Goal: Task Accomplishment & Management: Manage account settings

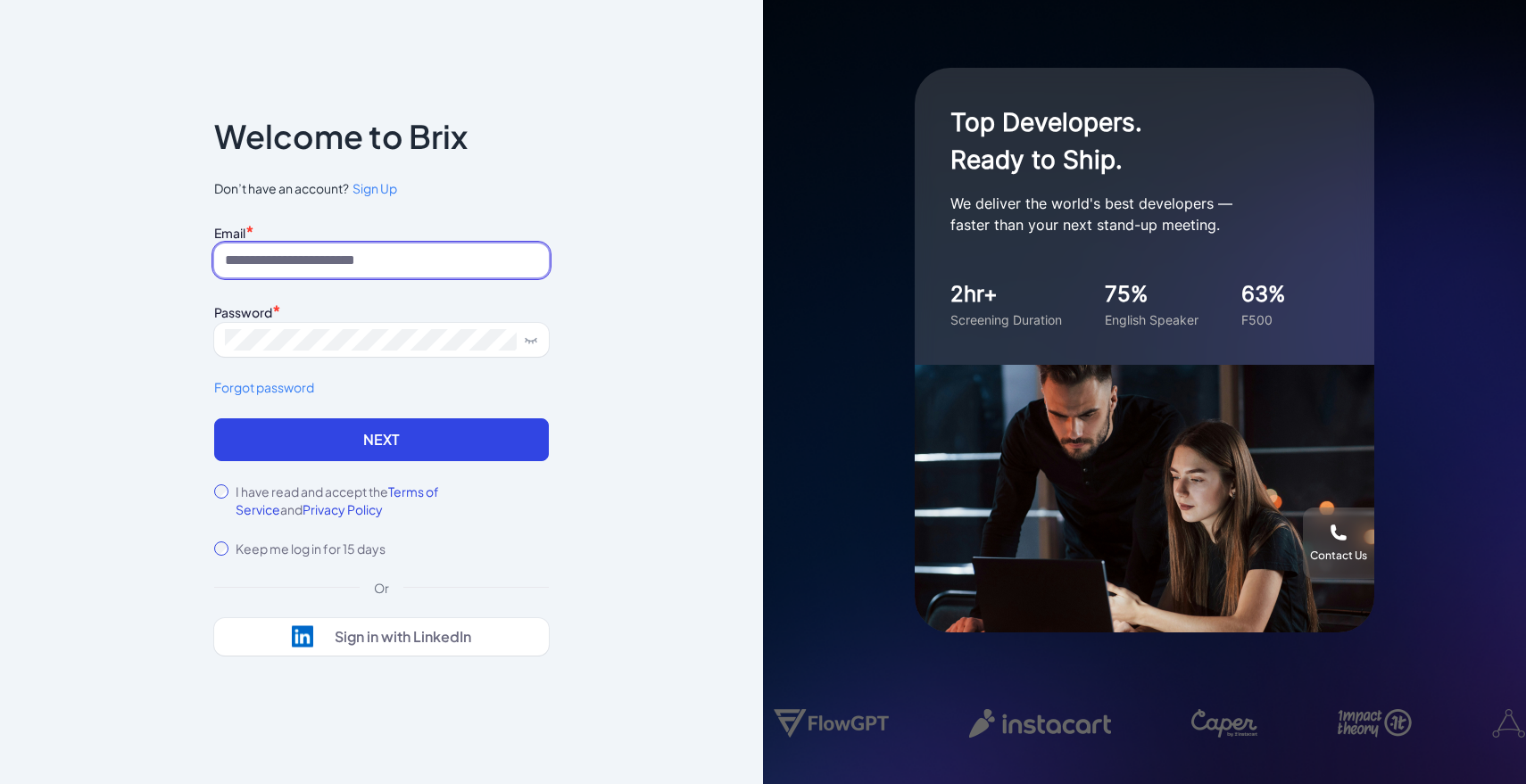
click at [425, 257] on input at bounding box center [382, 260] width 335 height 34
type input "**********"
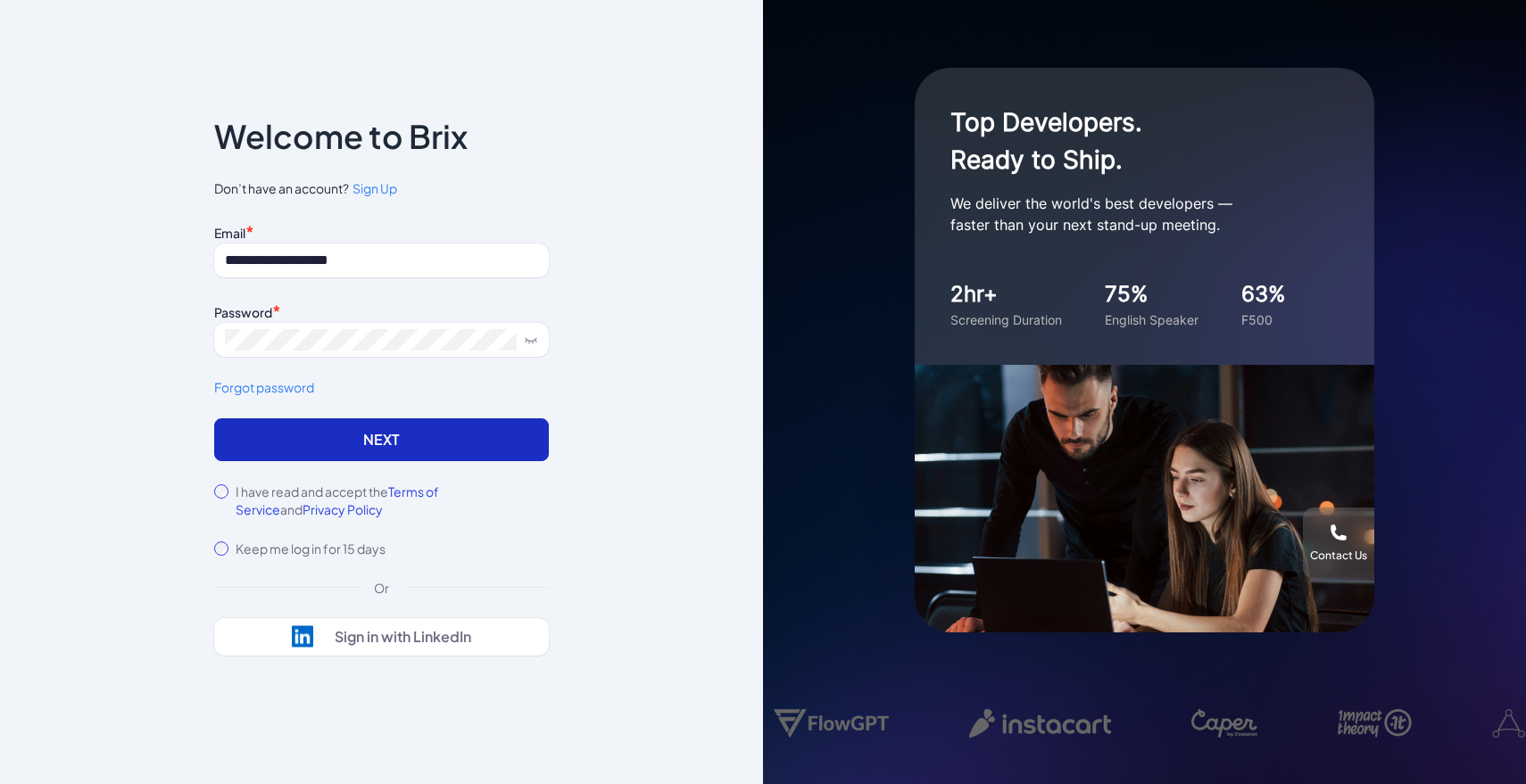
click at [391, 448] on button "Next" at bounding box center [382, 440] width 335 height 43
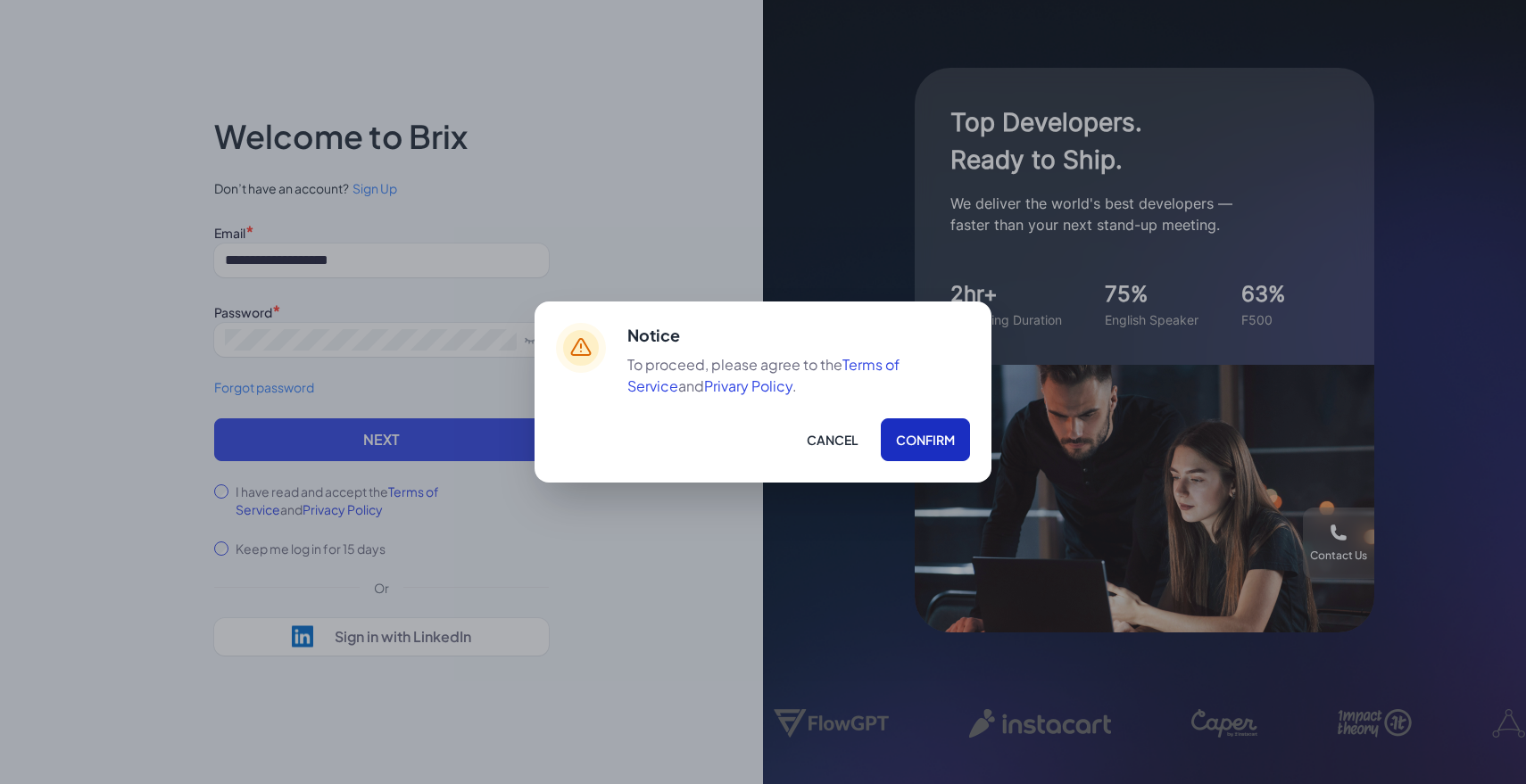
click at [926, 444] on button "Confirm" at bounding box center [926, 440] width 90 height 43
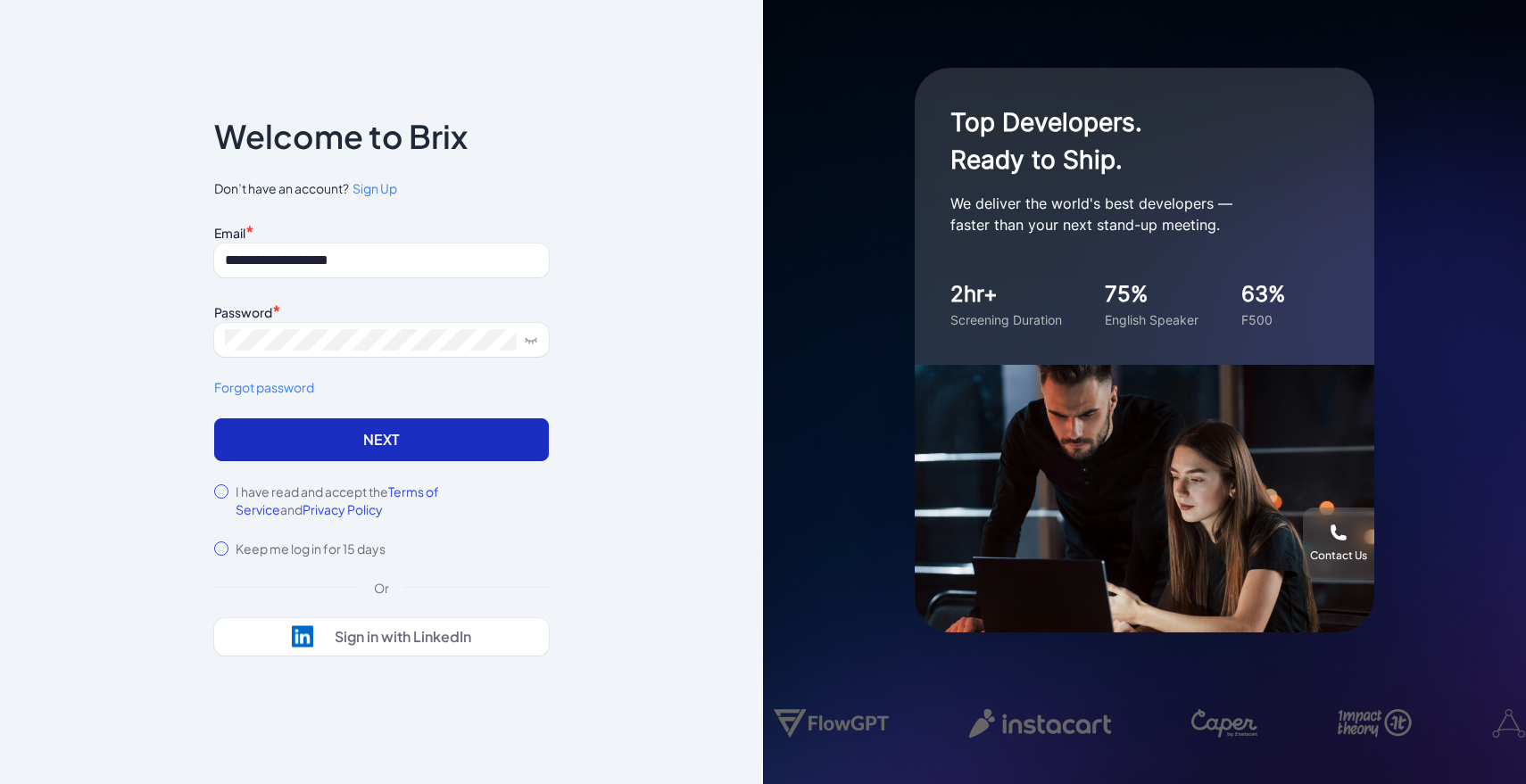
click at [383, 428] on button "Next" at bounding box center [382, 440] width 335 height 43
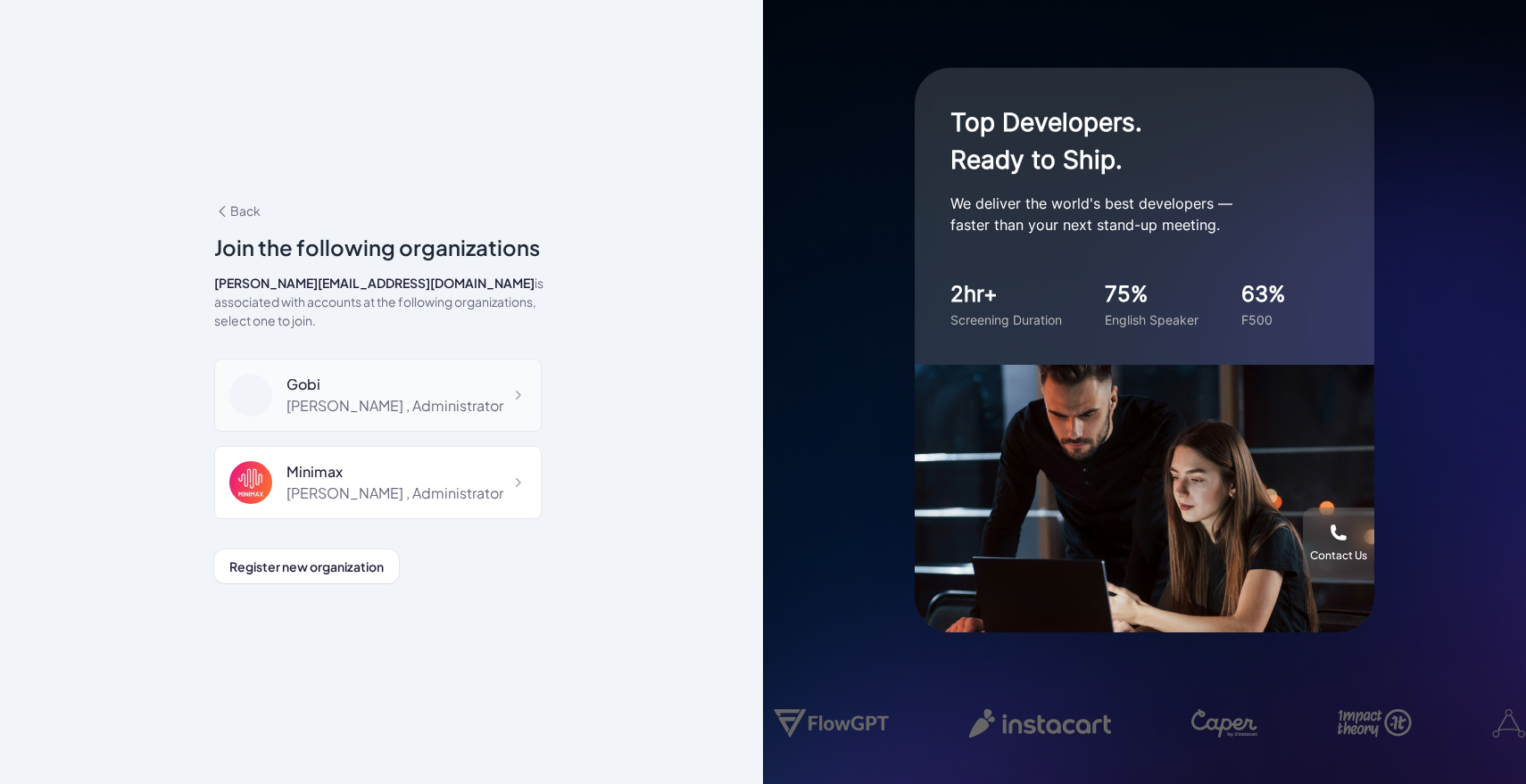
click at [343, 377] on div "Gobi" at bounding box center [395, 384] width 217 height 21
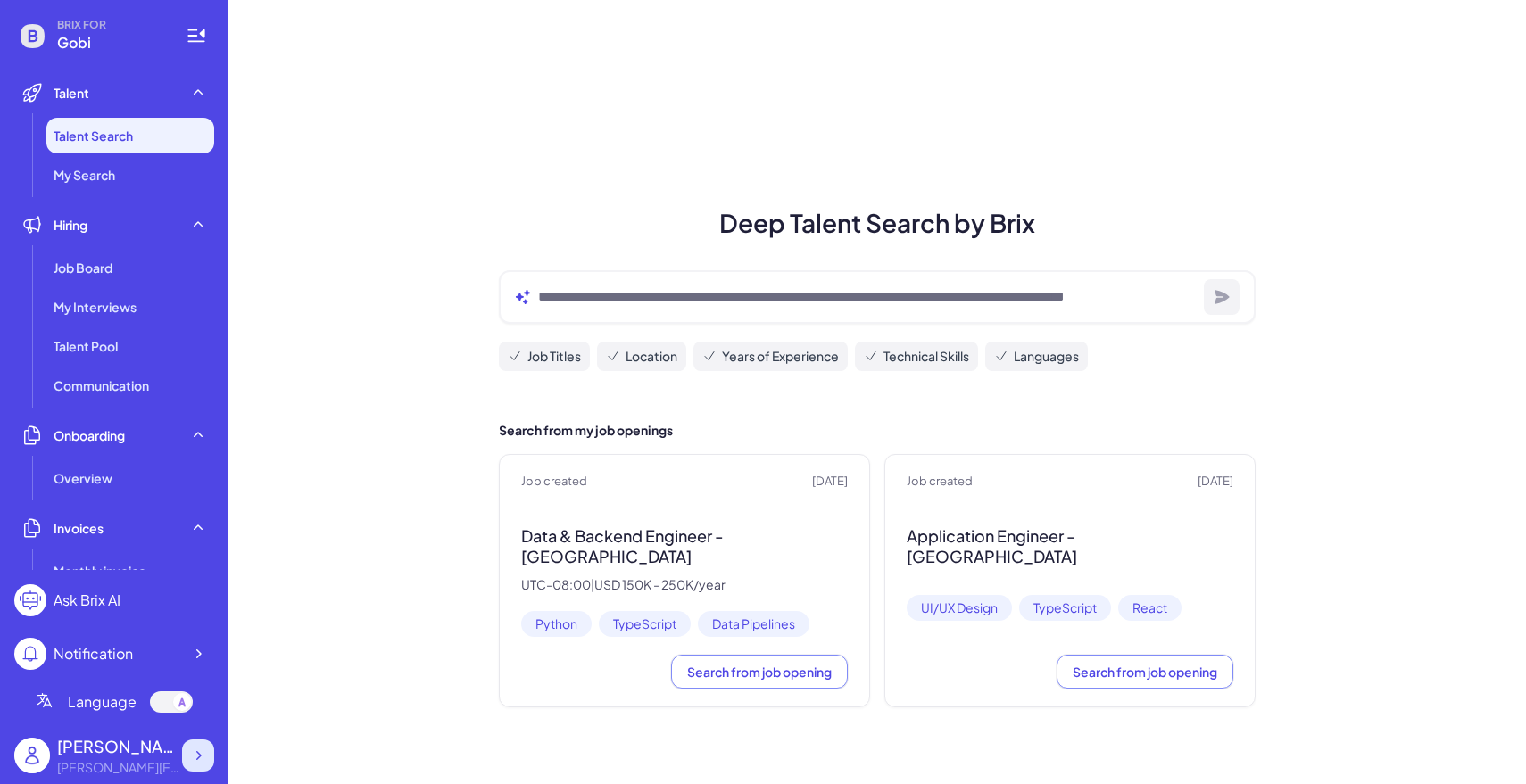
click at [202, 742] on div at bounding box center [198, 755] width 32 height 32
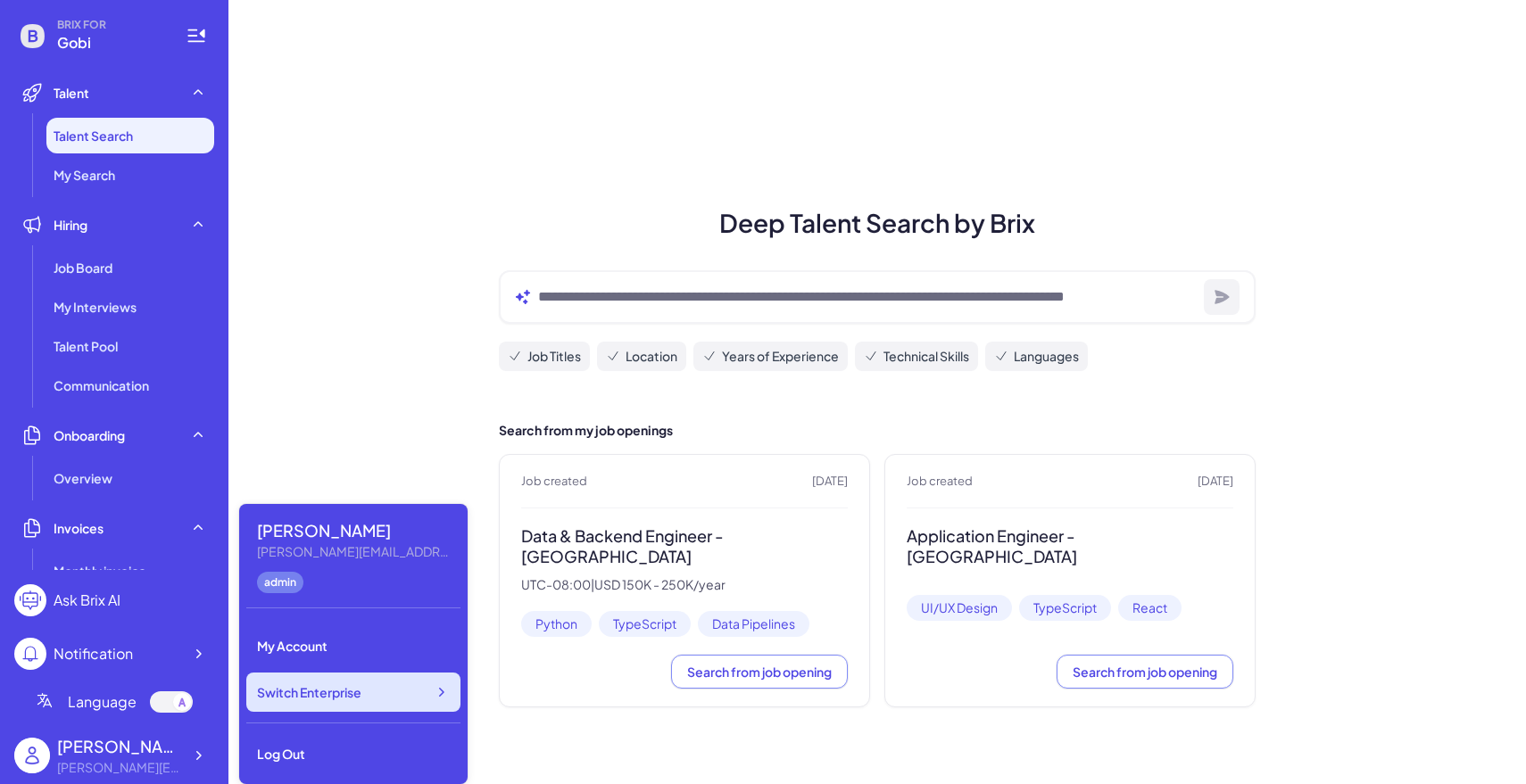
click at [322, 699] on span "Switch Enterprise" at bounding box center [309, 692] width 105 height 18
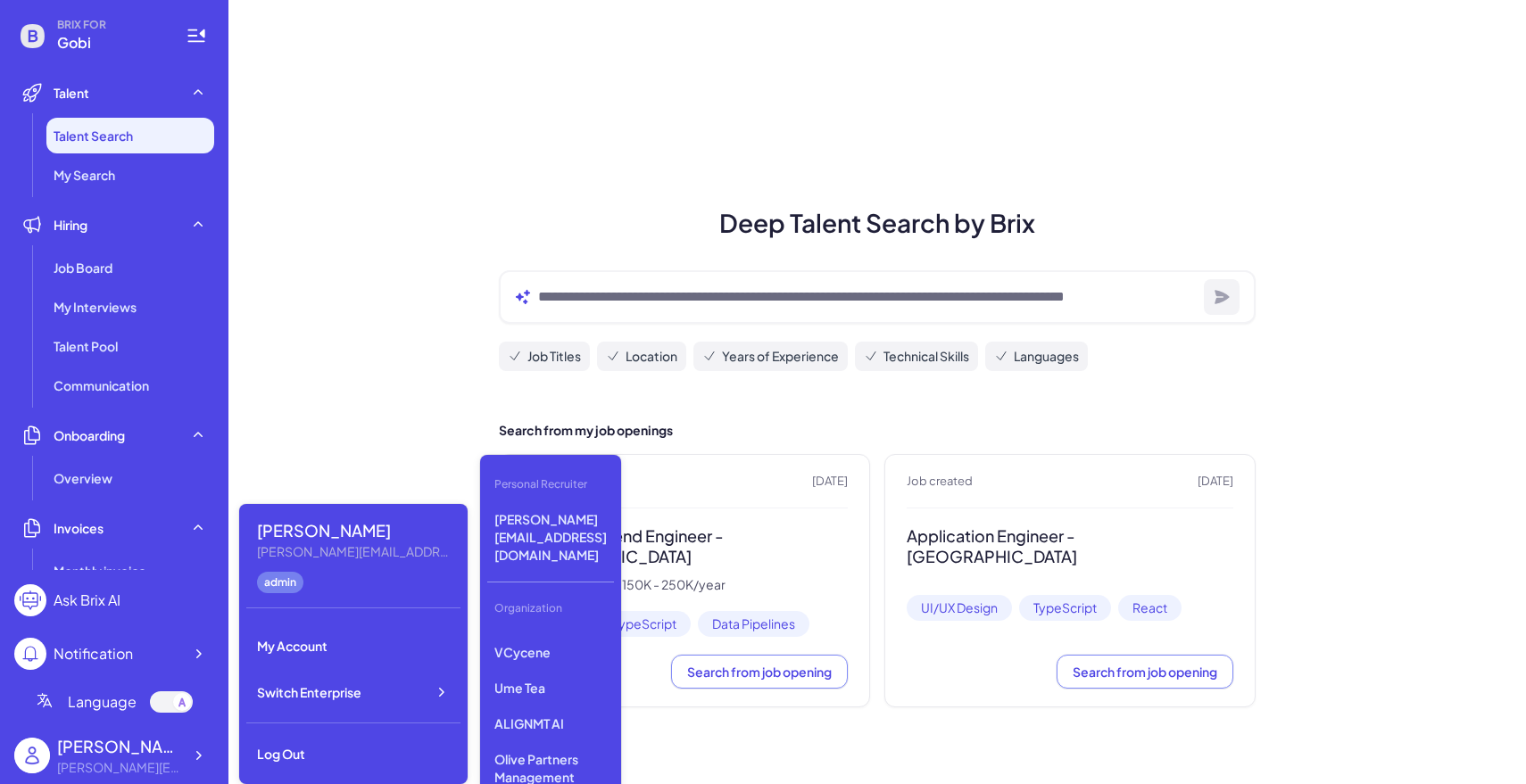
scroll to position [190, 0]
click at [556, 688] on p "Newfront" at bounding box center [550, 704] width 127 height 32
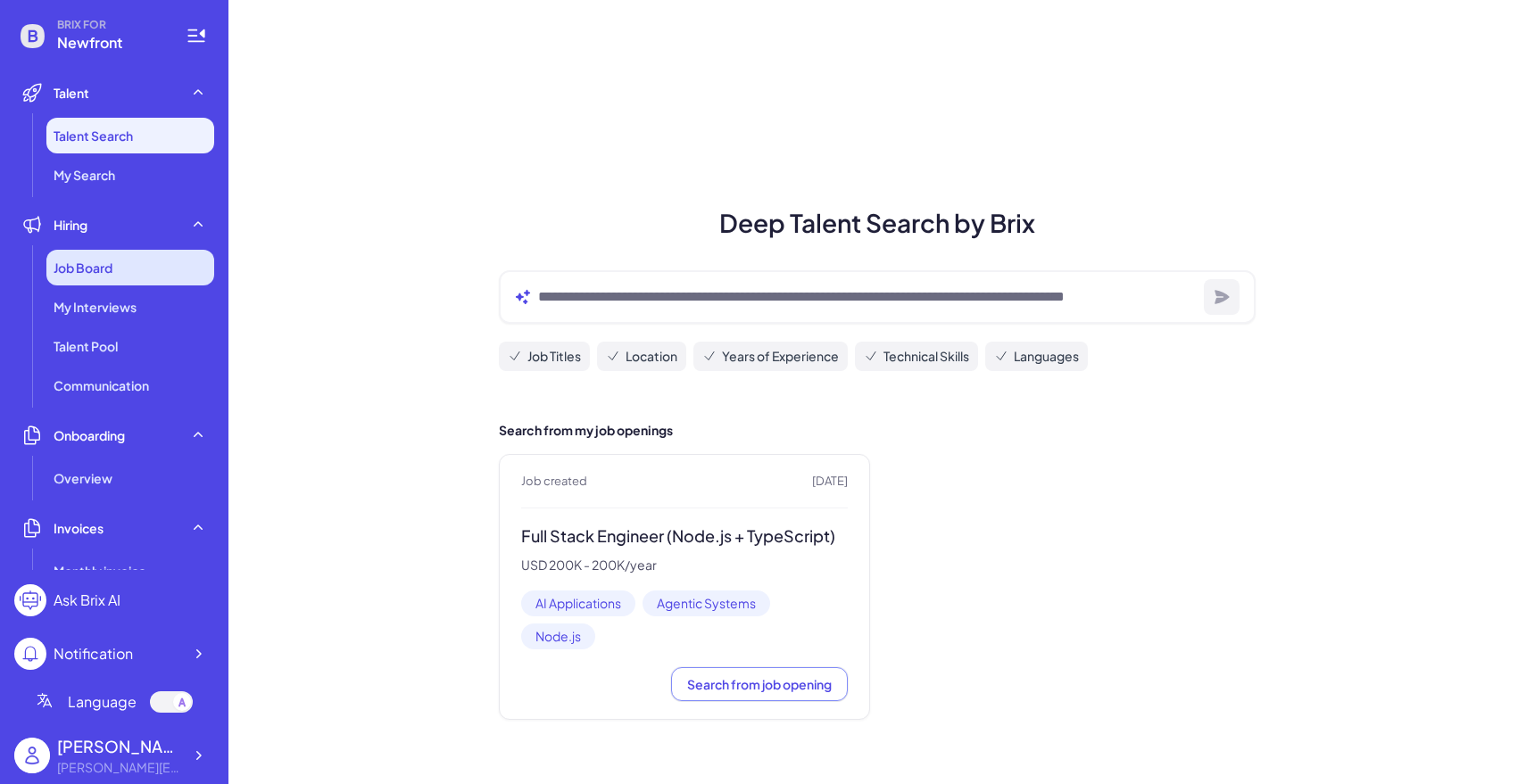
click at [111, 253] on div "Job Board" at bounding box center [129, 267] width 167 height 36
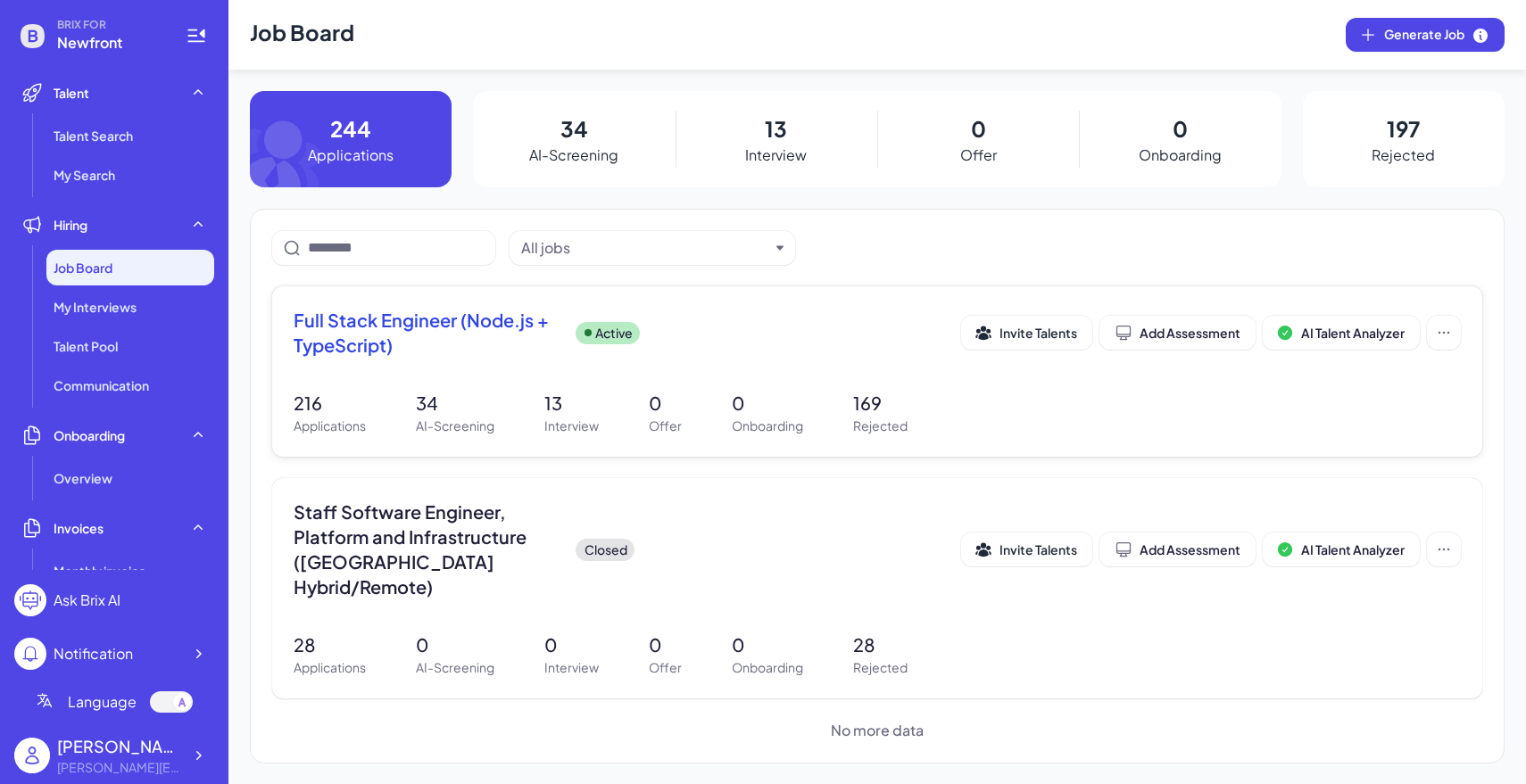
click at [549, 363] on div "Full Stack Engineer (Node.js + TypeScript) Active Invite Talents Add Assessment…" at bounding box center [878, 338] width 1167 height 61
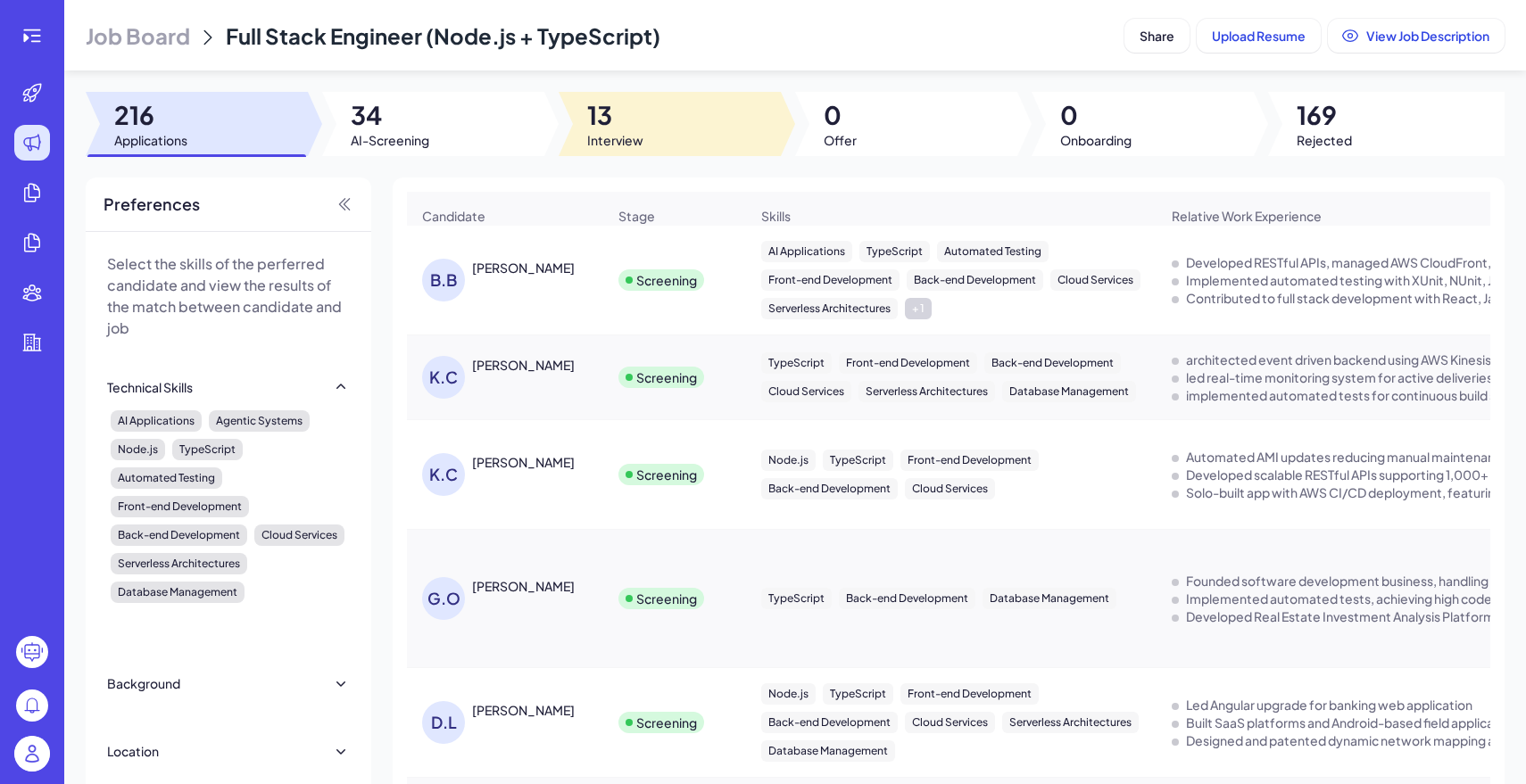
click at [710, 126] on div at bounding box center [670, 123] width 222 height 64
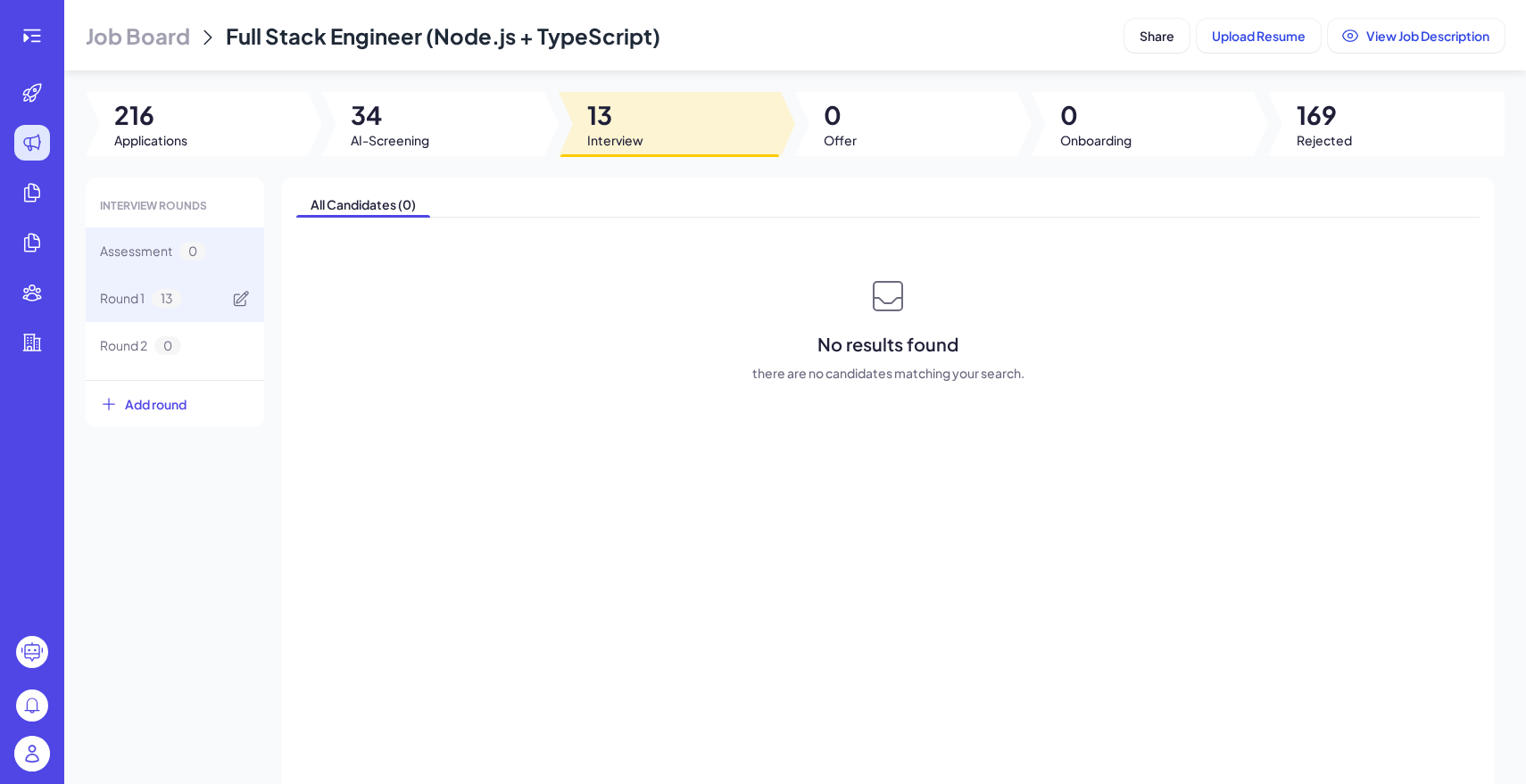
click at [208, 291] on div "Round 1 13" at bounding box center [175, 298] width 178 height 47
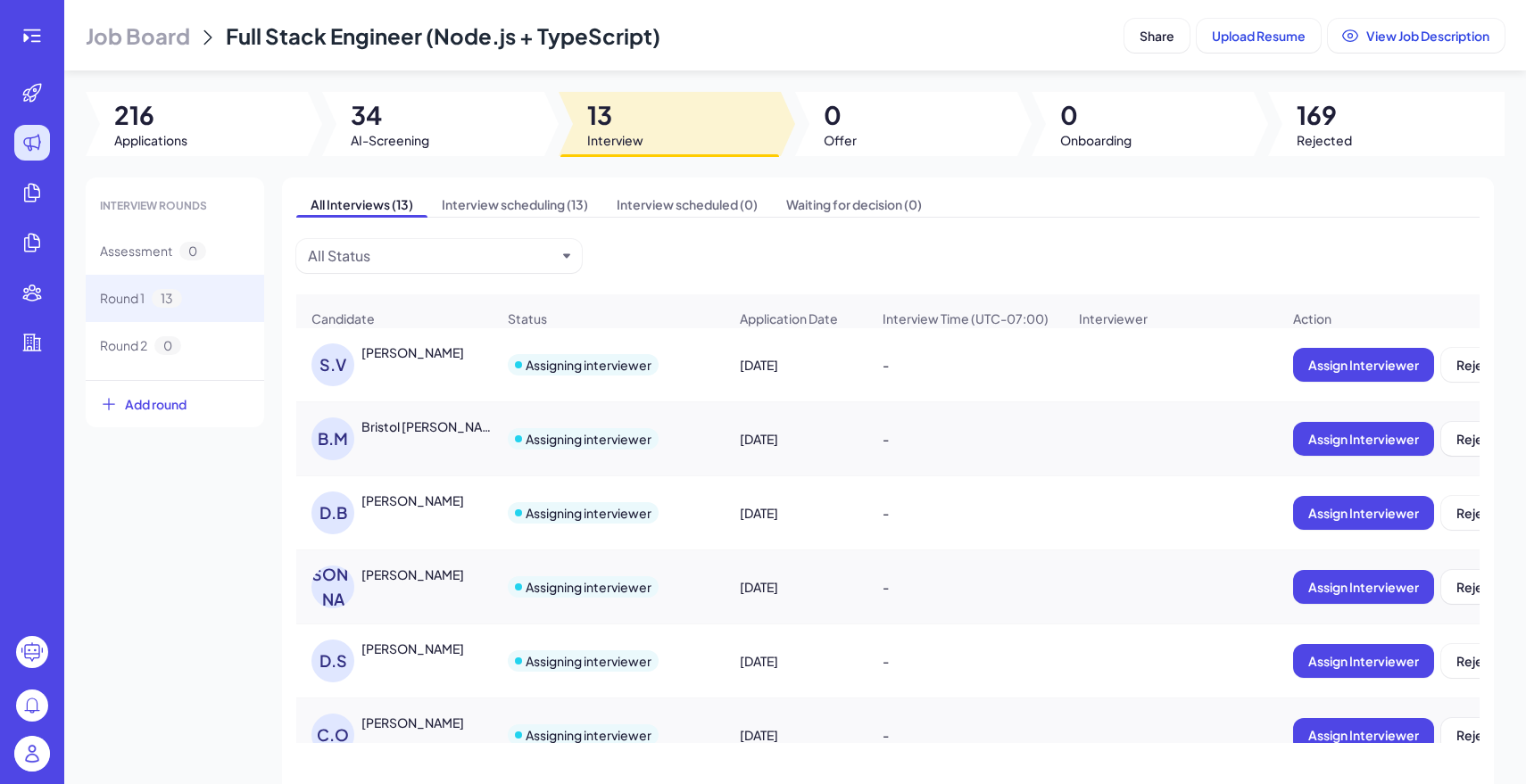
click at [406, 426] on div "Bristol [PERSON_NAME]" at bounding box center [427, 426] width 132 height 18
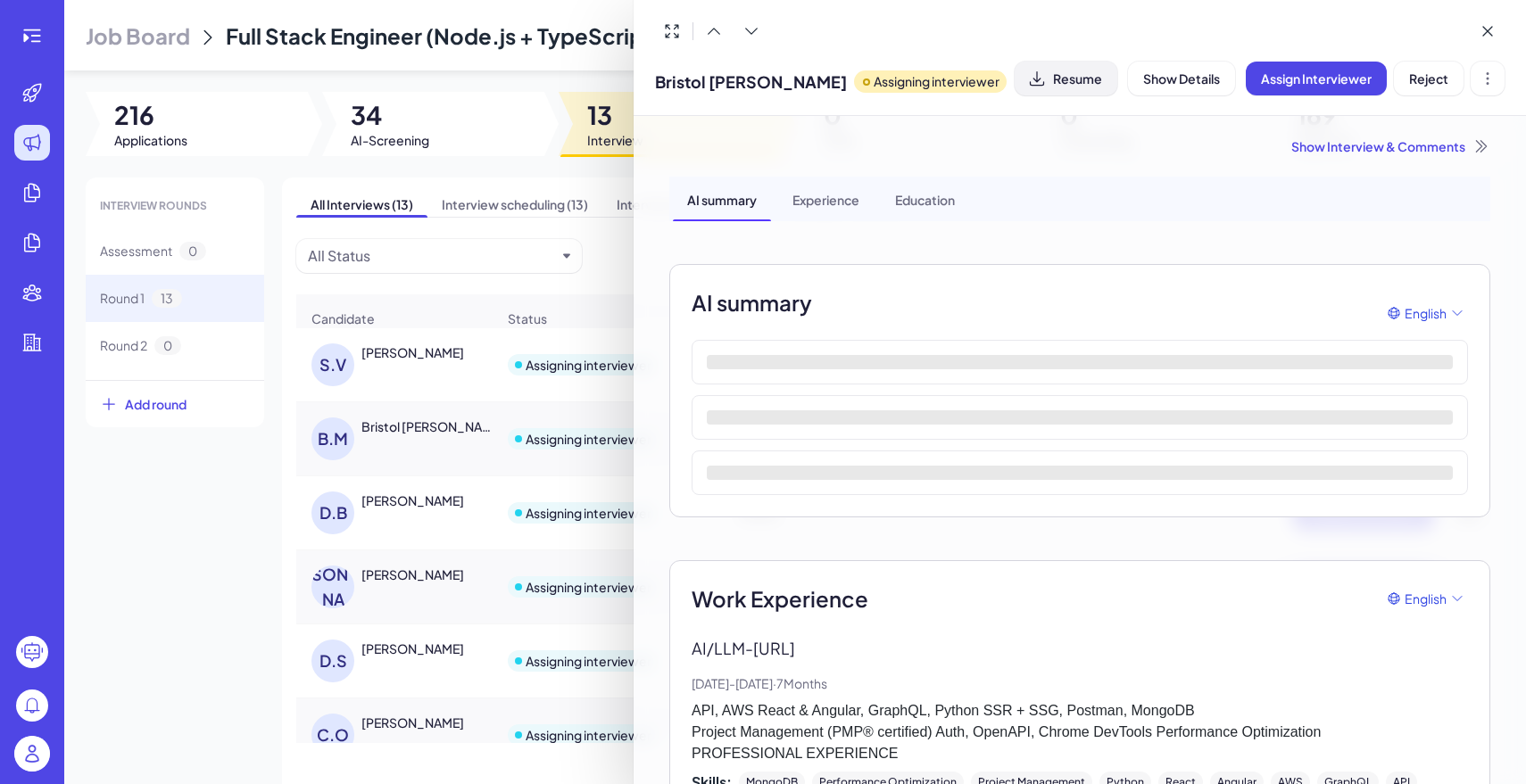
click at [1073, 86] on button "Resume" at bounding box center [1065, 79] width 103 height 34
click at [115, 571] on div at bounding box center [763, 392] width 1526 height 784
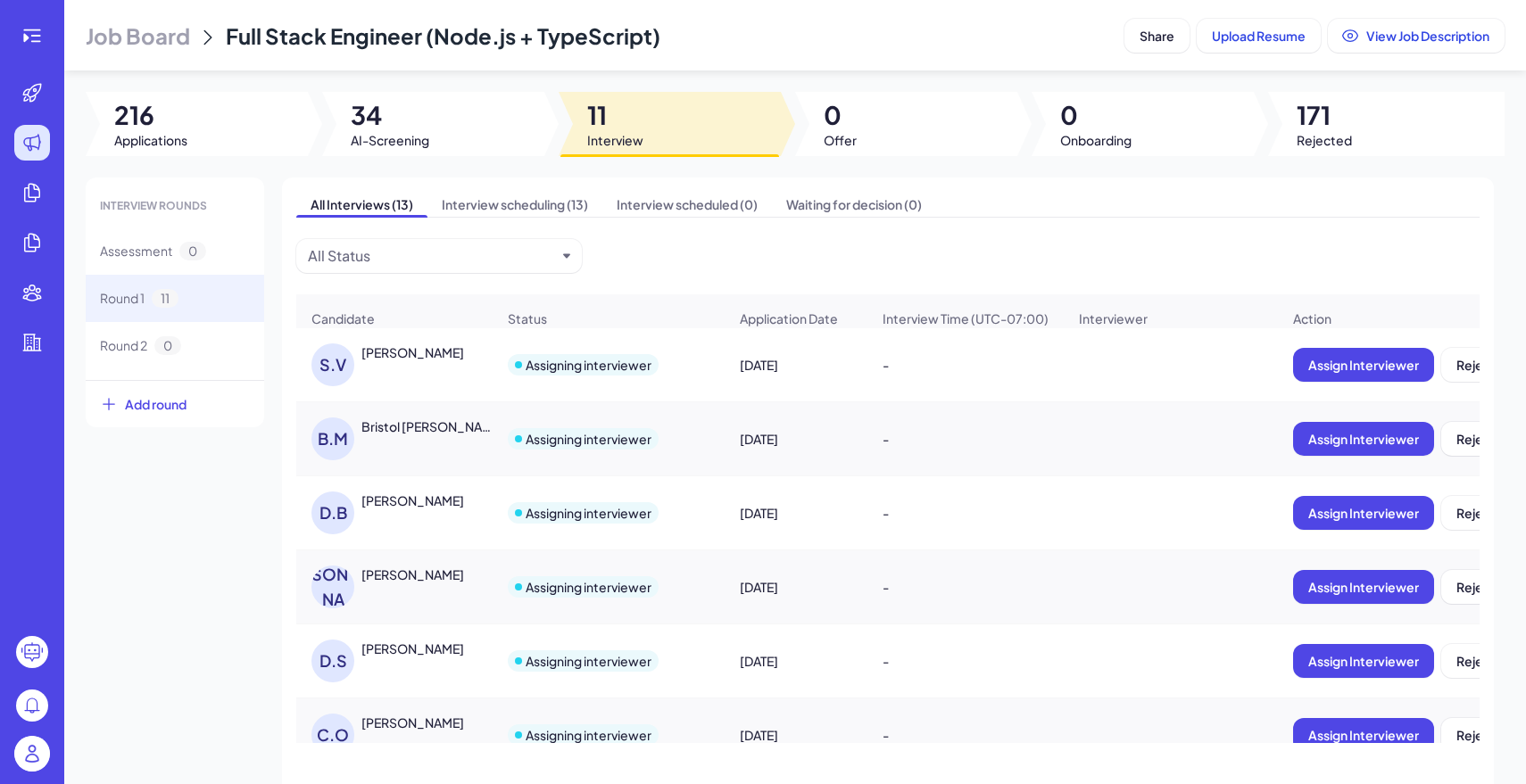
click at [30, 752] on img at bounding box center [31, 753] width 36 height 36
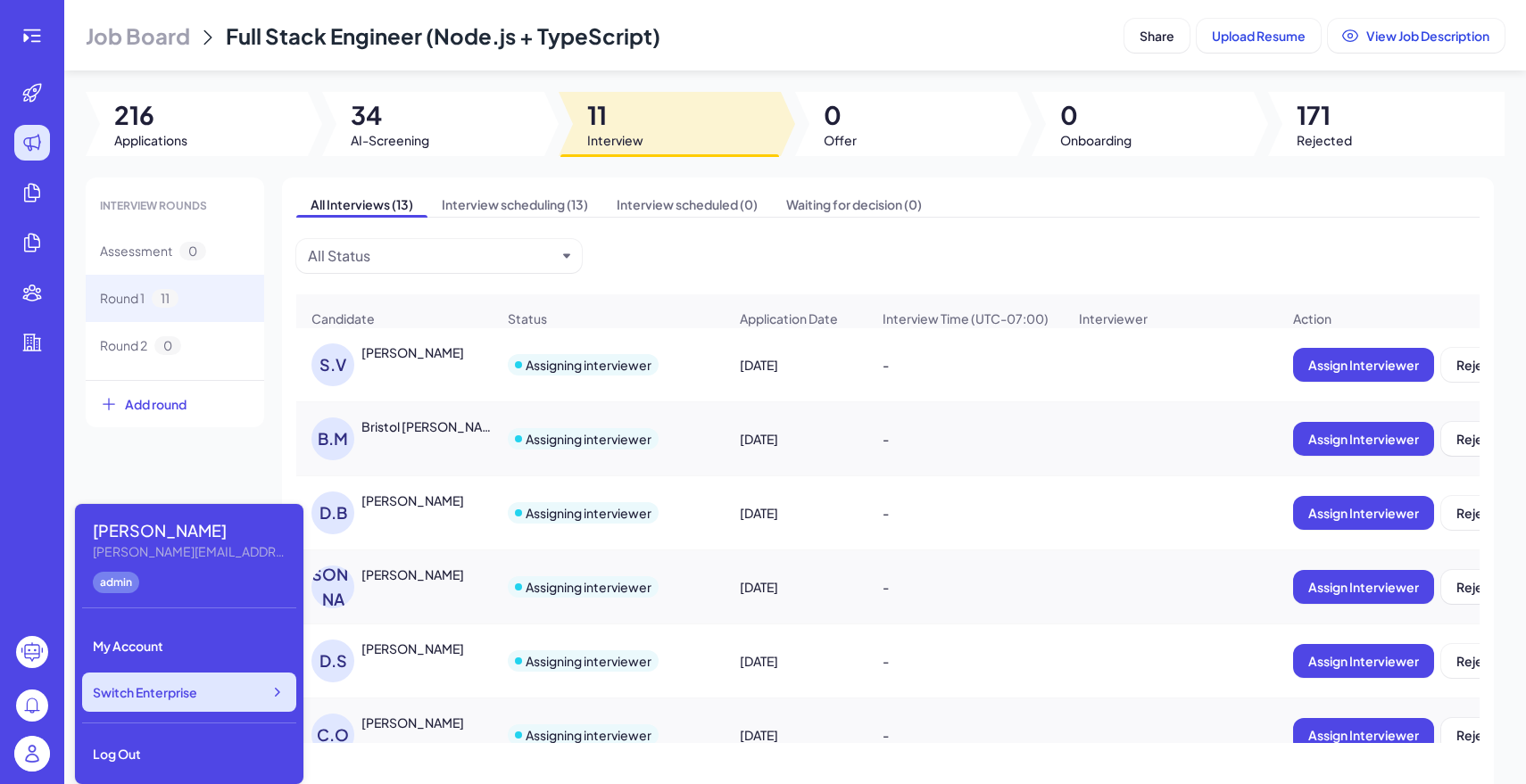
click at [166, 704] on div "Switch Enterprise" at bounding box center [190, 692] width 215 height 39
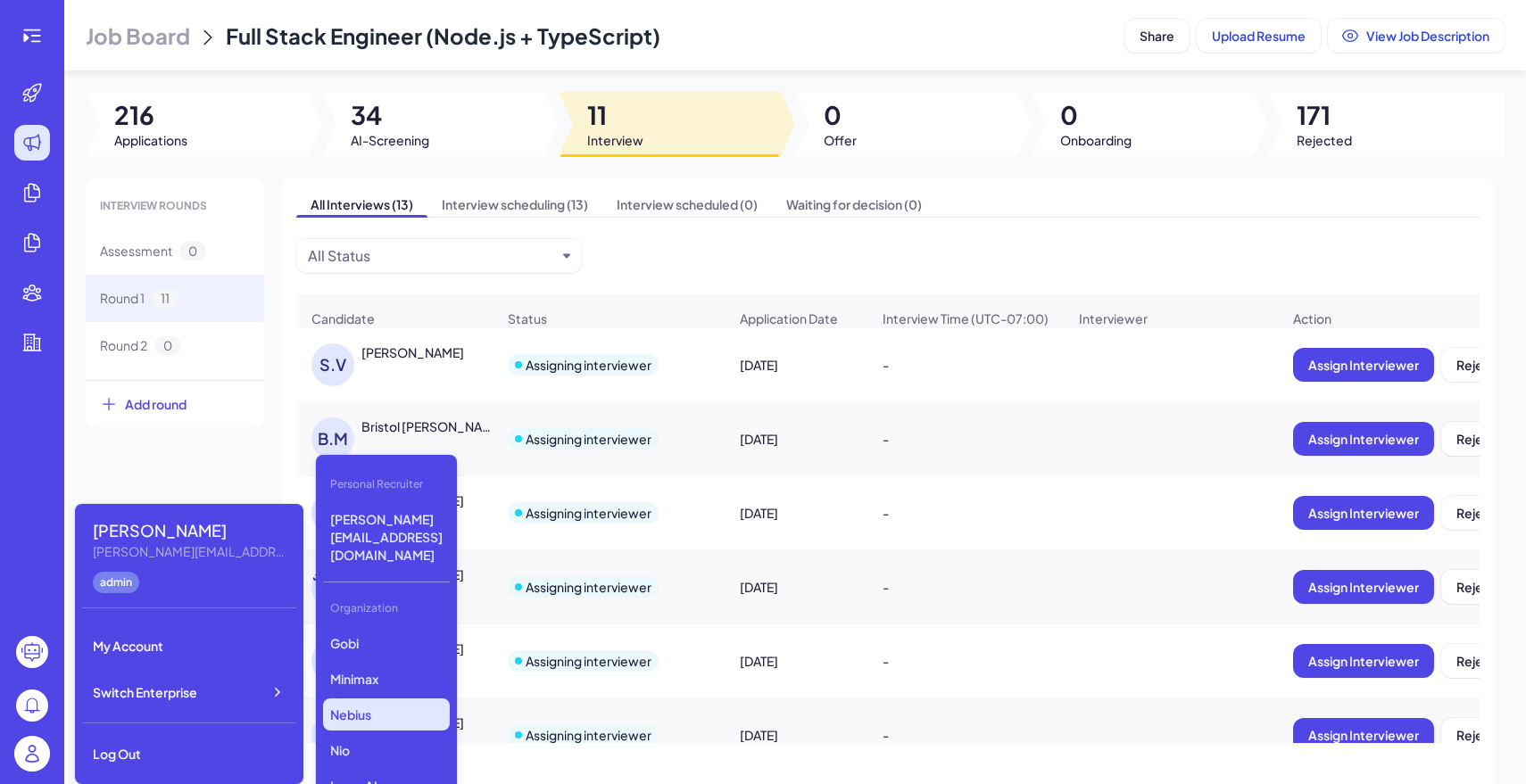
click at [416, 699] on p "Nebius" at bounding box center [386, 715] width 127 height 32
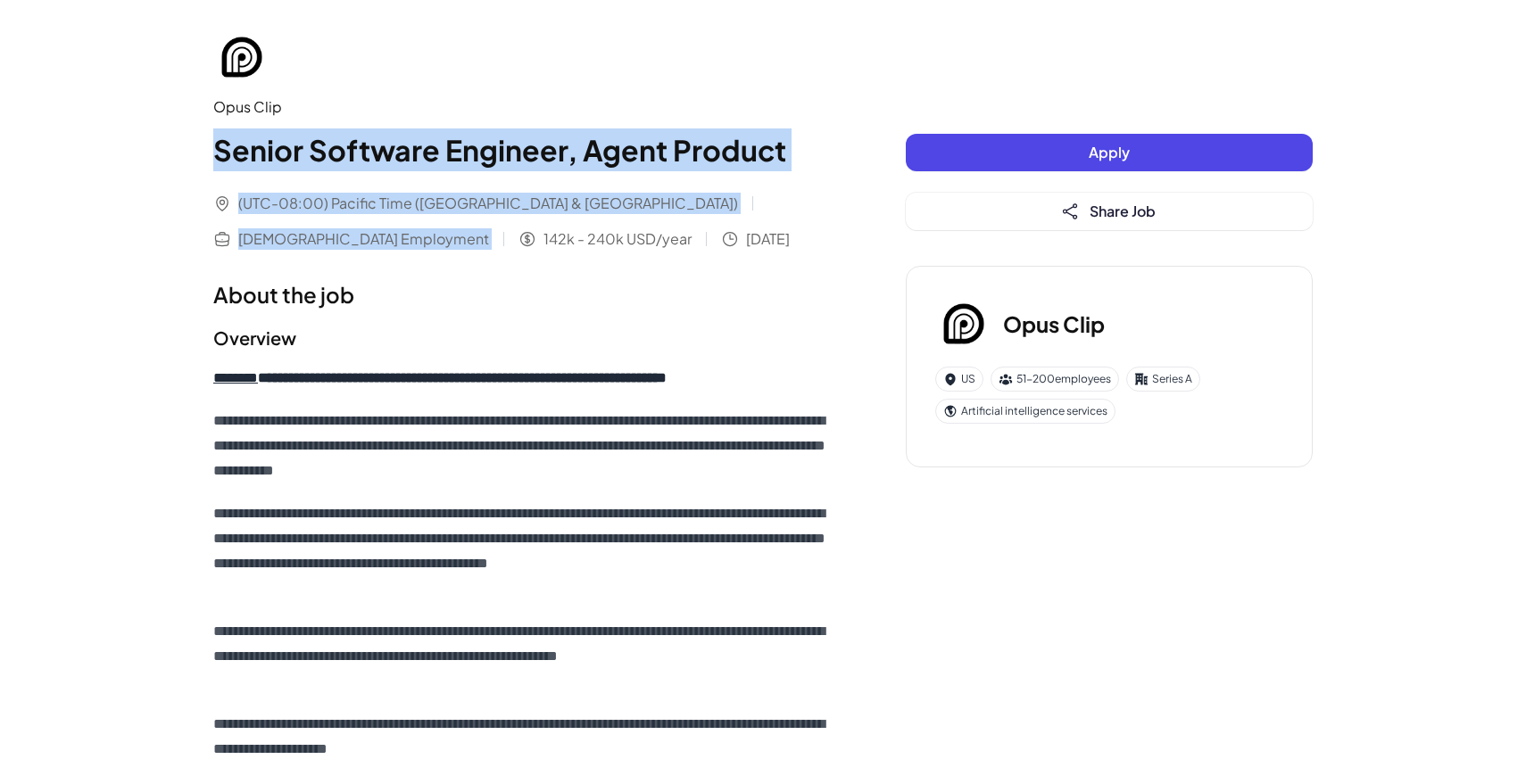
drag, startPoint x: 217, startPoint y: 145, endPoint x: 440, endPoint y: 254, distance: 248.2
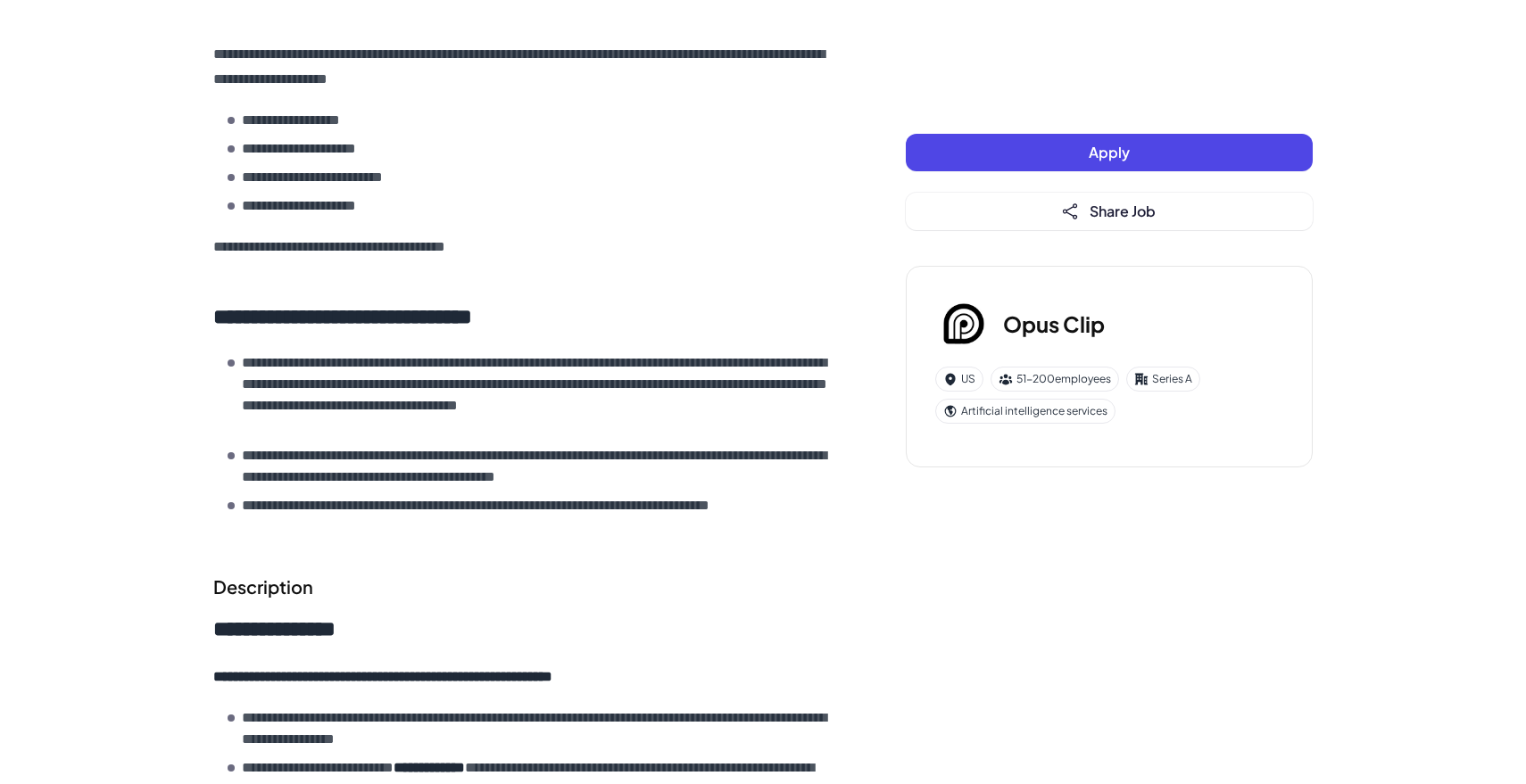
scroll to position [1698, 0]
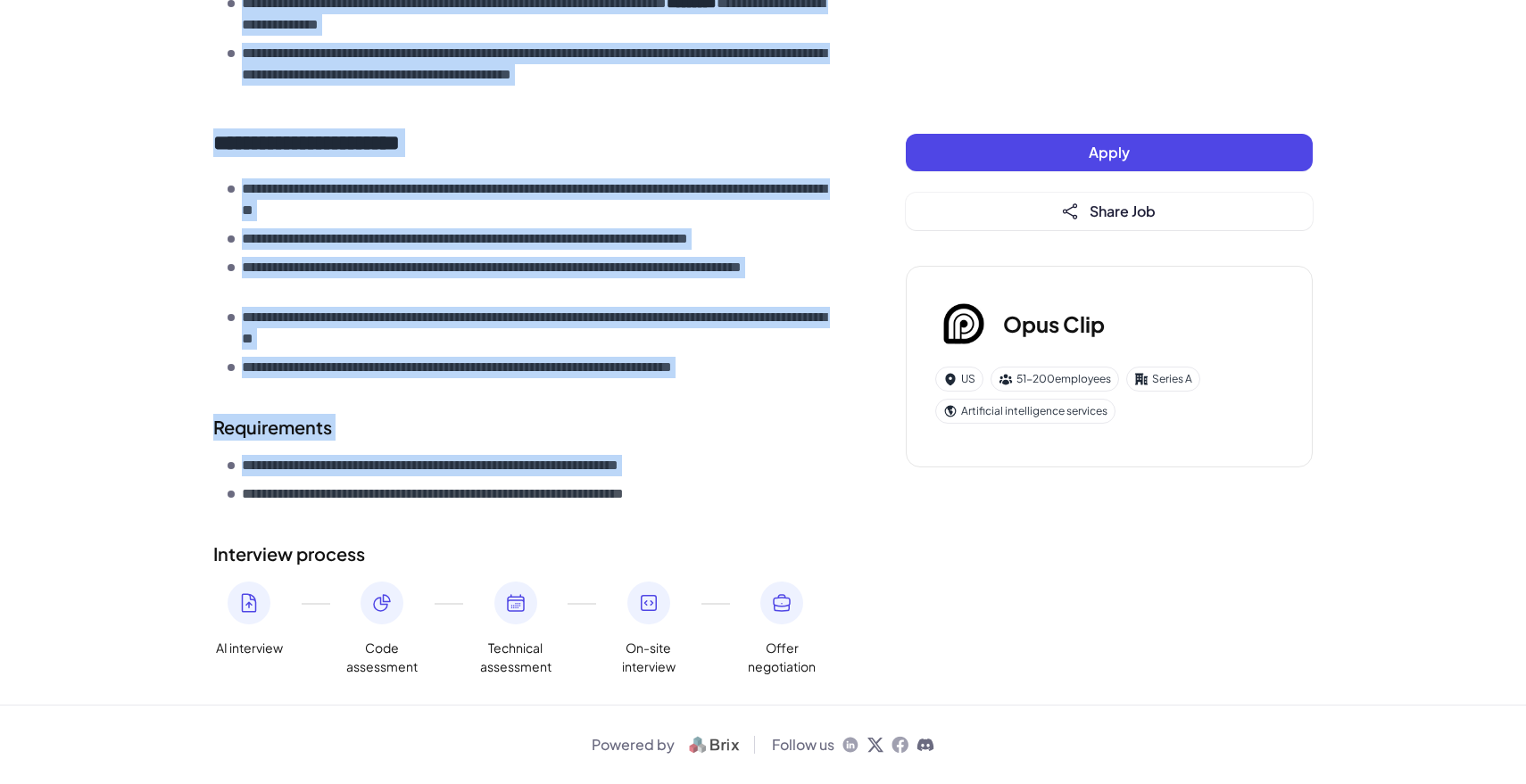
click at [754, 477] on ul "**********" at bounding box center [531, 480] width 607 height 50
click at [773, 499] on li "**********" at bounding box center [531, 494] width 607 height 21
copy div "**********"
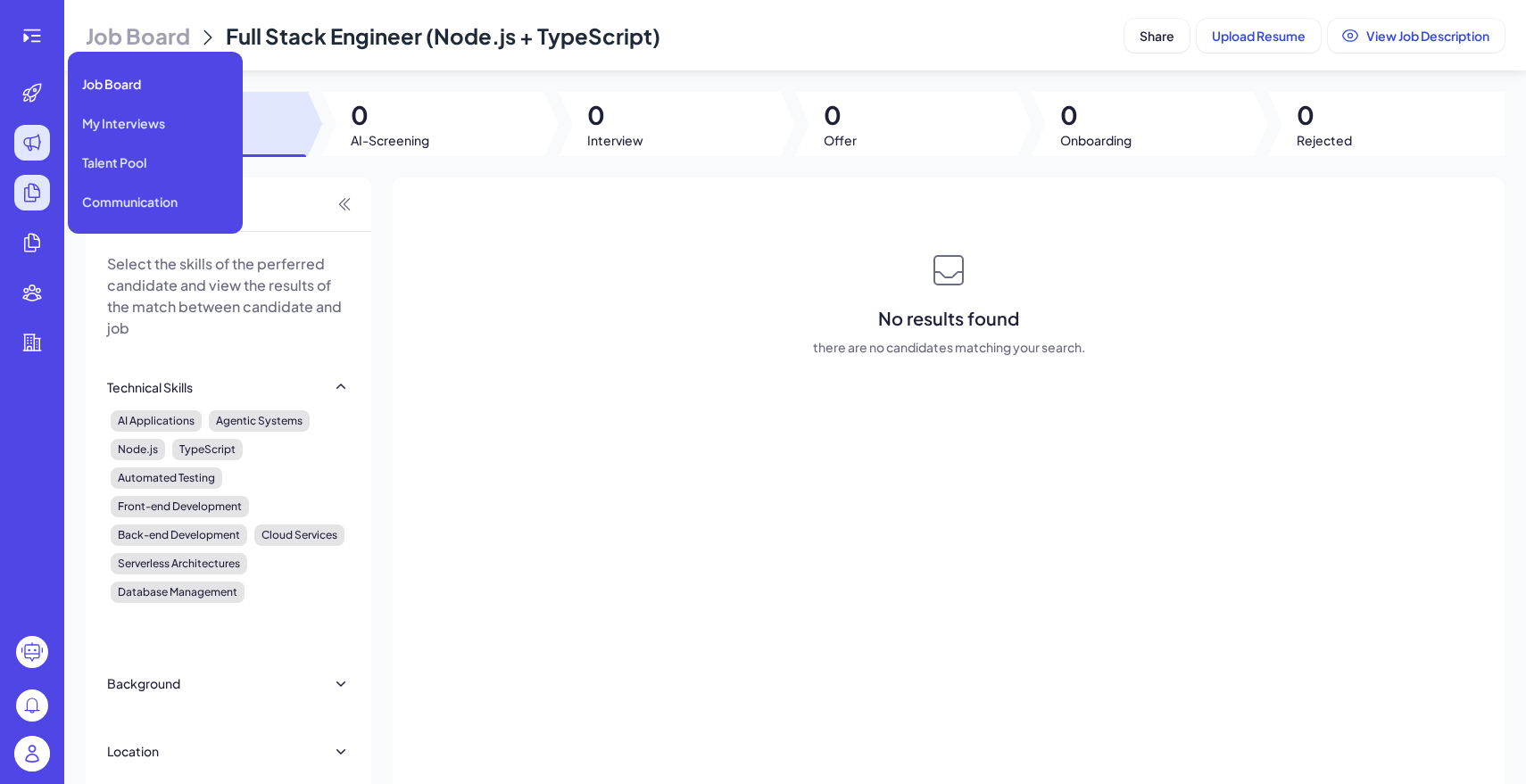
click at [34, 189] on icon at bounding box center [32, 192] width 15 height 18
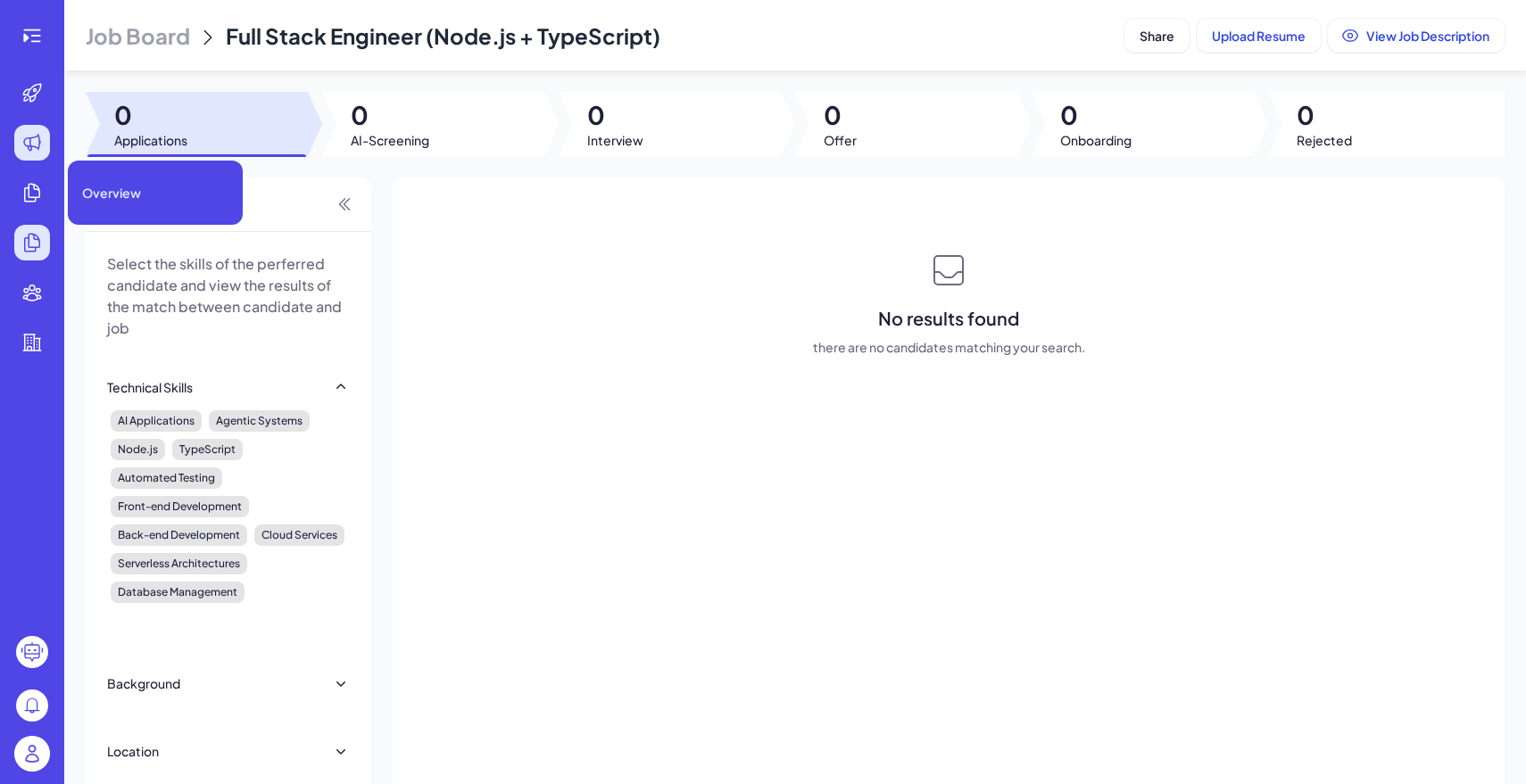
click at [31, 231] on div at bounding box center [31, 242] width 36 height 36
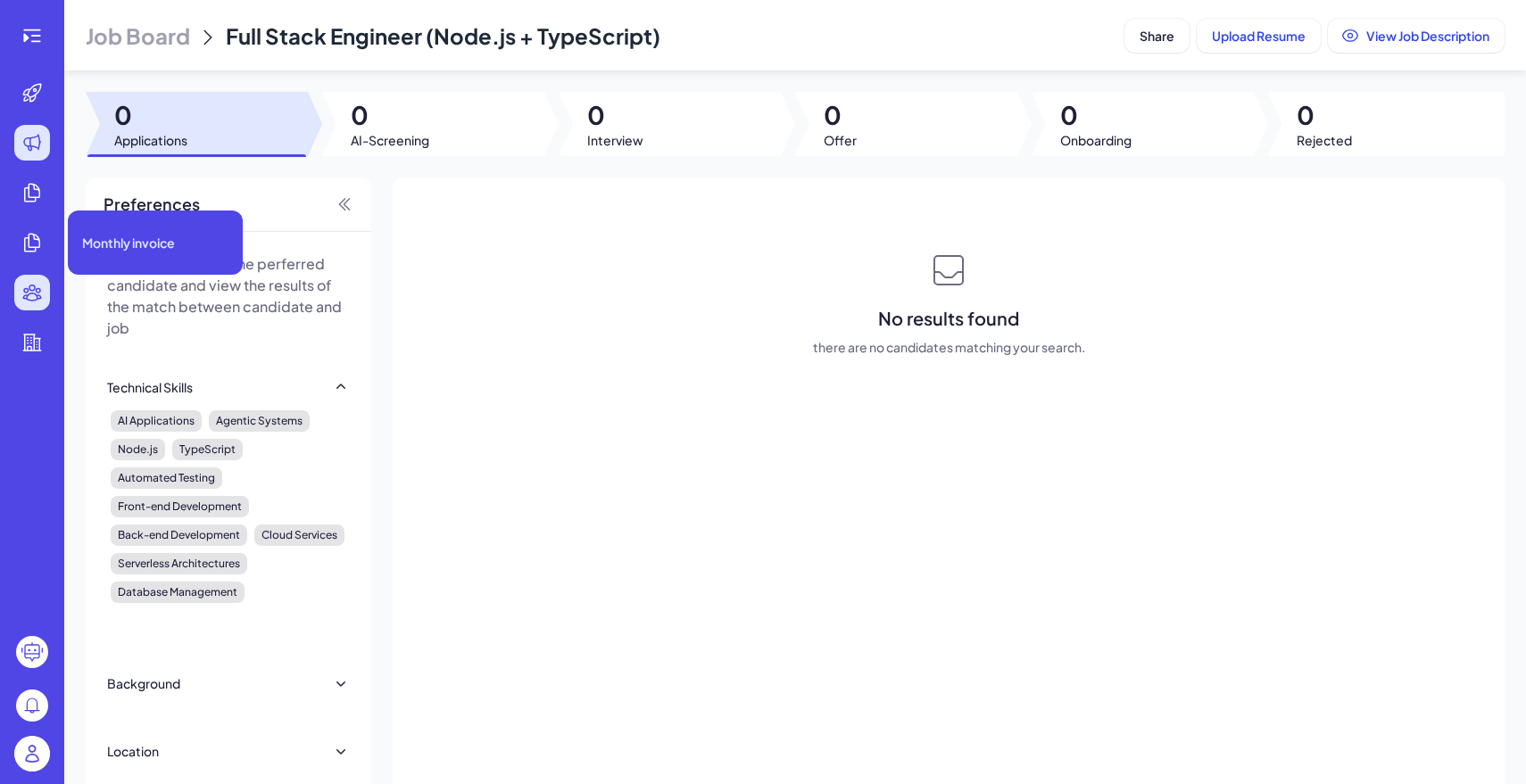
click at [37, 278] on div at bounding box center [31, 292] width 36 height 36
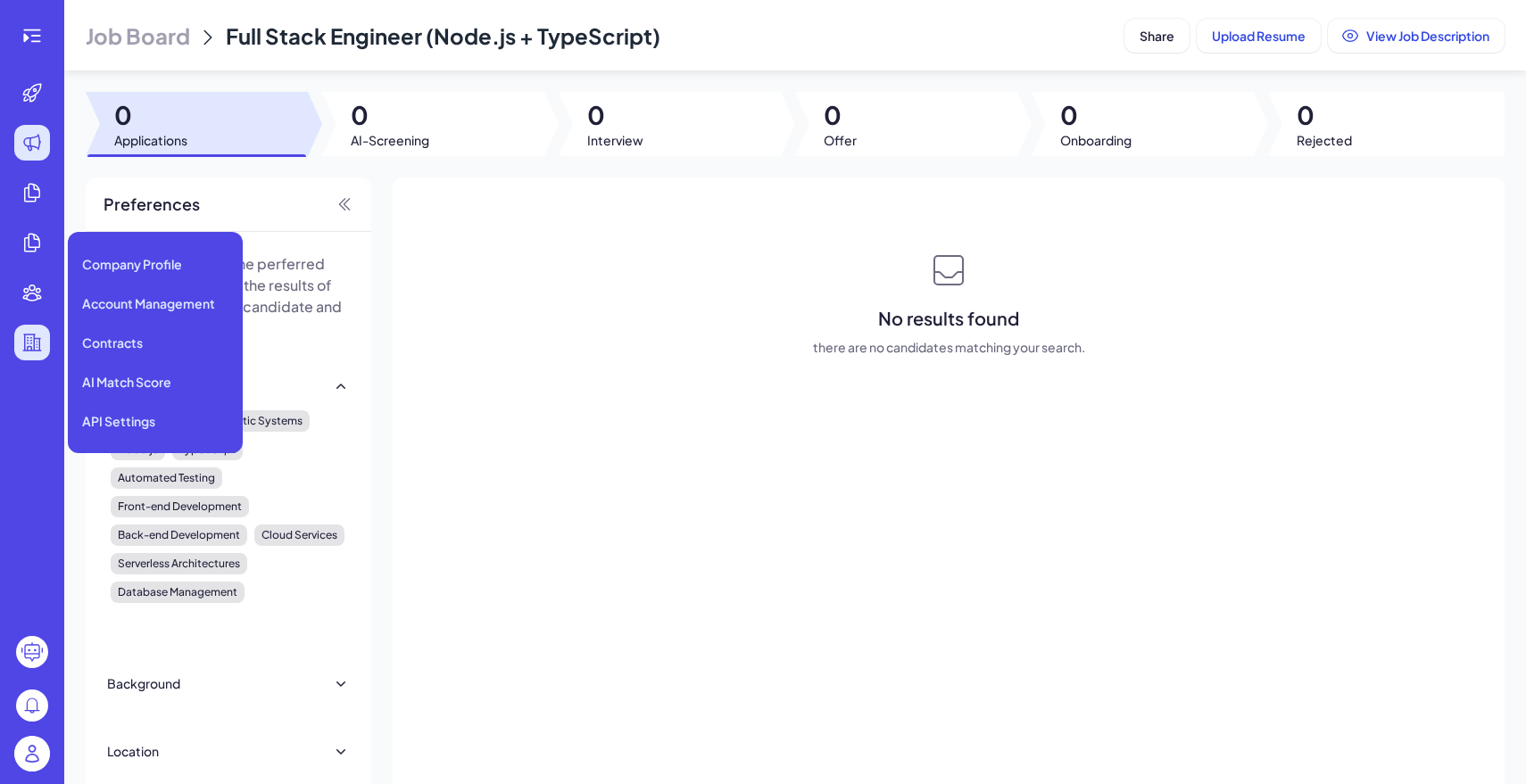
click at [35, 351] on icon at bounding box center [31, 342] width 21 height 21
click at [145, 304] on span "Account Management" at bounding box center [149, 302] width 133 height 18
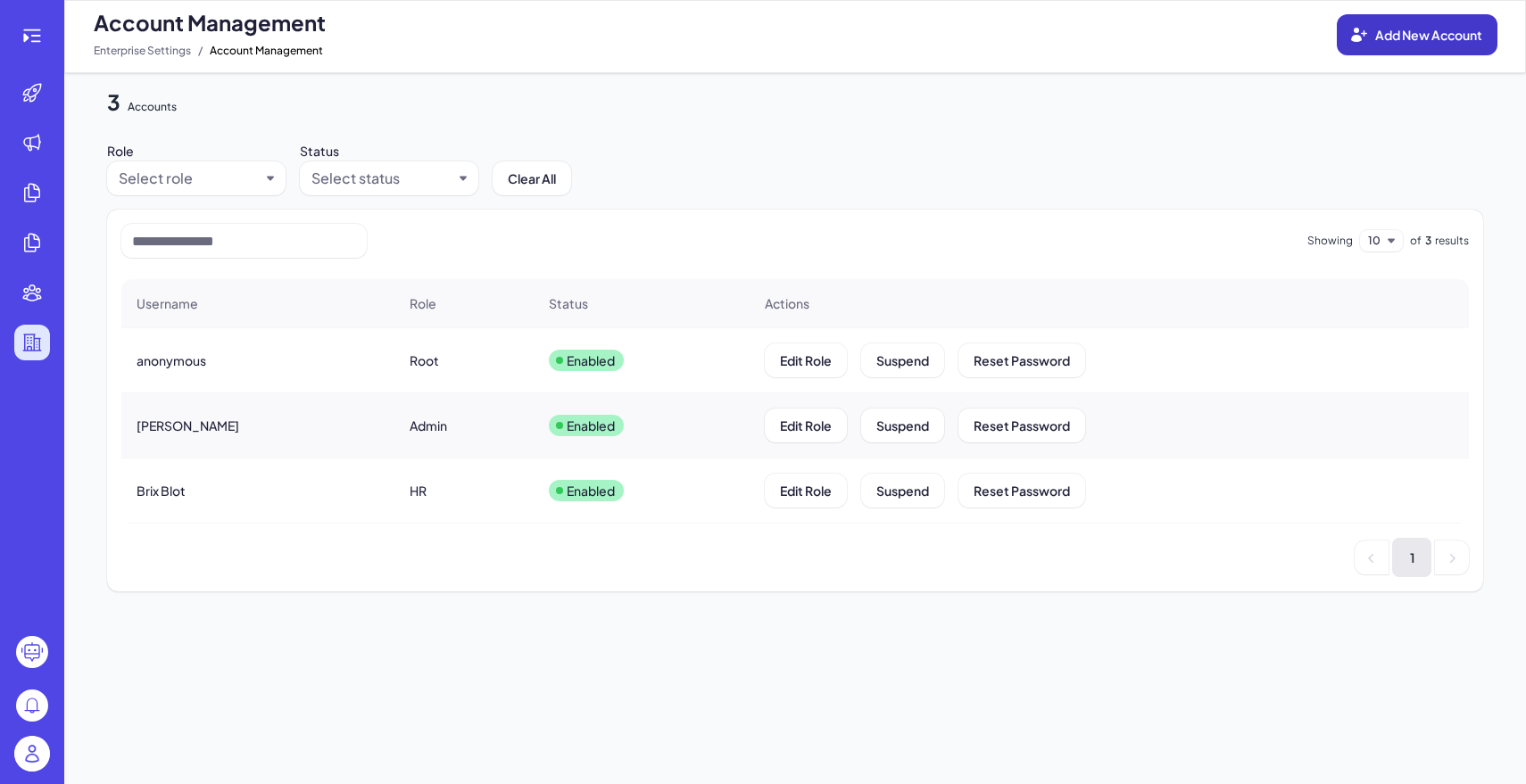
click at [1474, 43] on button "Add New Account" at bounding box center [1418, 34] width 161 height 41
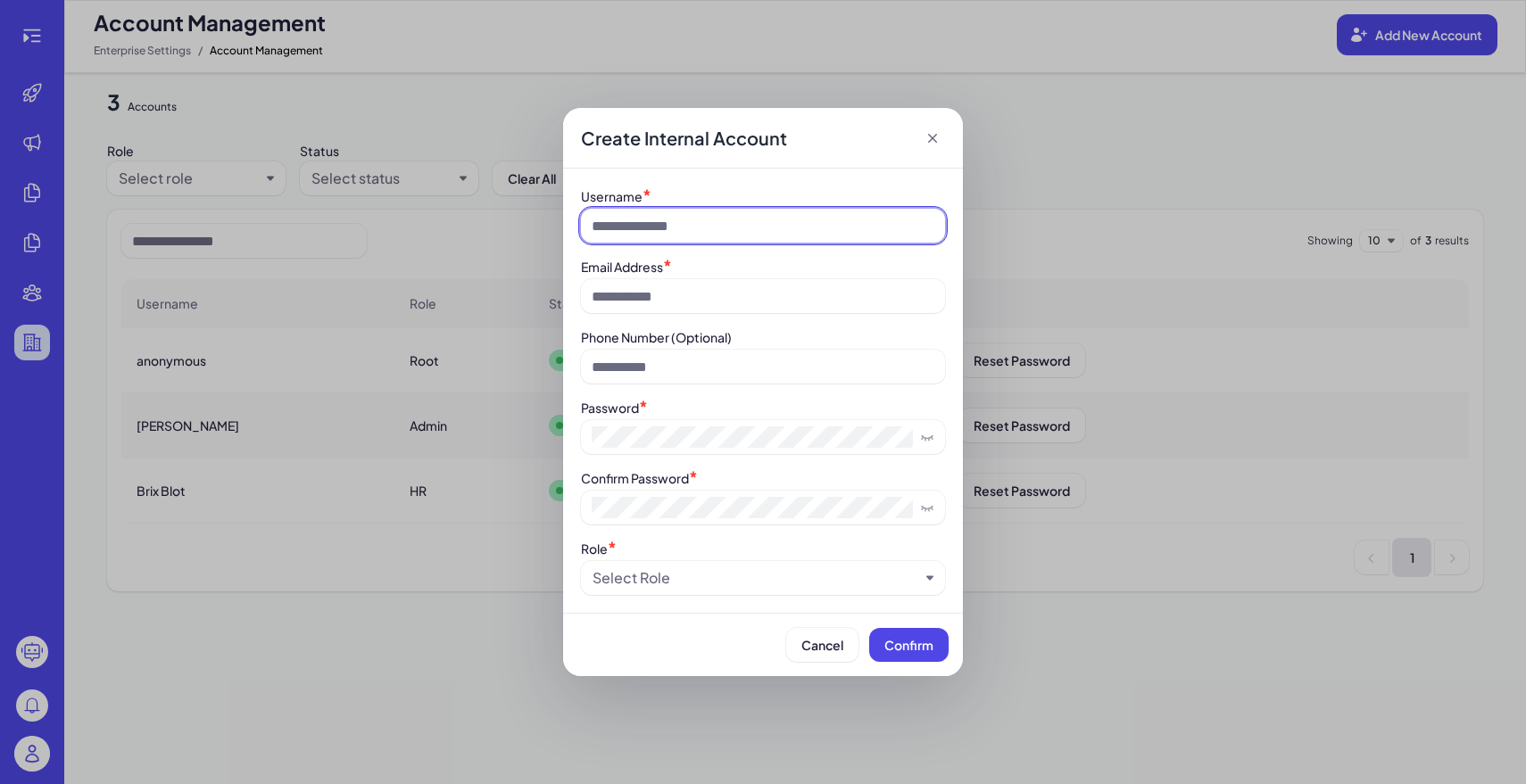
click at [734, 225] on input at bounding box center [763, 226] width 364 height 34
type input "*****"
click at [711, 315] on div "Username * ***** Email Address * Phone Number (Optional) Password * Confirm Pas…" at bounding box center [763, 391] width 364 height 409
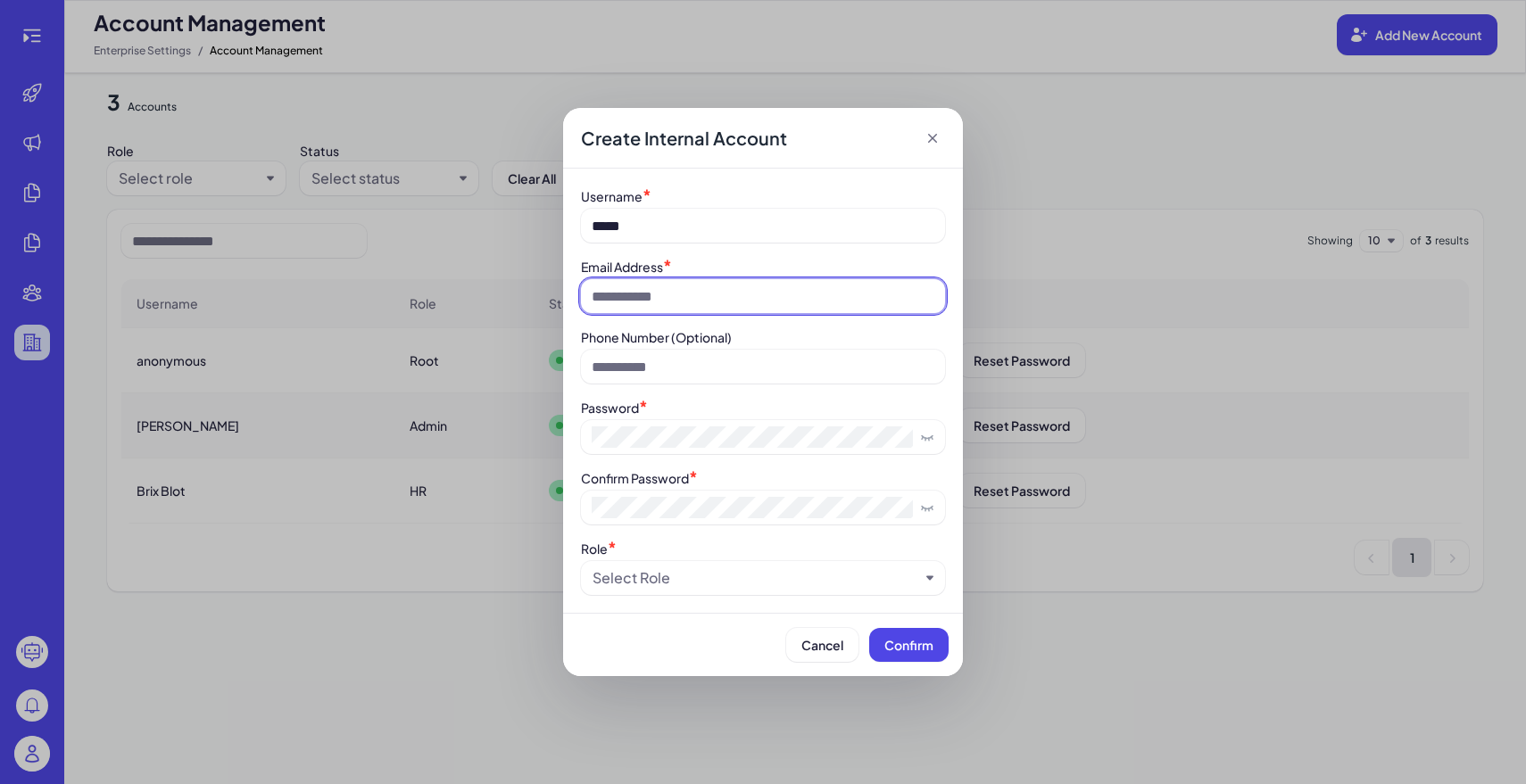
click at [702, 304] on input at bounding box center [763, 296] width 364 height 34
type input "**********"
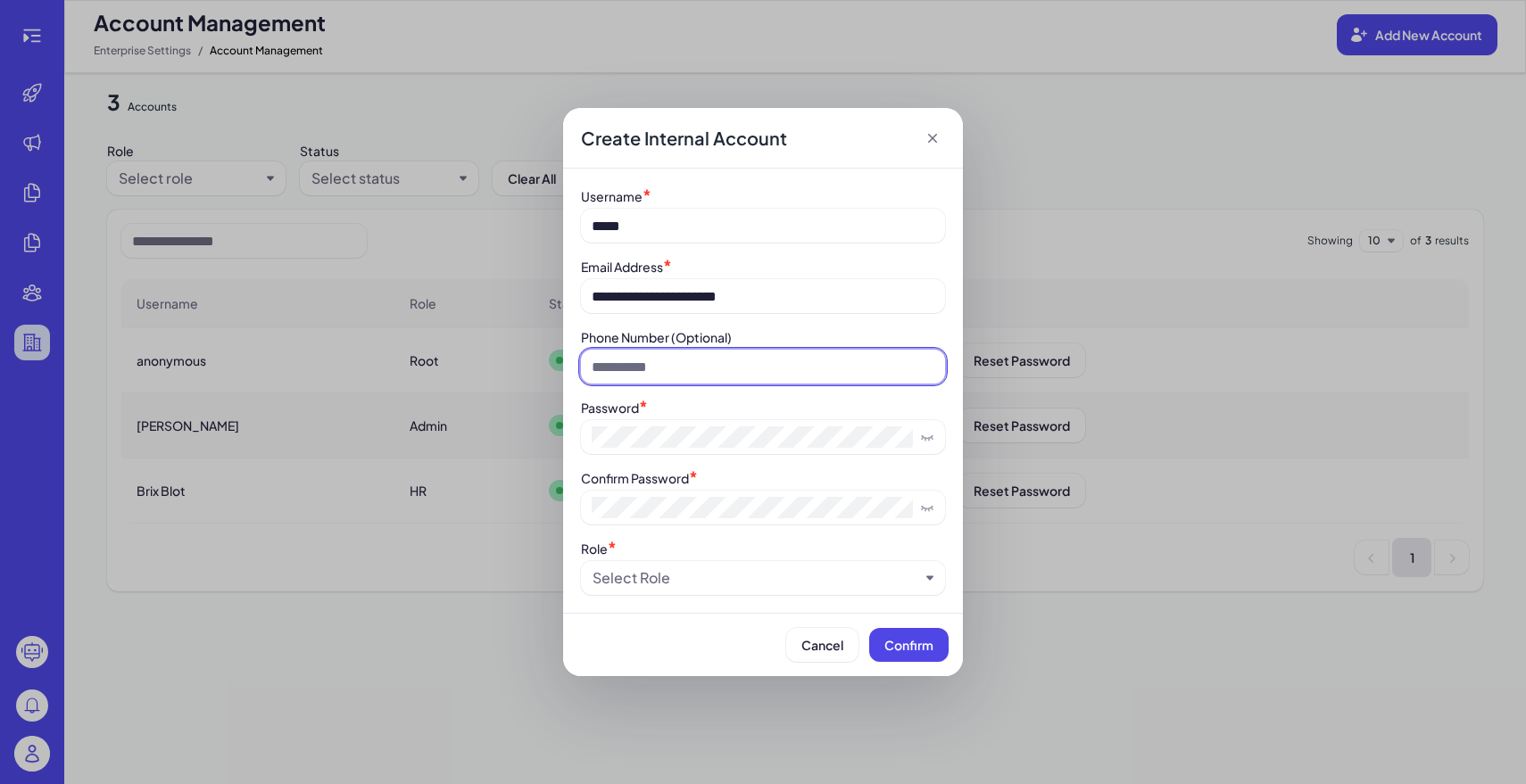
type input "**********"
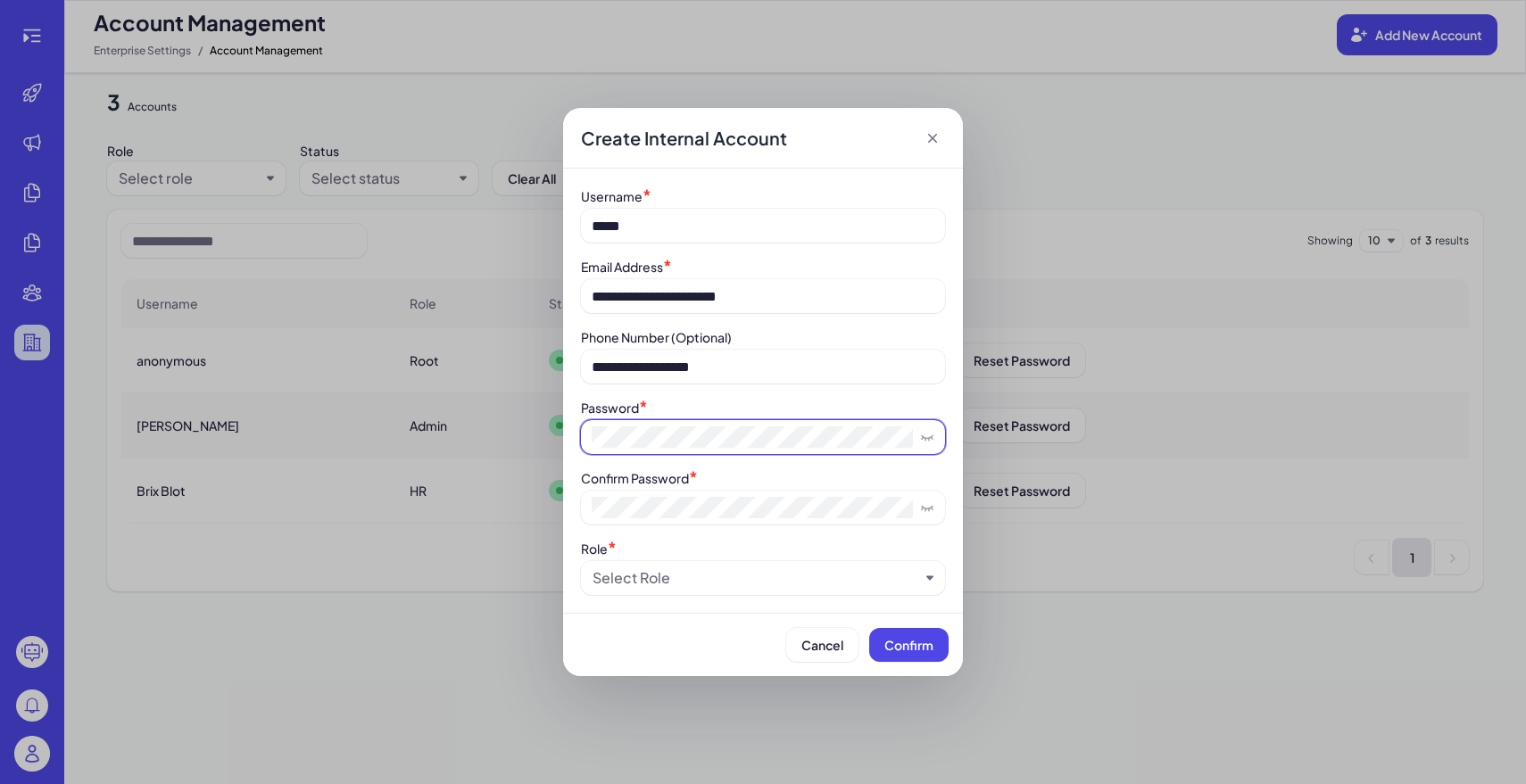
click at [927, 441] on icon at bounding box center [927, 436] width 14 height 14
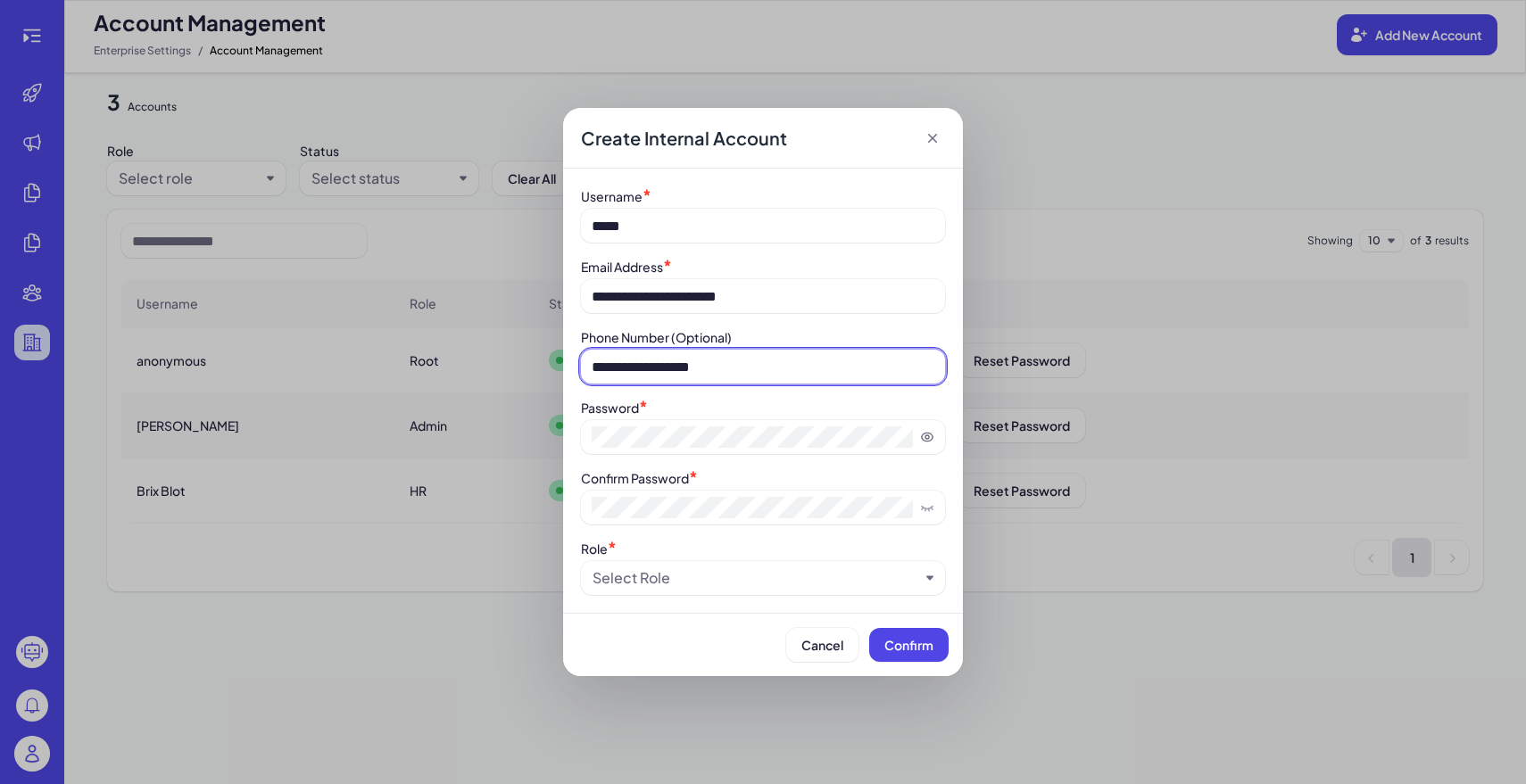
click at [598, 368] on input "**********" at bounding box center [763, 366] width 364 height 34
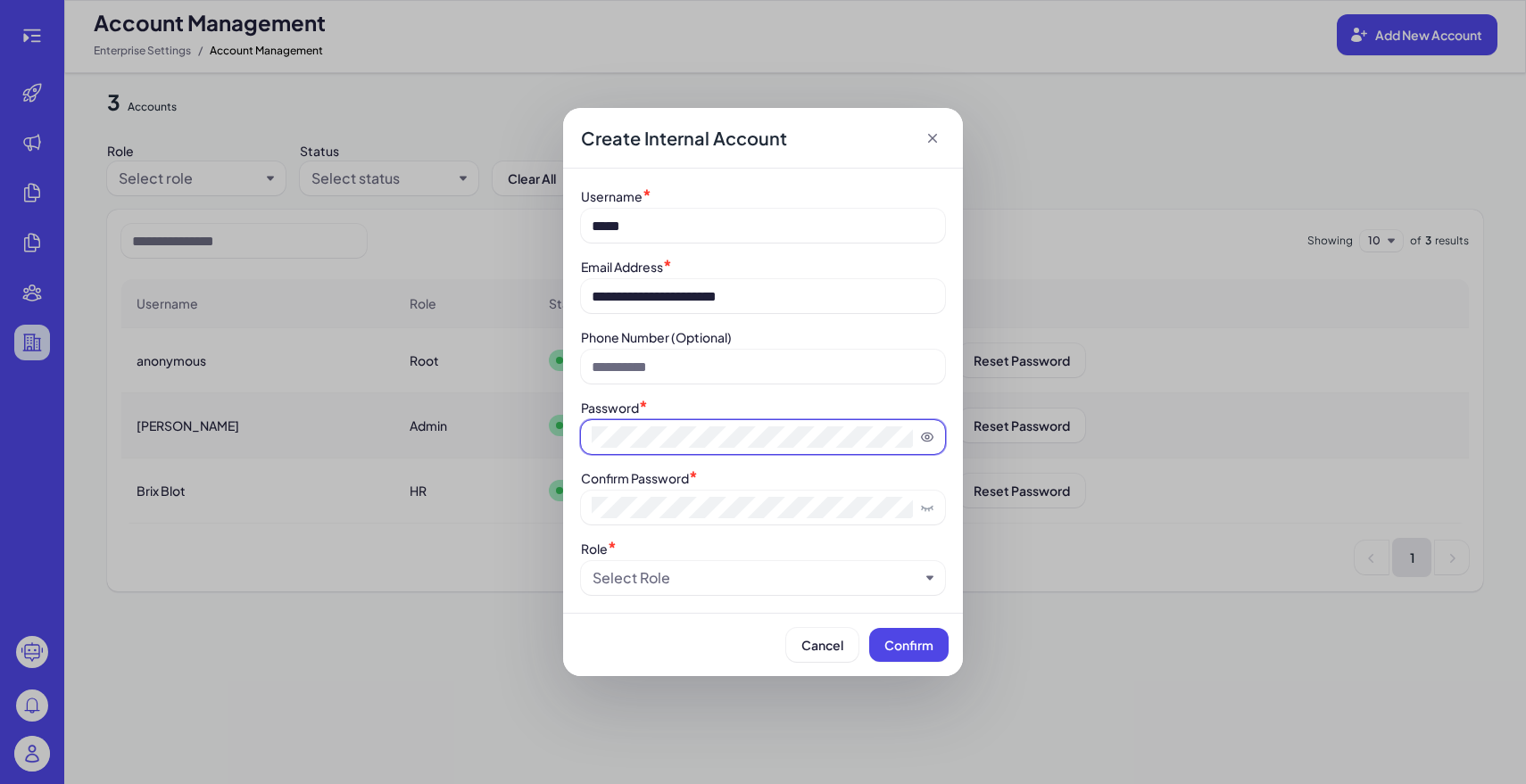
click at [492, 421] on div "**********" at bounding box center [763, 392] width 1526 height 784
click at [672, 606] on div "**********" at bounding box center [763, 390] width 400 height 445
click at [657, 587] on div "Select Role" at bounding box center [632, 578] width 78 height 21
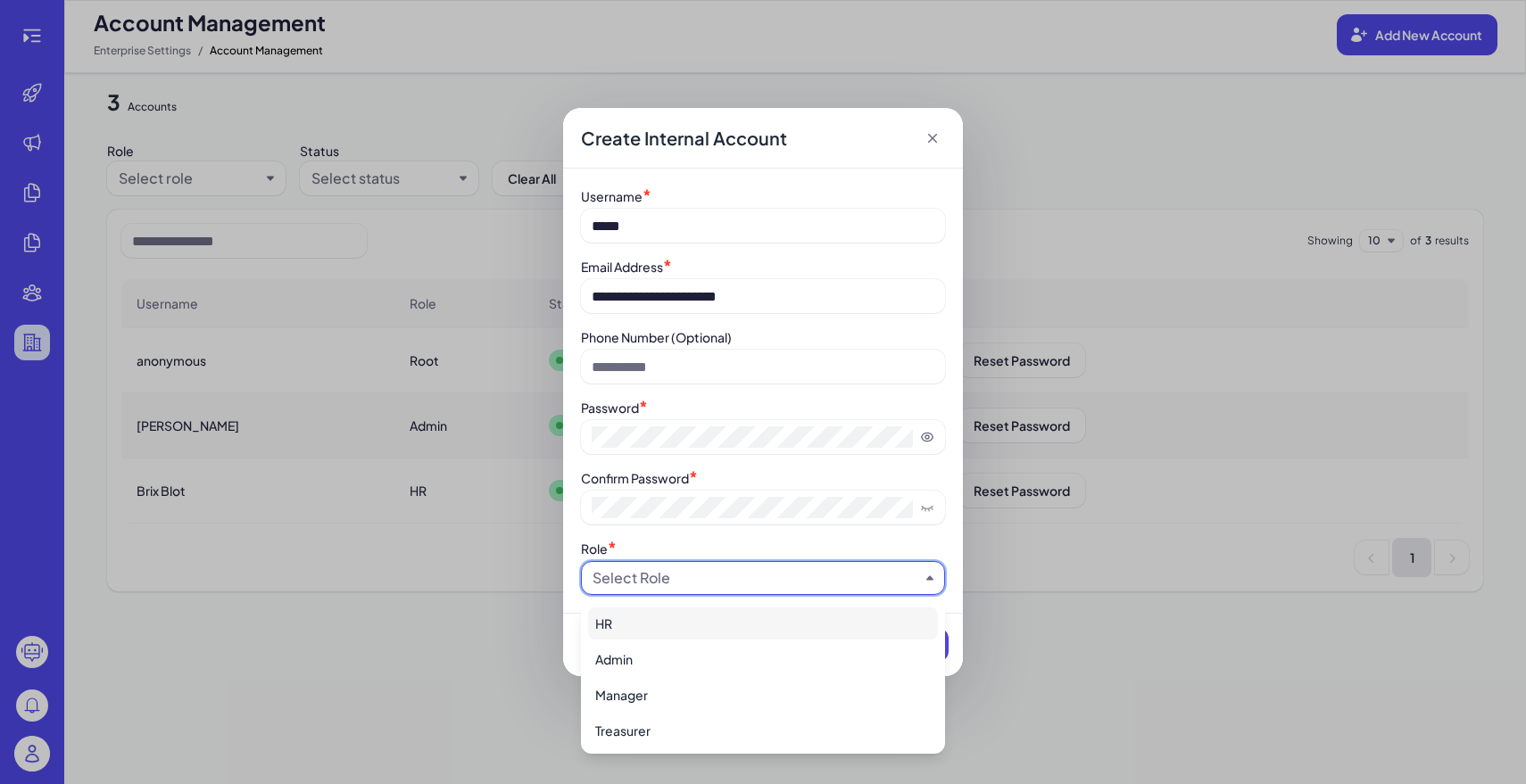
click at [668, 627] on div "HR" at bounding box center [763, 623] width 350 height 32
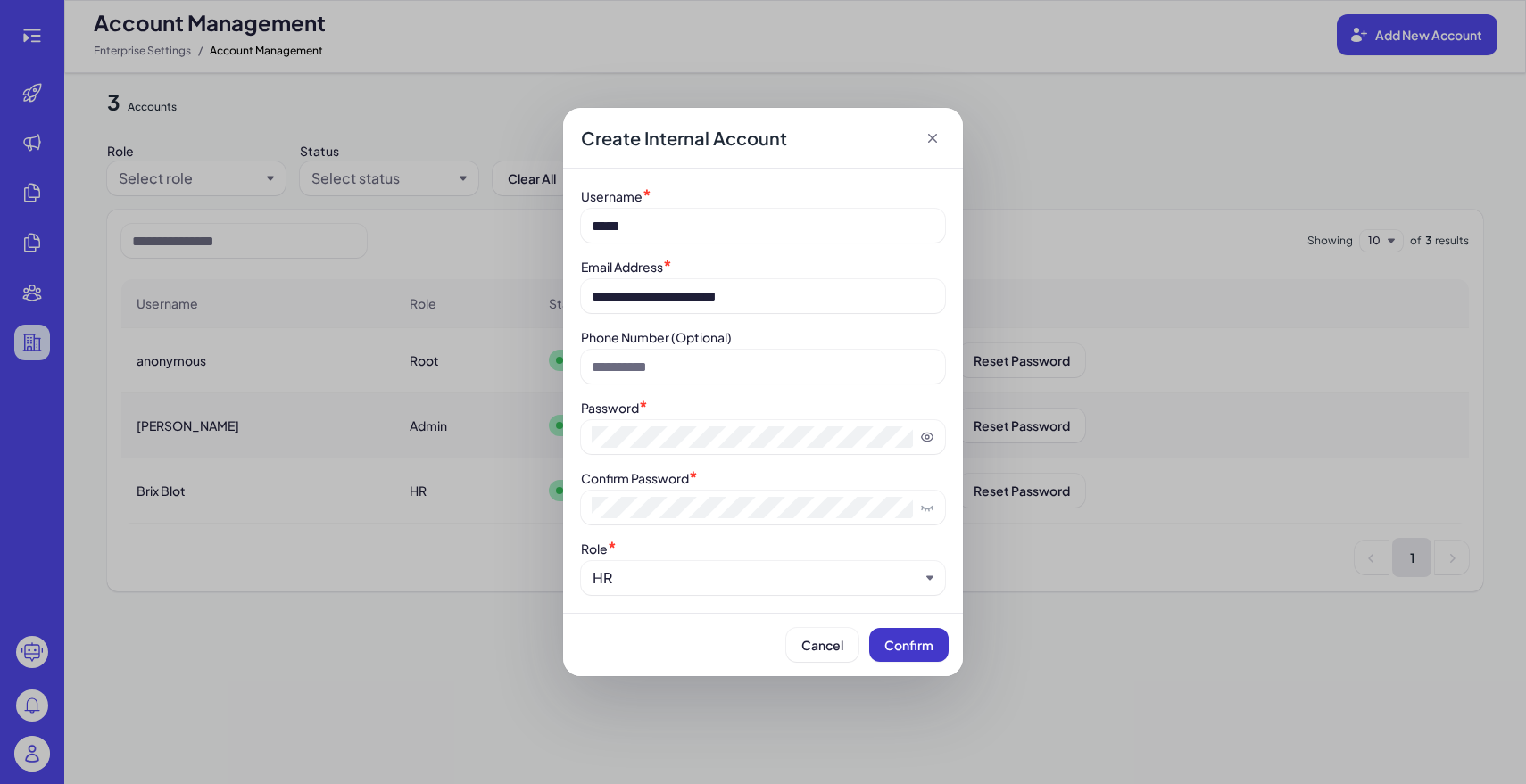
click at [935, 648] on button "Confirm" at bounding box center [909, 644] width 80 height 34
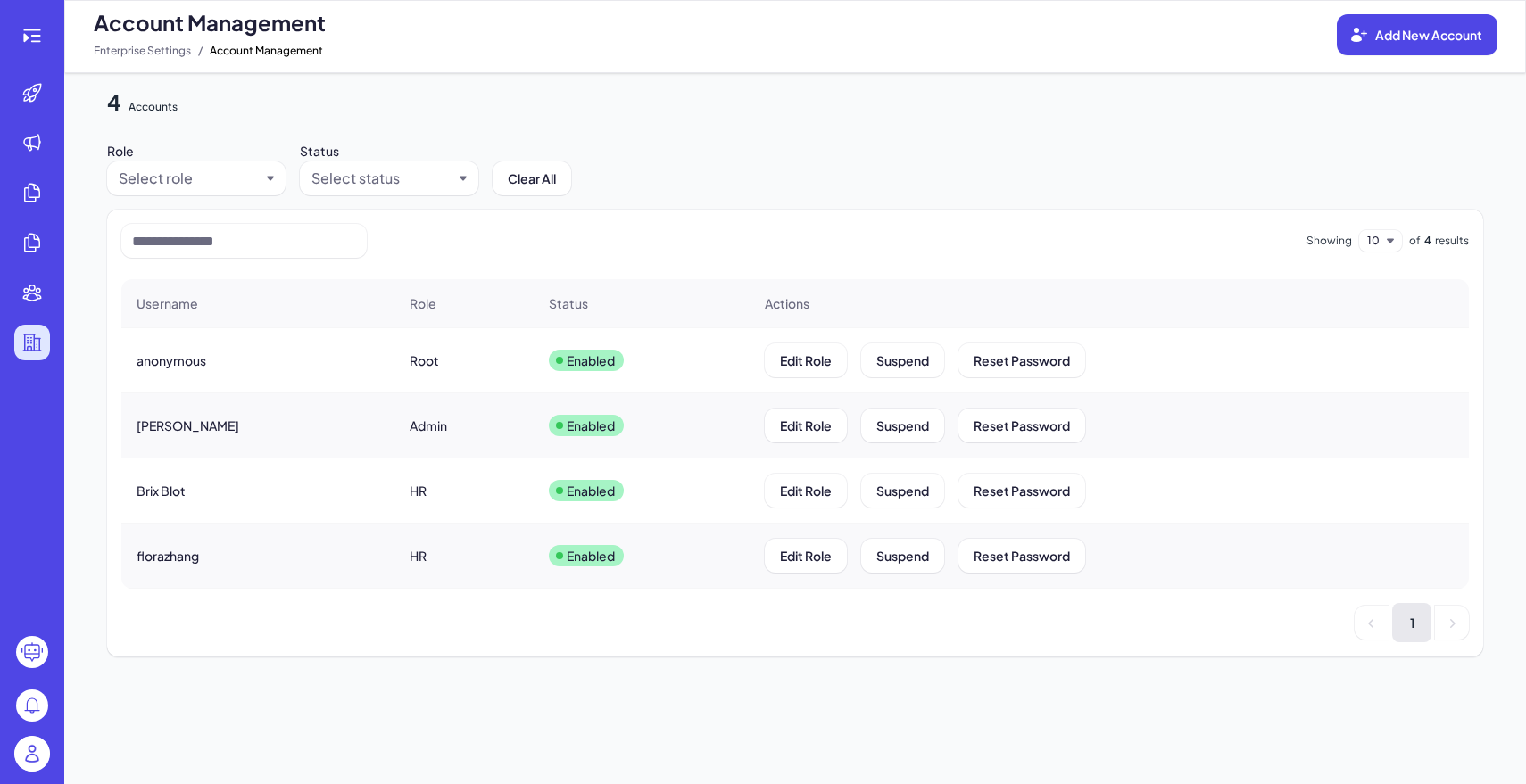
click at [51, 751] on div at bounding box center [32, 756] width 57 height 55
click at [42, 751] on img at bounding box center [31, 753] width 36 height 36
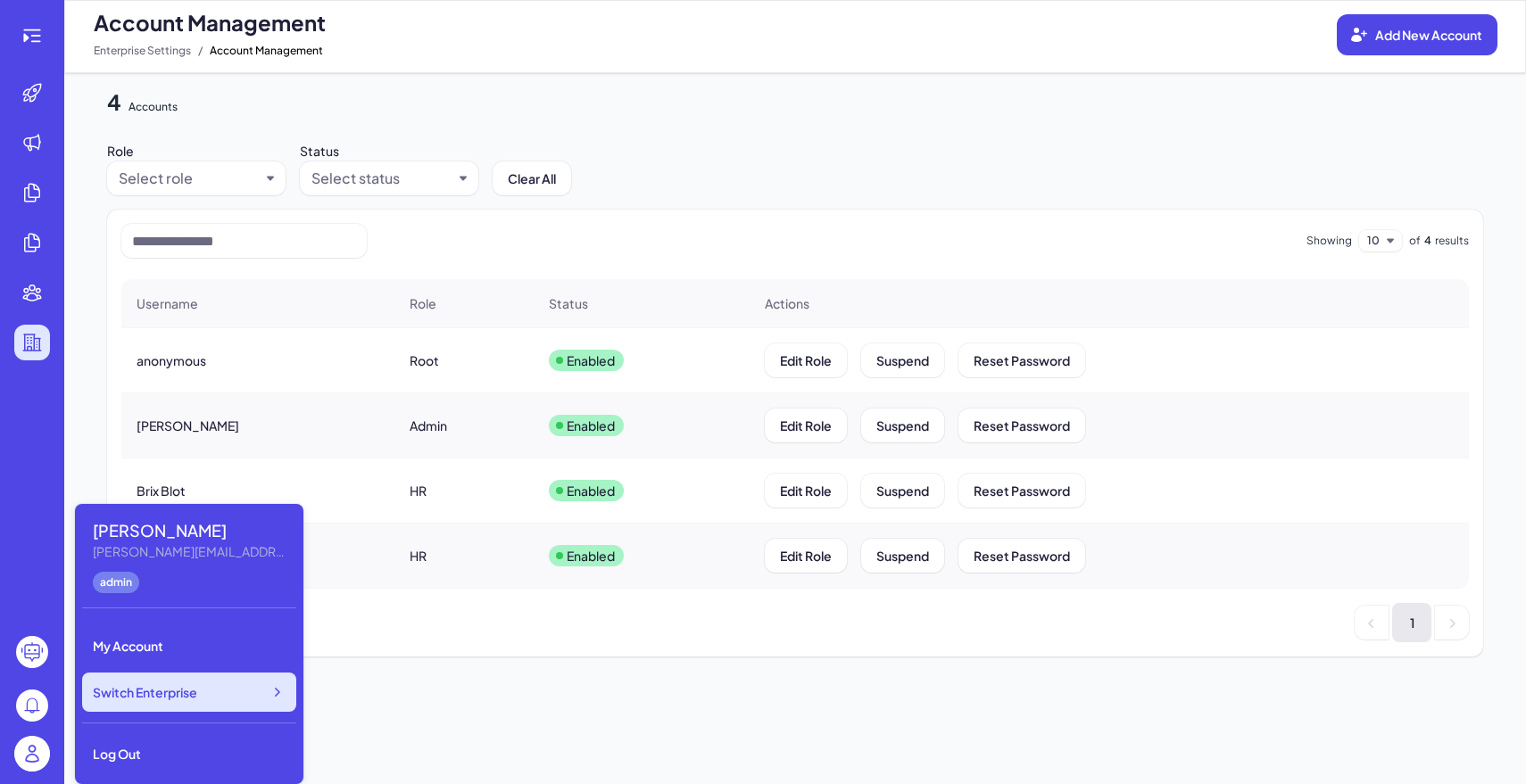
click at [154, 689] on span "Switch Enterprise" at bounding box center [144, 692] width 105 height 18
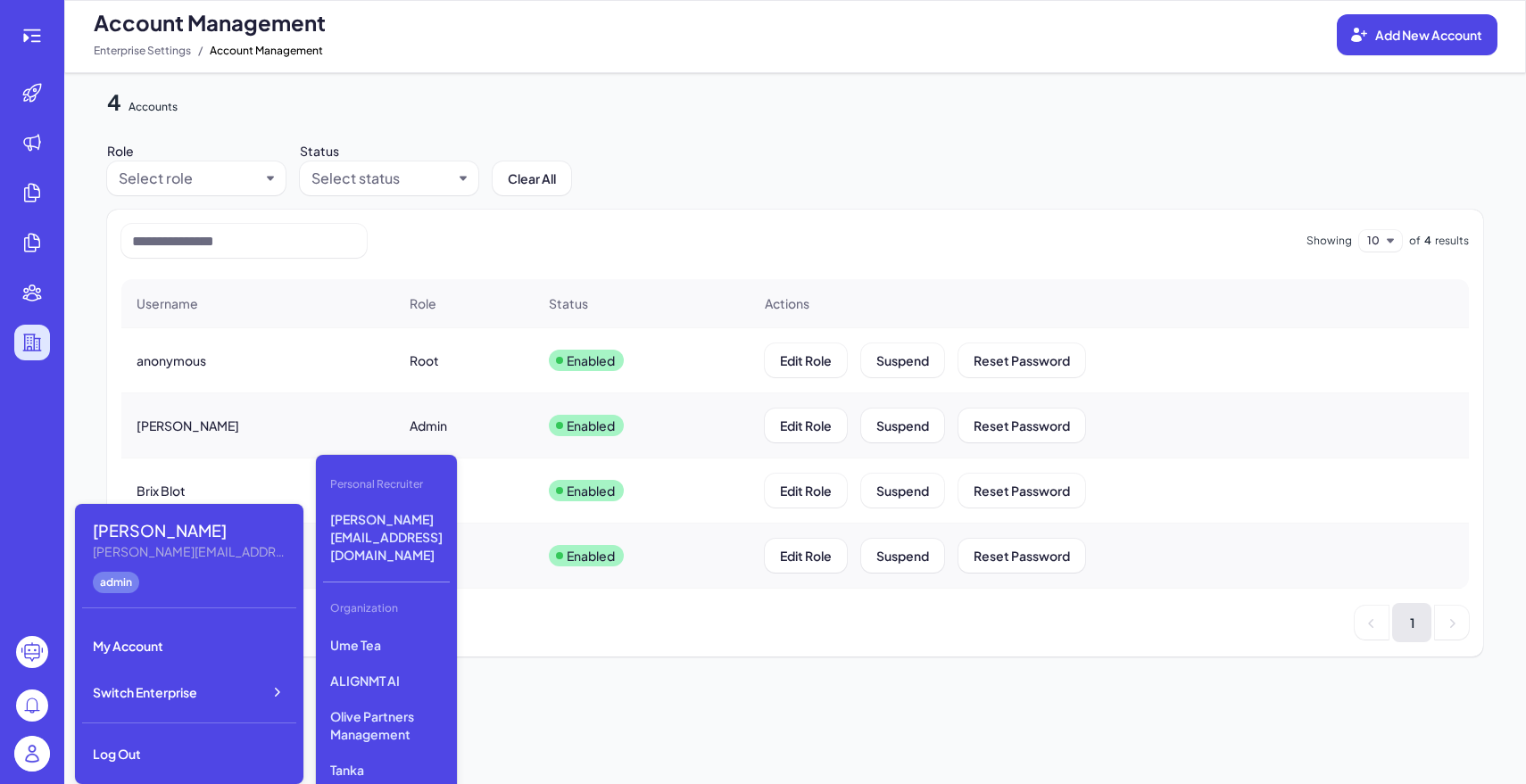
scroll to position [478, 0]
click at [380, 774] on p "GMI Cloud" at bounding box center [386, 790] width 127 height 32
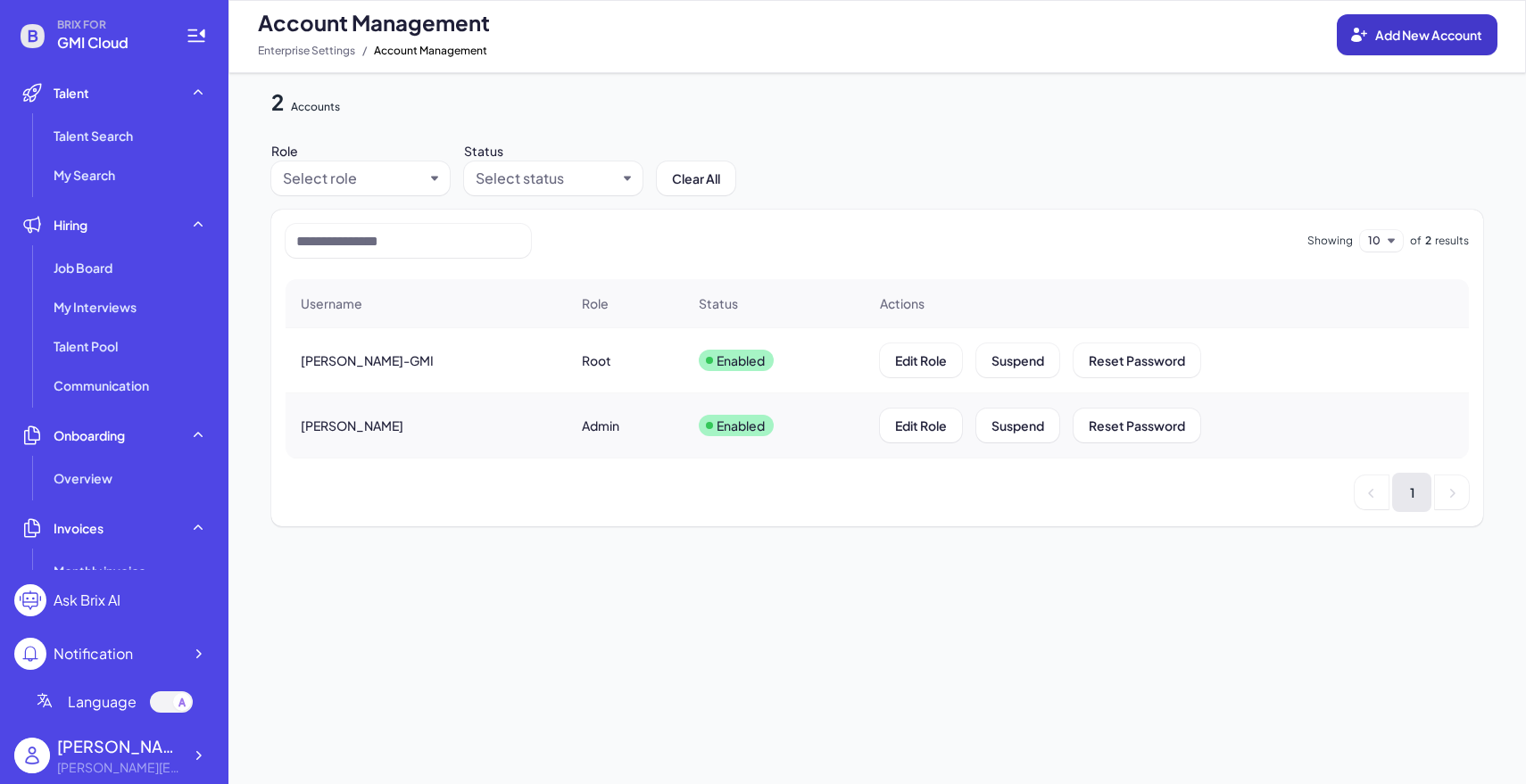
click at [1427, 37] on span "Add New Account" at bounding box center [1429, 34] width 107 height 16
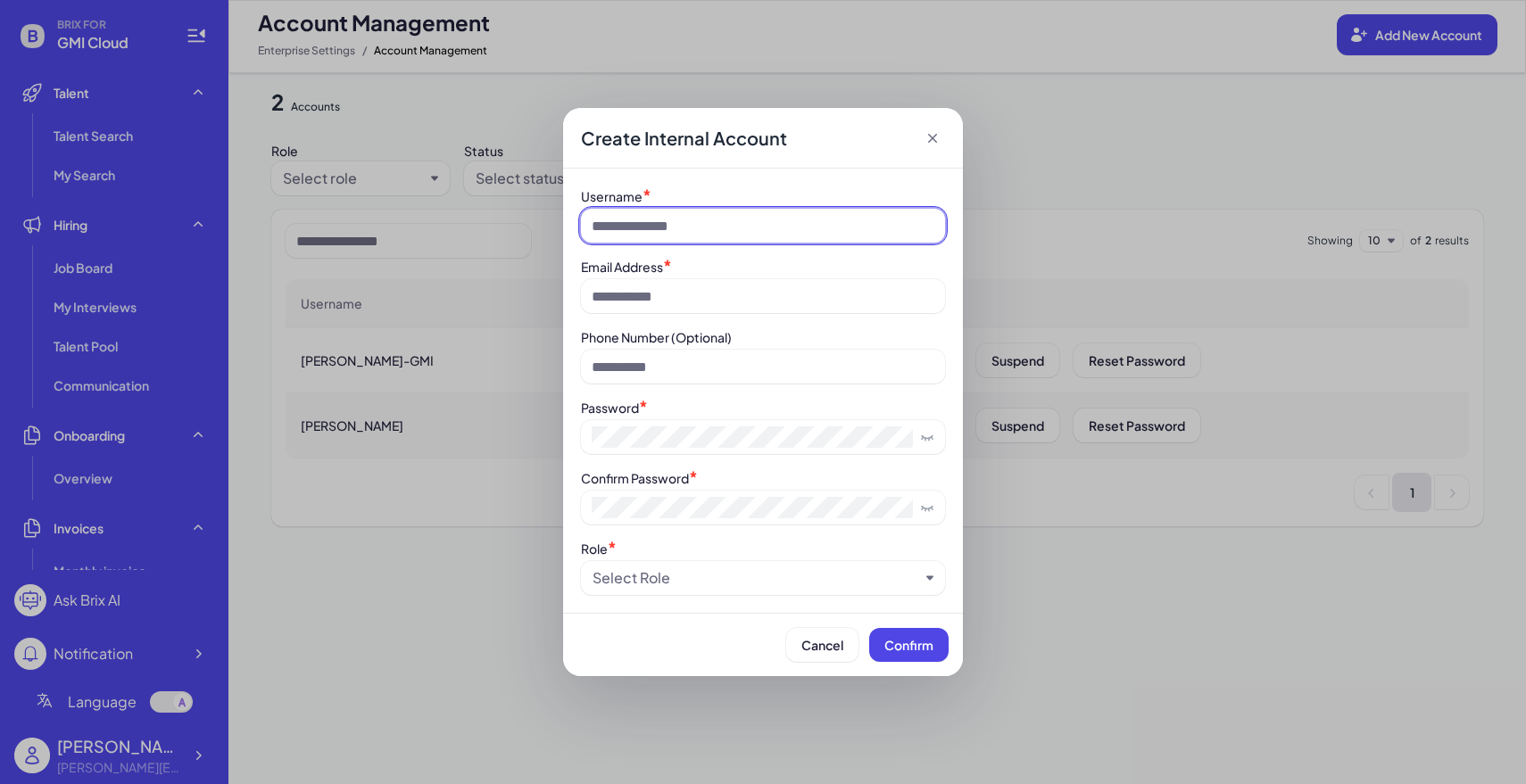
click at [800, 227] on input at bounding box center [763, 226] width 364 height 34
paste input "********"
type input "********"
click at [651, 234] on input at bounding box center [763, 226] width 364 height 34
type input "*****"
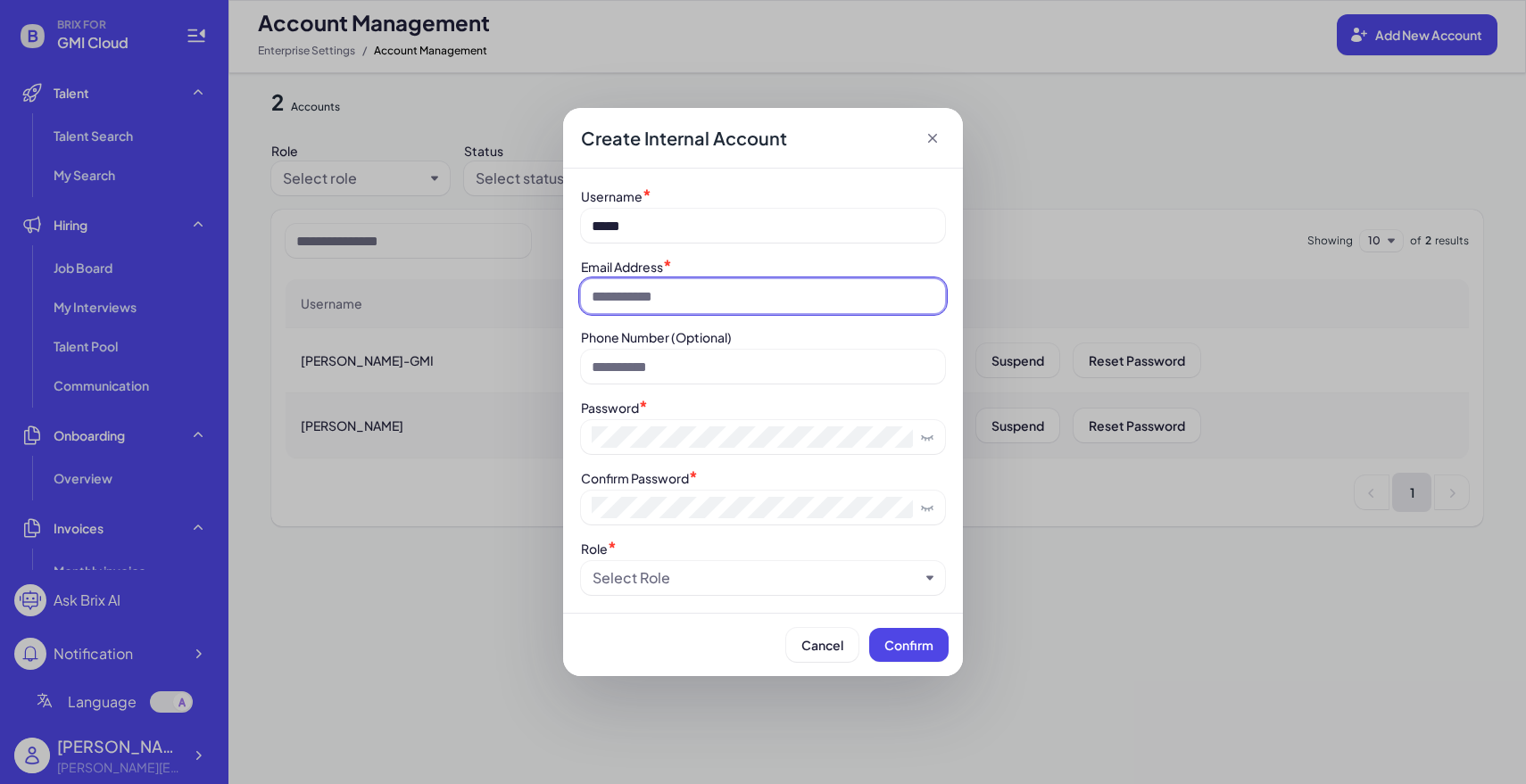
click at [708, 290] on input at bounding box center [763, 296] width 364 height 34
type input "**********"
click at [667, 535] on div "**********" at bounding box center [763, 391] width 364 height 409
click at [650, 582] on div "Select Role" at bounding box center [632, 578] width 78 height 21
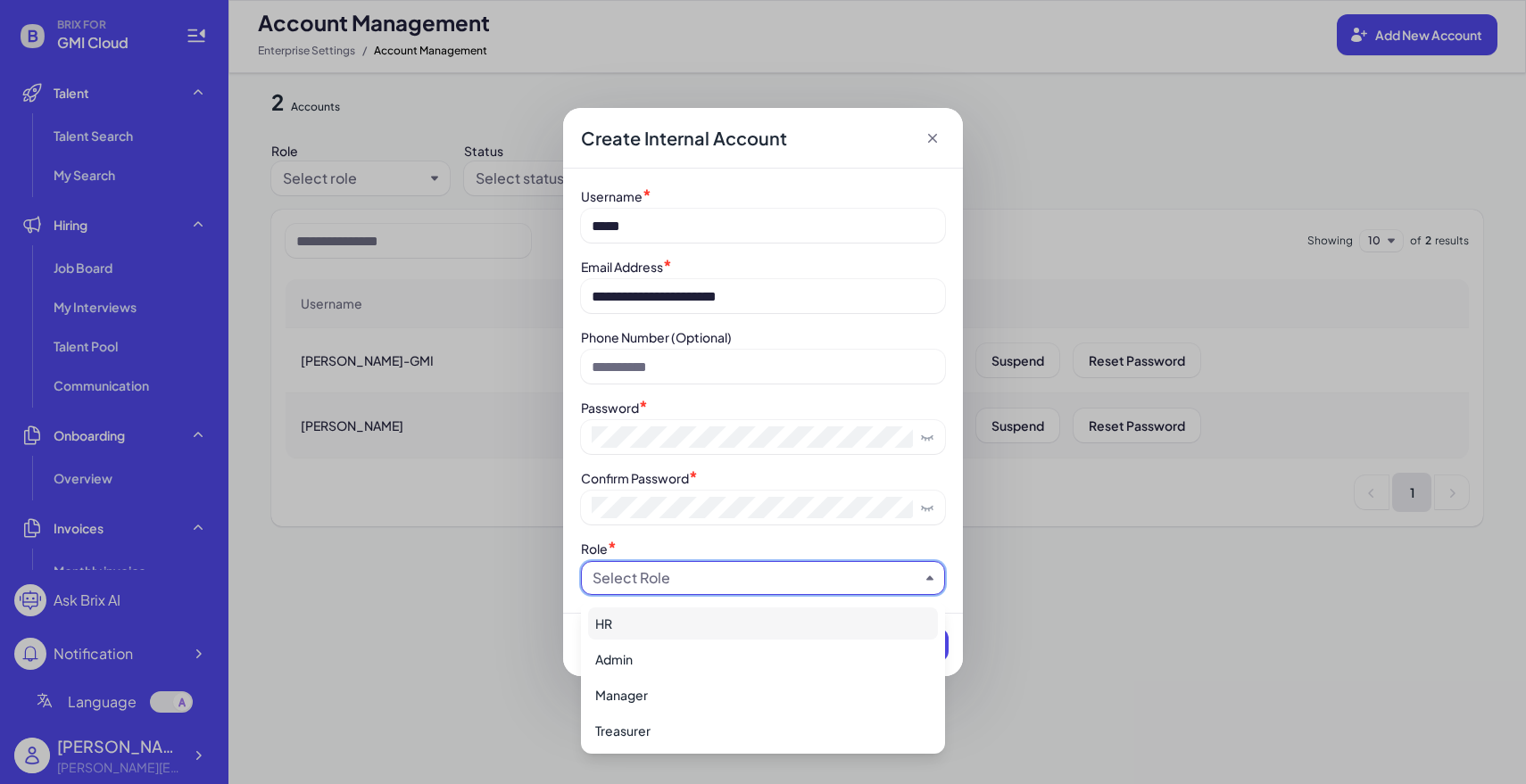
click at [677, 622] on div "HR" at bounding box center [763, 623] width 350 height 32
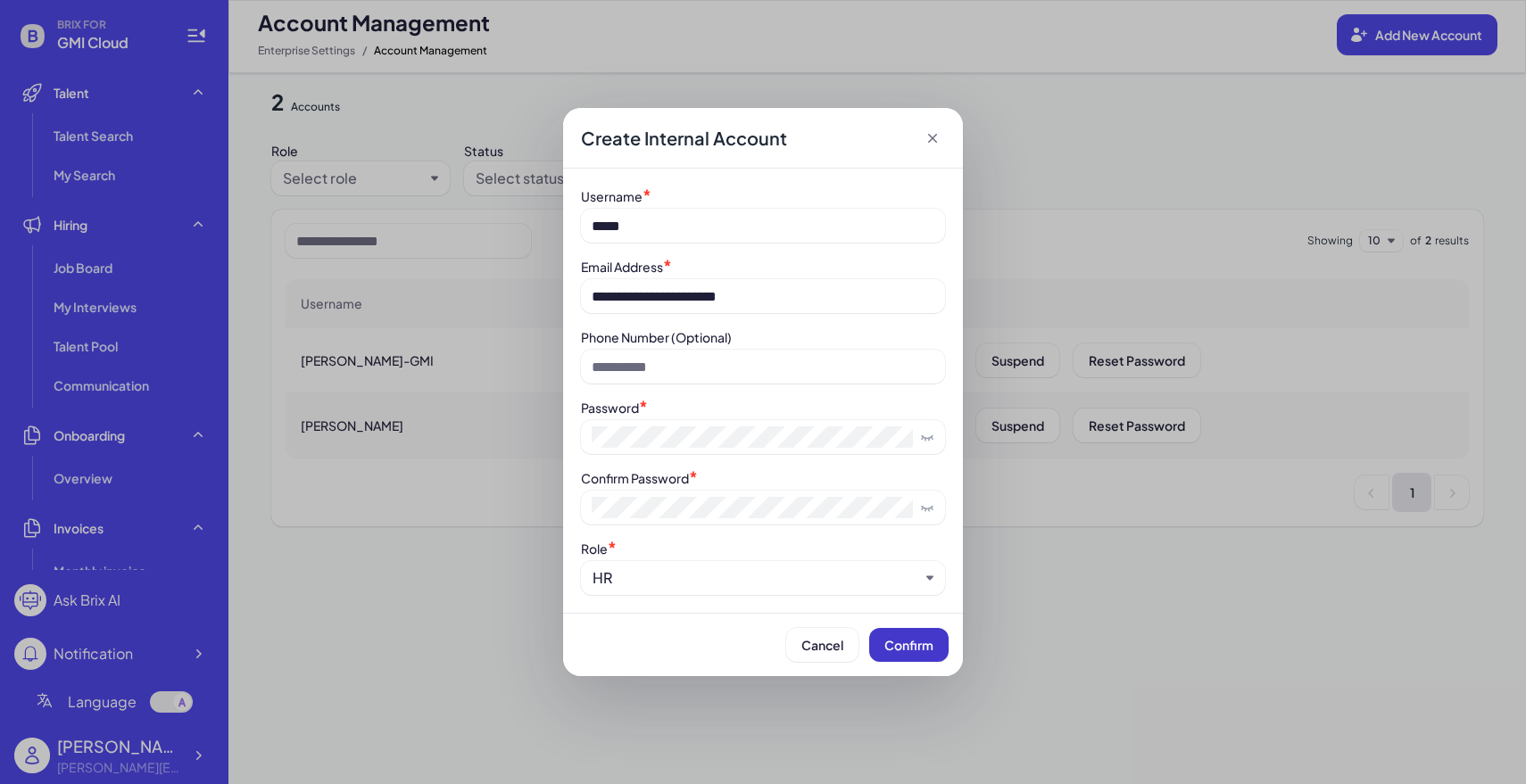
click at [910, 646] on span "Confirm" at bounding box center [908, 644] width 49 height 16
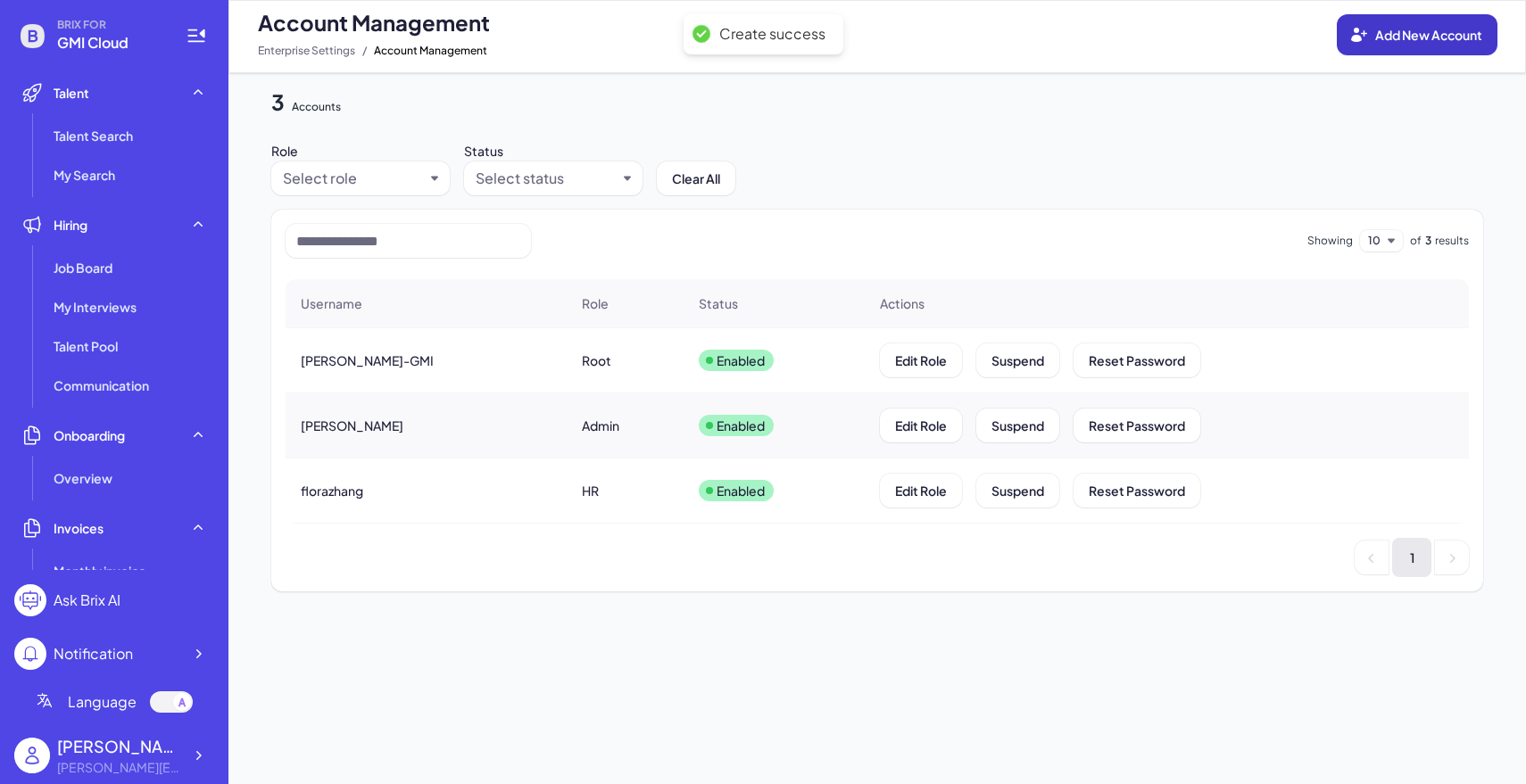
click at [1367, 49] on button "Add New Account" at bounding box center [1418, 34] width 161 height 41
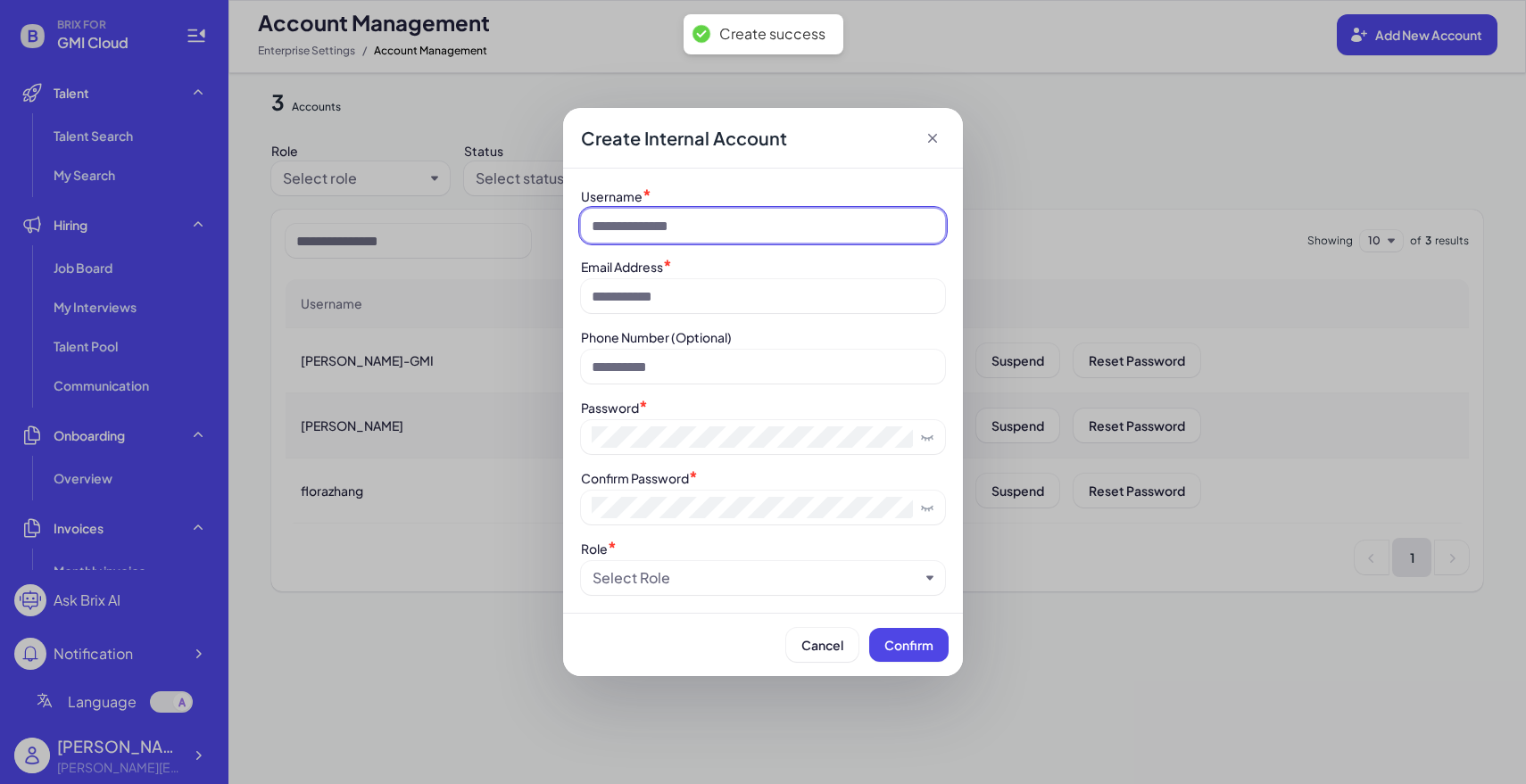
click at [811, 229] on input at bounding box center [763, 226] width 364 height 34
type input "*****"
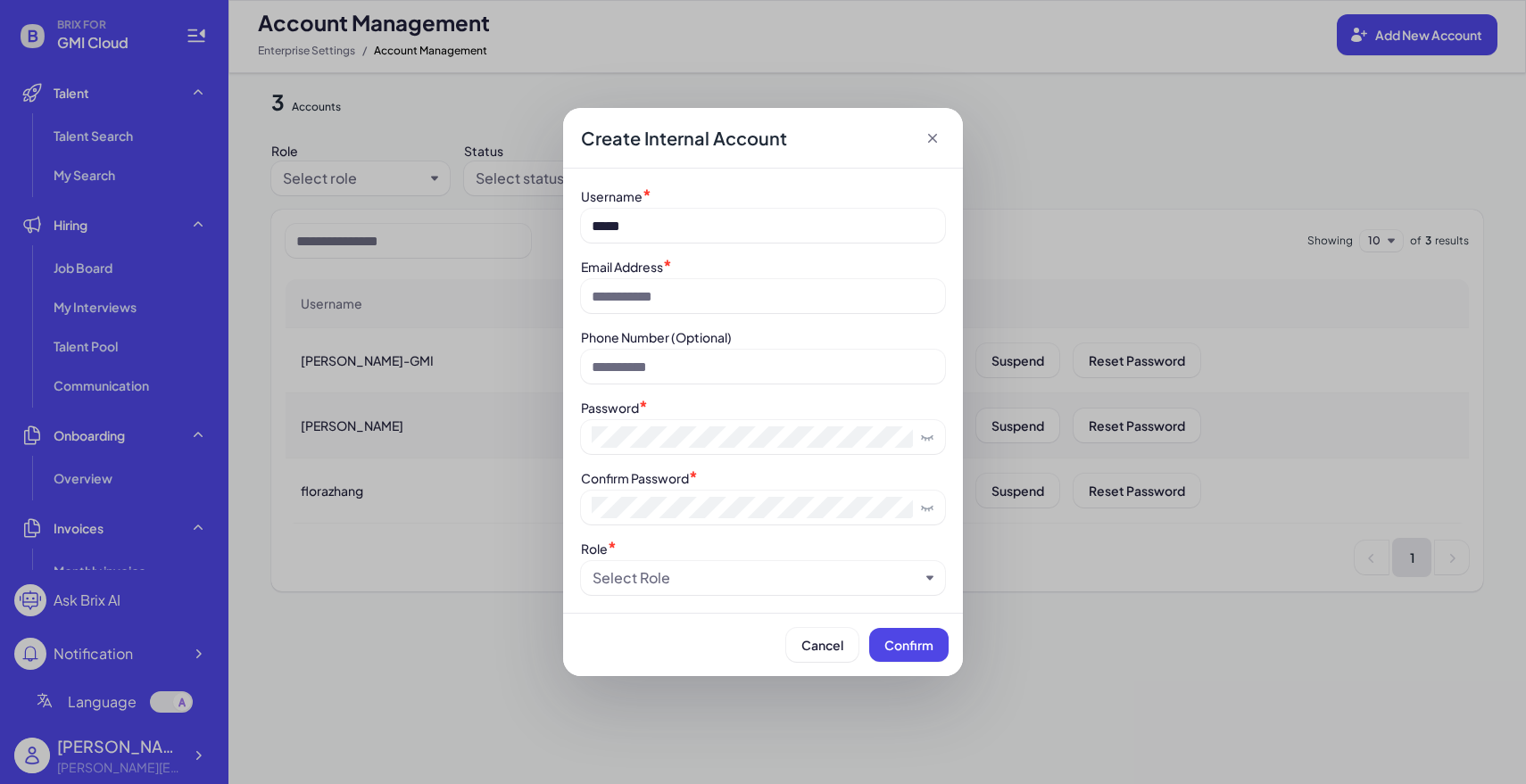
click at [768, 317] on div "Username * ***** Email Address * Phone Number (Optional) Password * Confirm Pas…" at bounding box center [763, 391] width 364 height 409
click at [769, 291] on input at bounding box center [763, 296] width 364 height 34
type input "**********"
click at [648, 462] on div "**********" at bounding box center [763, 391] width 364 height 409
click at [659, 578] on div "Select Role" at bounding box center [632, 578] width 78 height 21
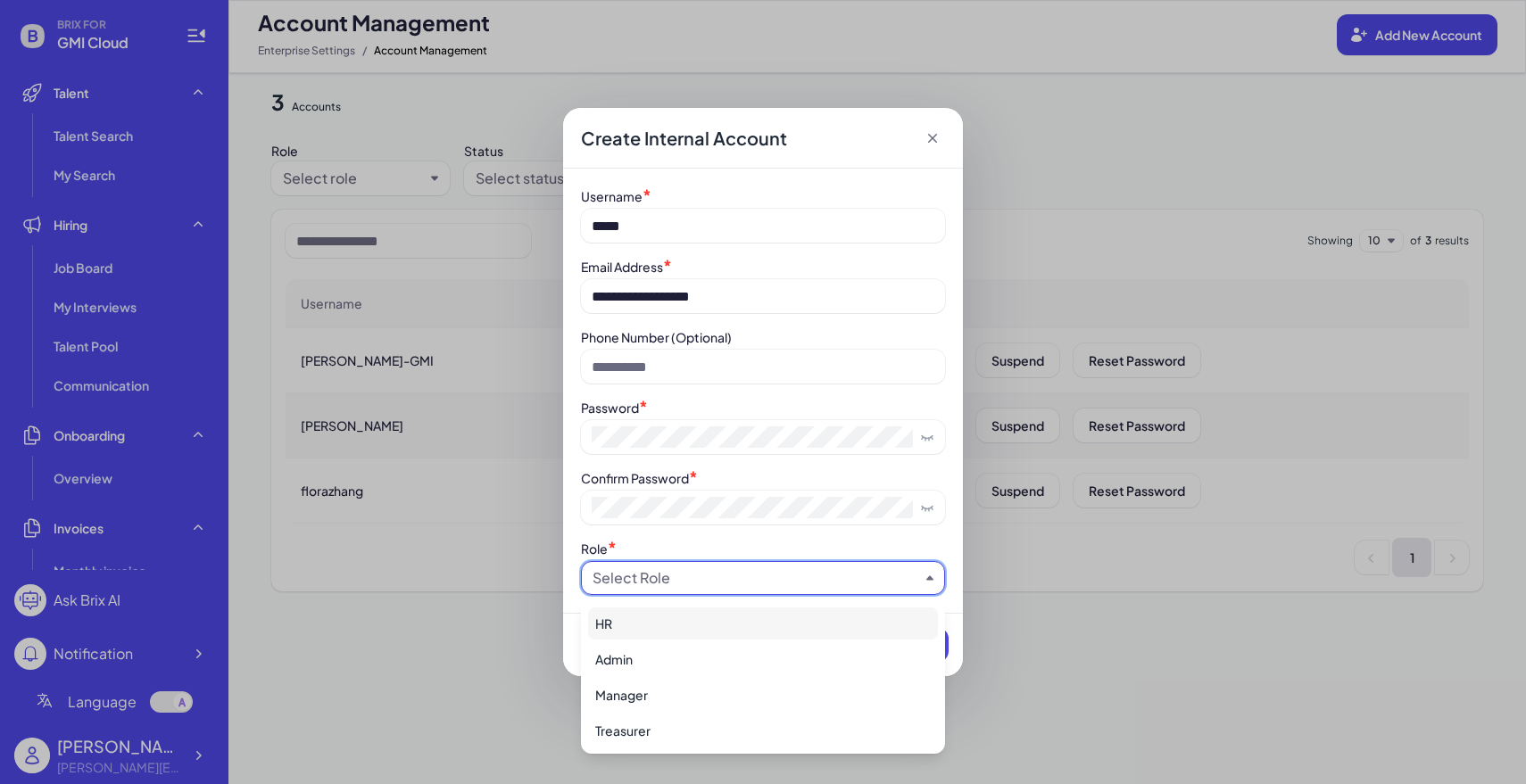
click at [668, 620] on div "HR" at bounding box center [763, 623] width 350 height 32
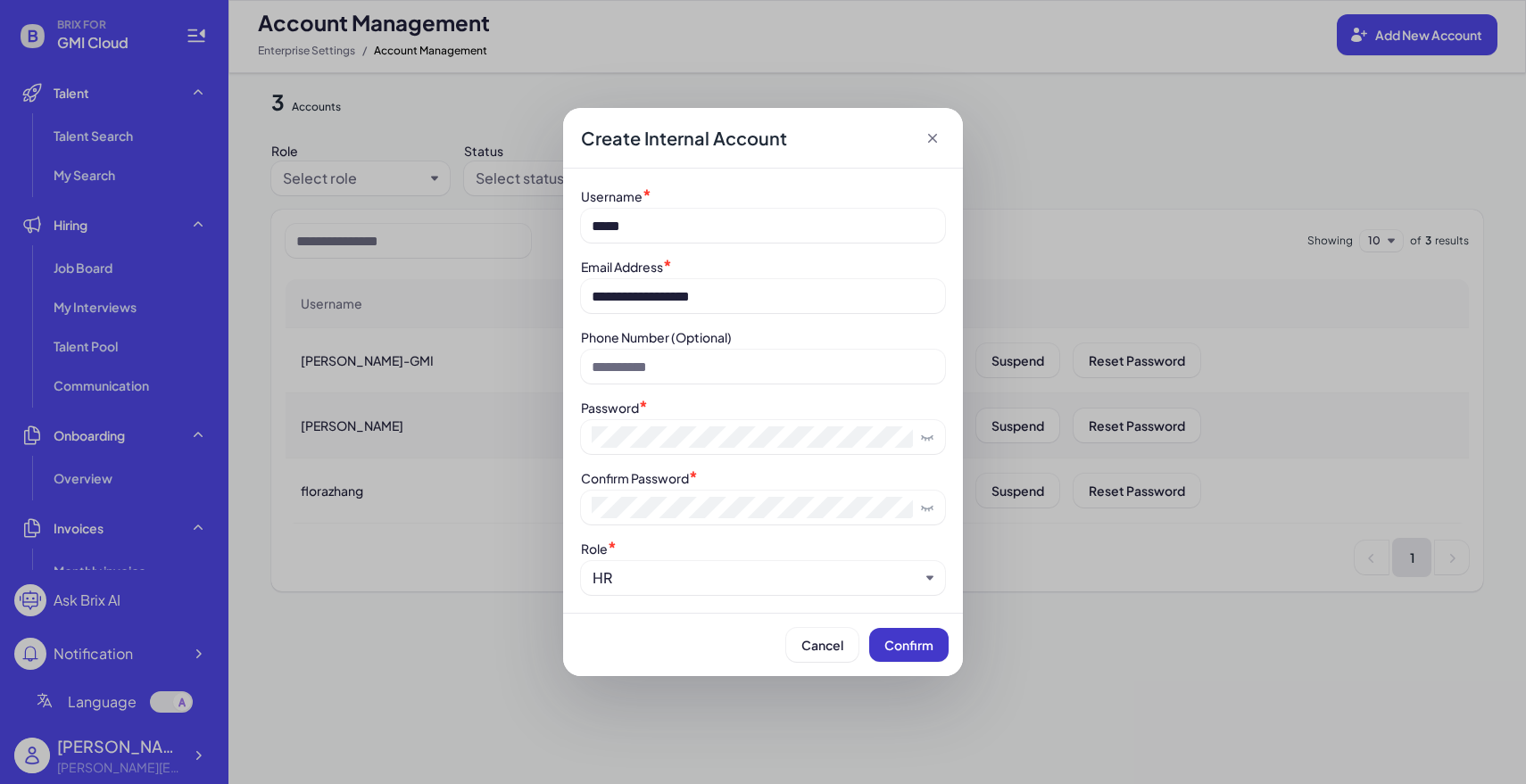
click at [918, 650] on span "Confirm" at bounding box center [908, 644] width 49 height 16
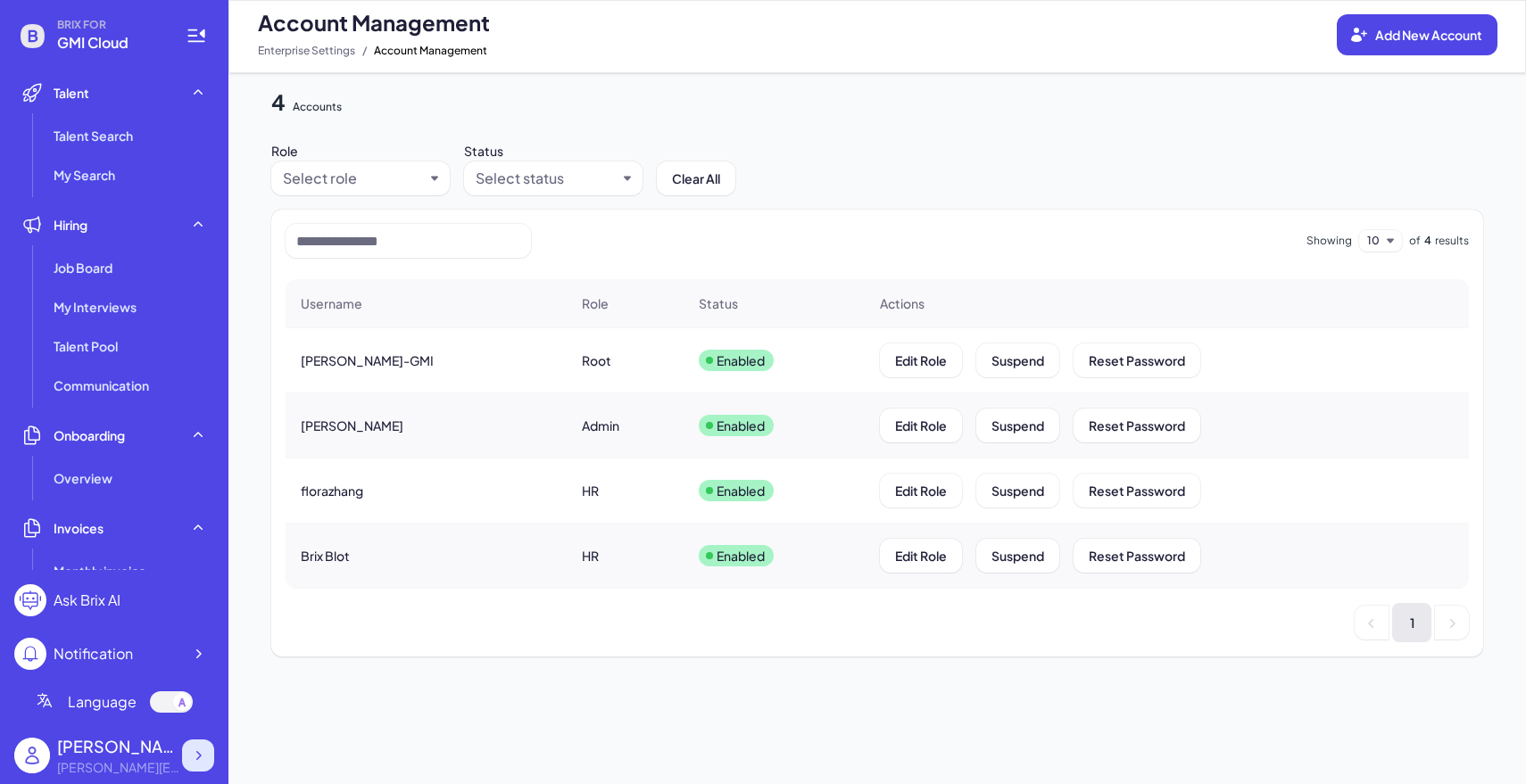
click at [191, 753] on icon at bounding box center [198, 755] width 18 height 18
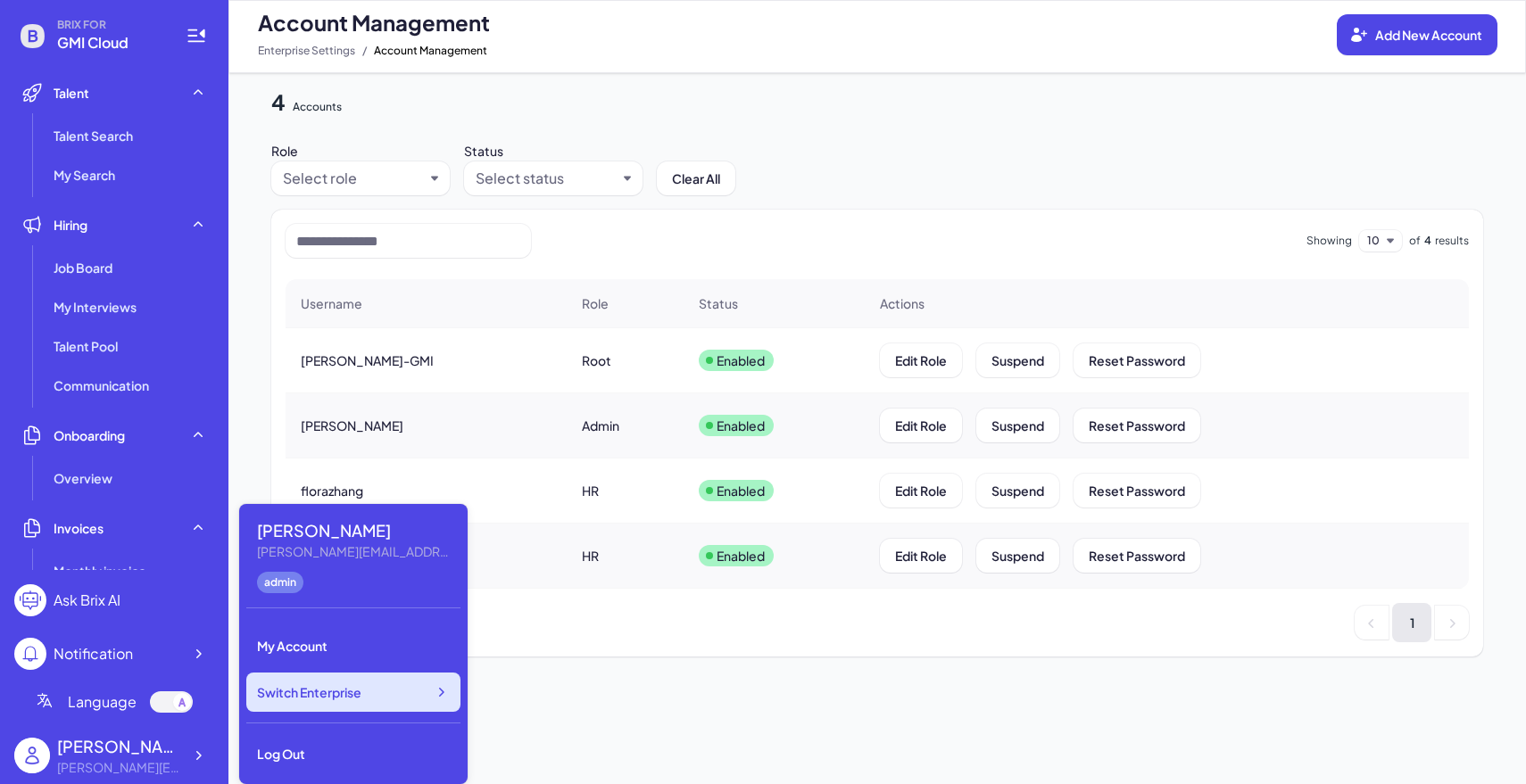
click at [289, 703] on div "Switch Enterprise" at bounding box center [353, 692] width 215 height 39
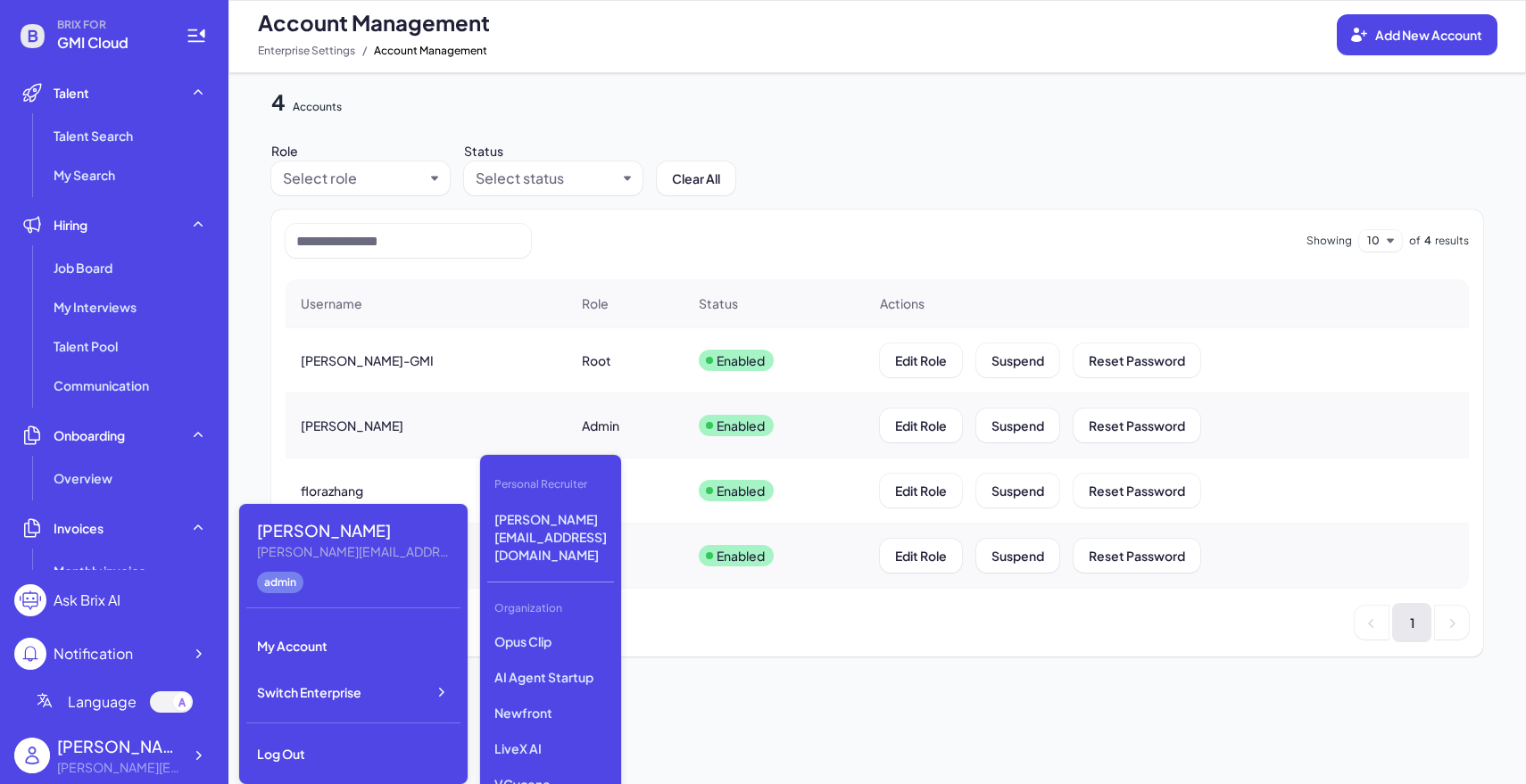
scroll to position [182, 0]
click at [584, 730] on p "LiveX AI" at bounding box center [550, 746] width 127 height 32
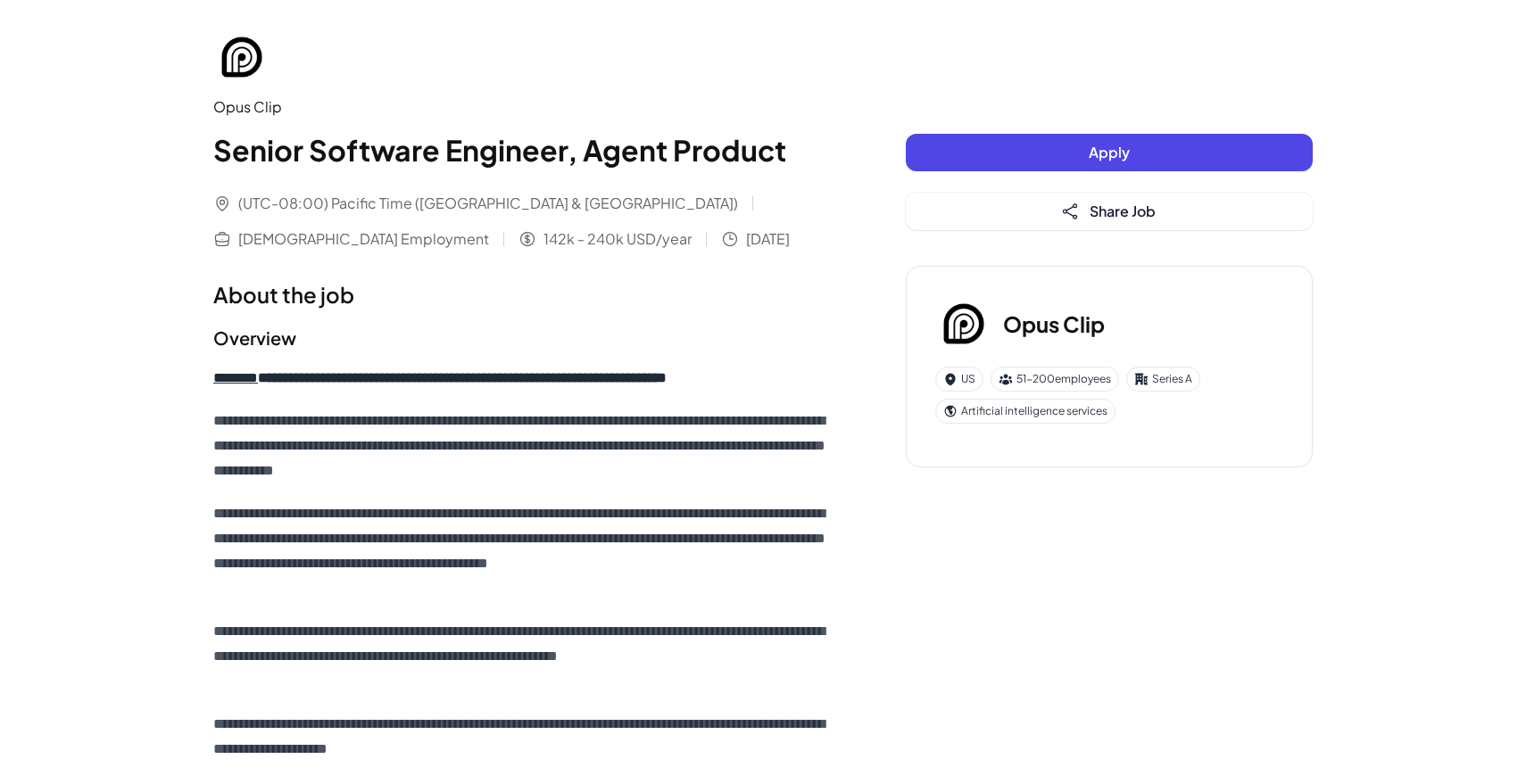
scroll to position [1698, 0]
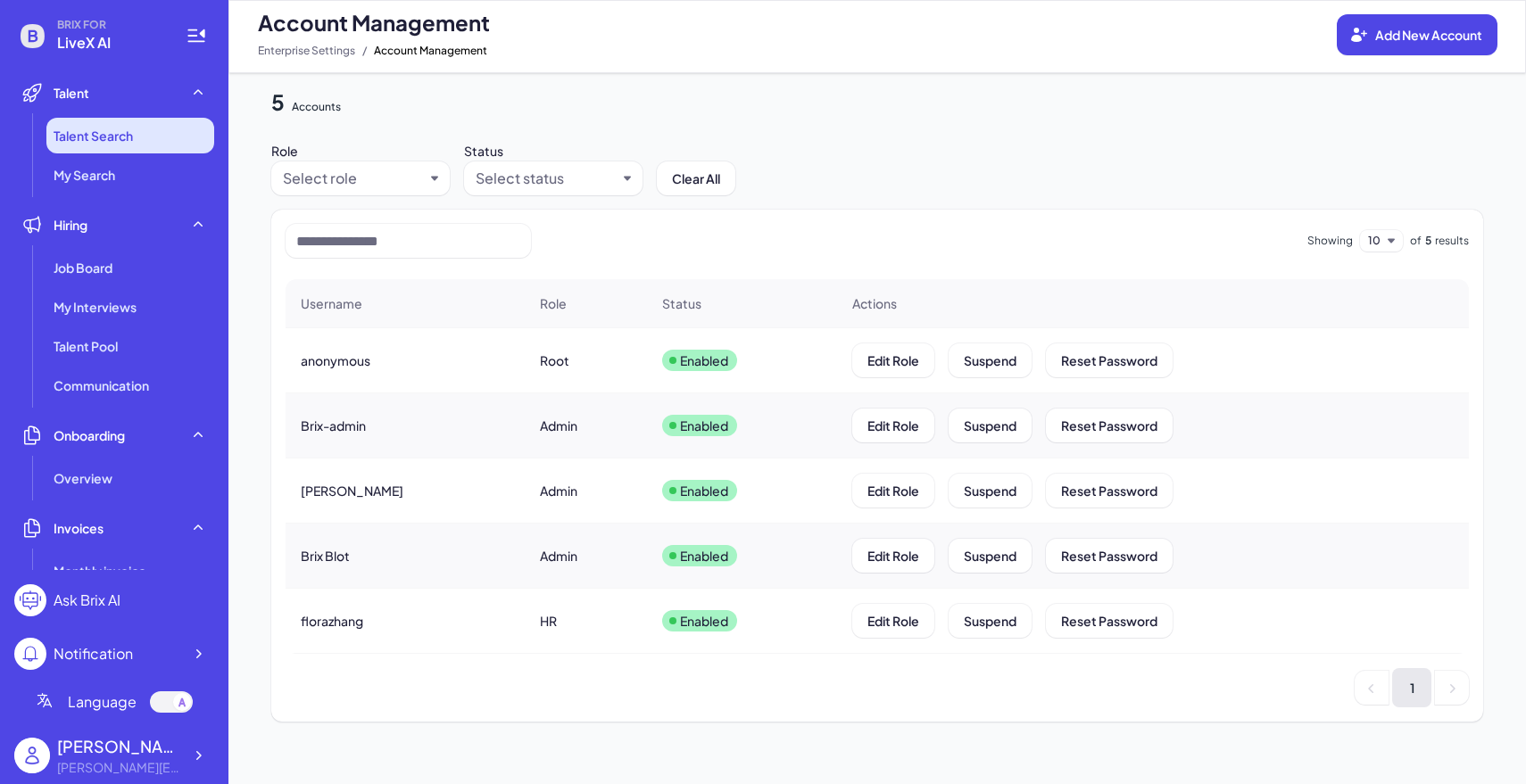
click at [166, 139] on li "Talent Search" at bounding box center [129, 135] width 167 height 36
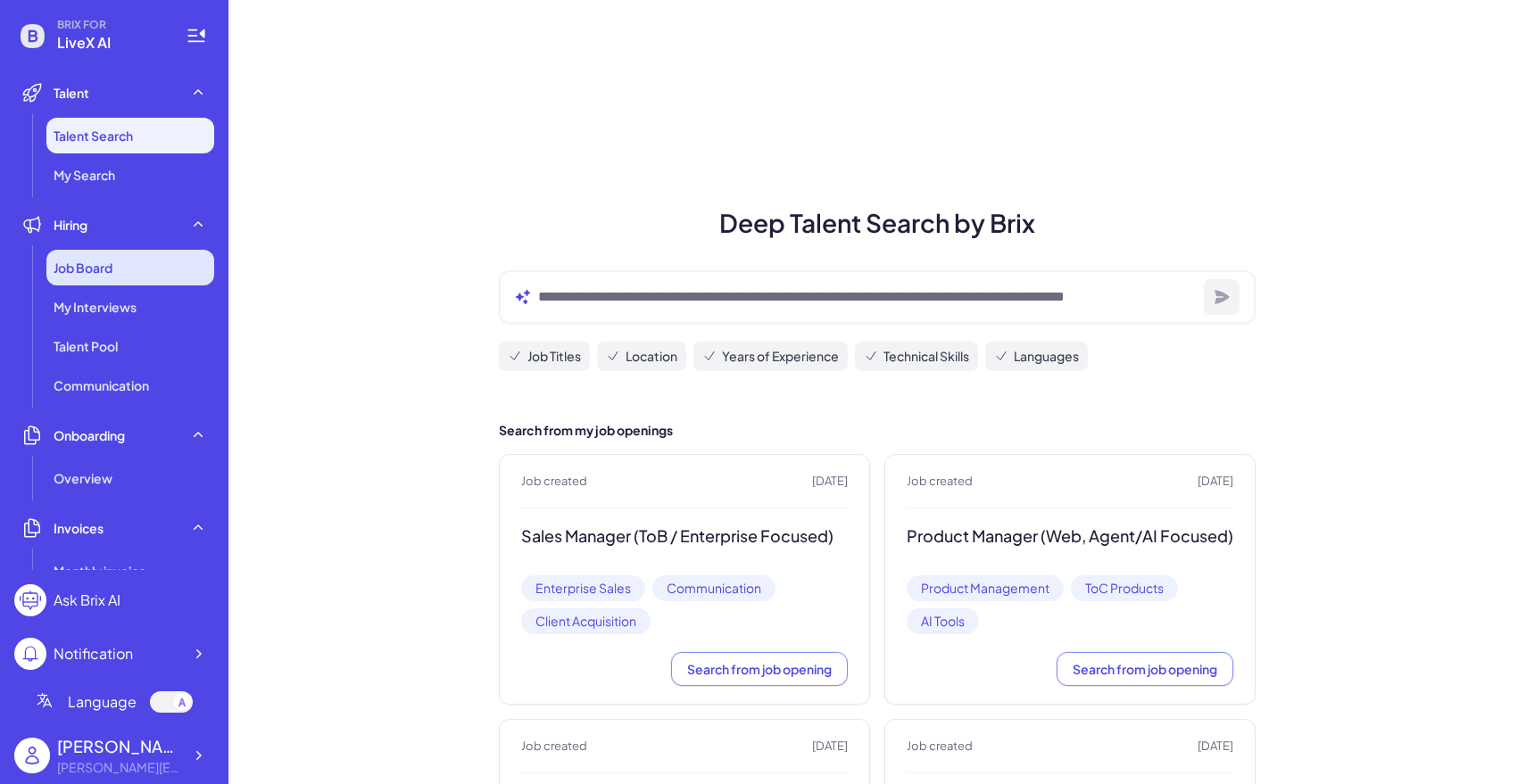
click at [127, 273] on div "Job Board" at bounding box center [129, 267] width 167 height 36
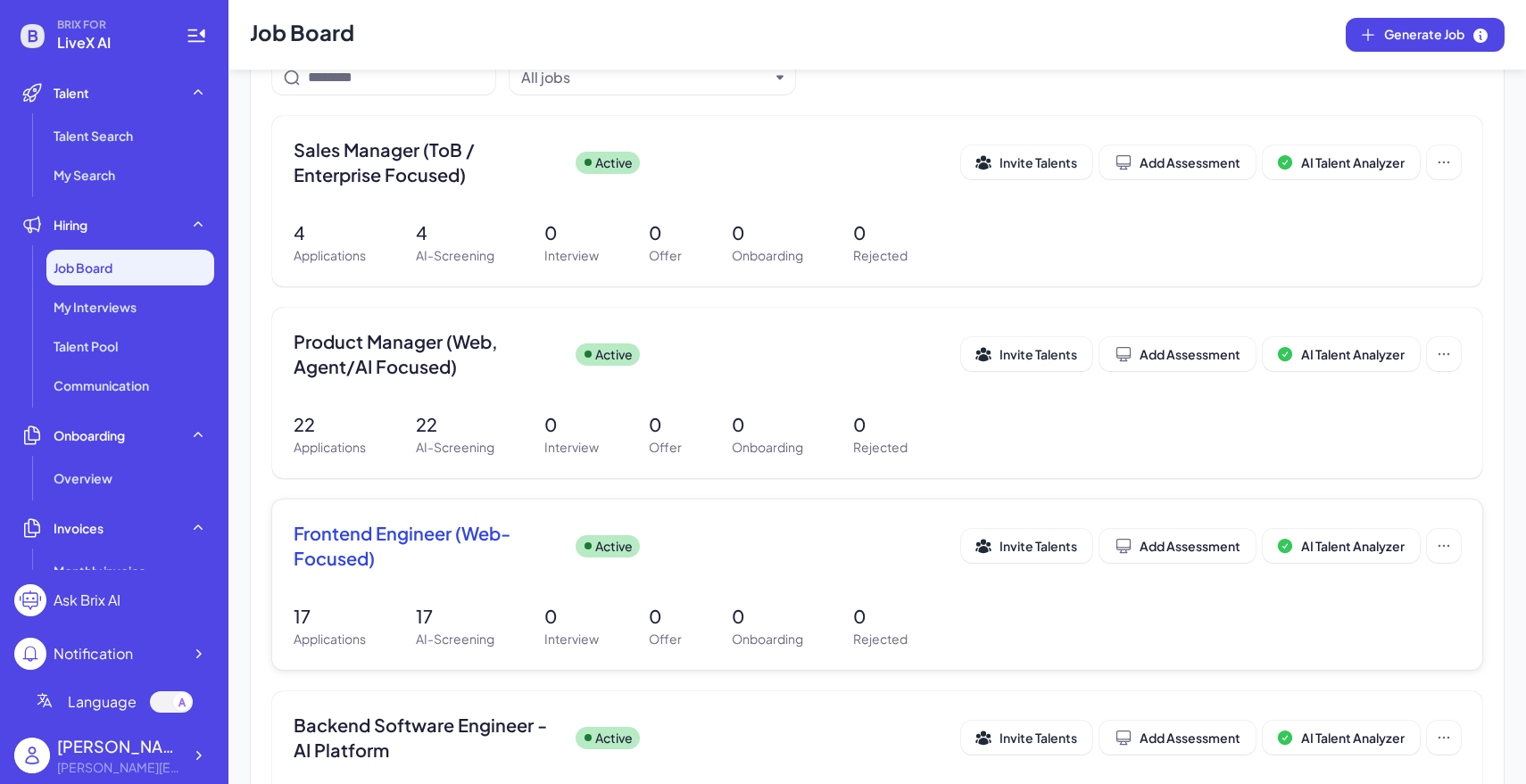
scroll to position [168, 0]
click at [639, 563] on div "Frontend Engineer (Web-Focused) Active" at bounding box center [628, 548] width 668 height 50
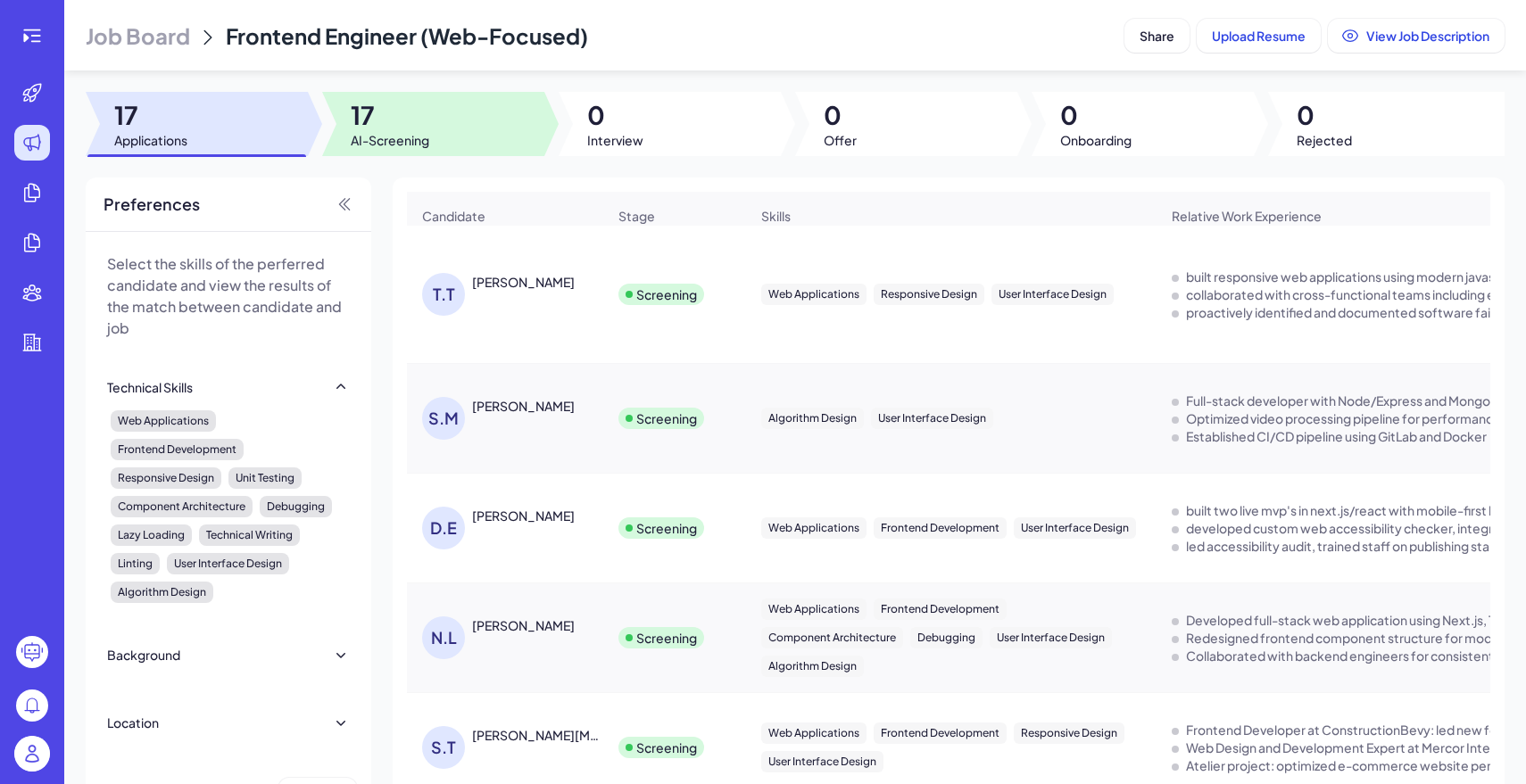
click at [480, 104] on div at bounding box center [433, 123] width 222 height 64
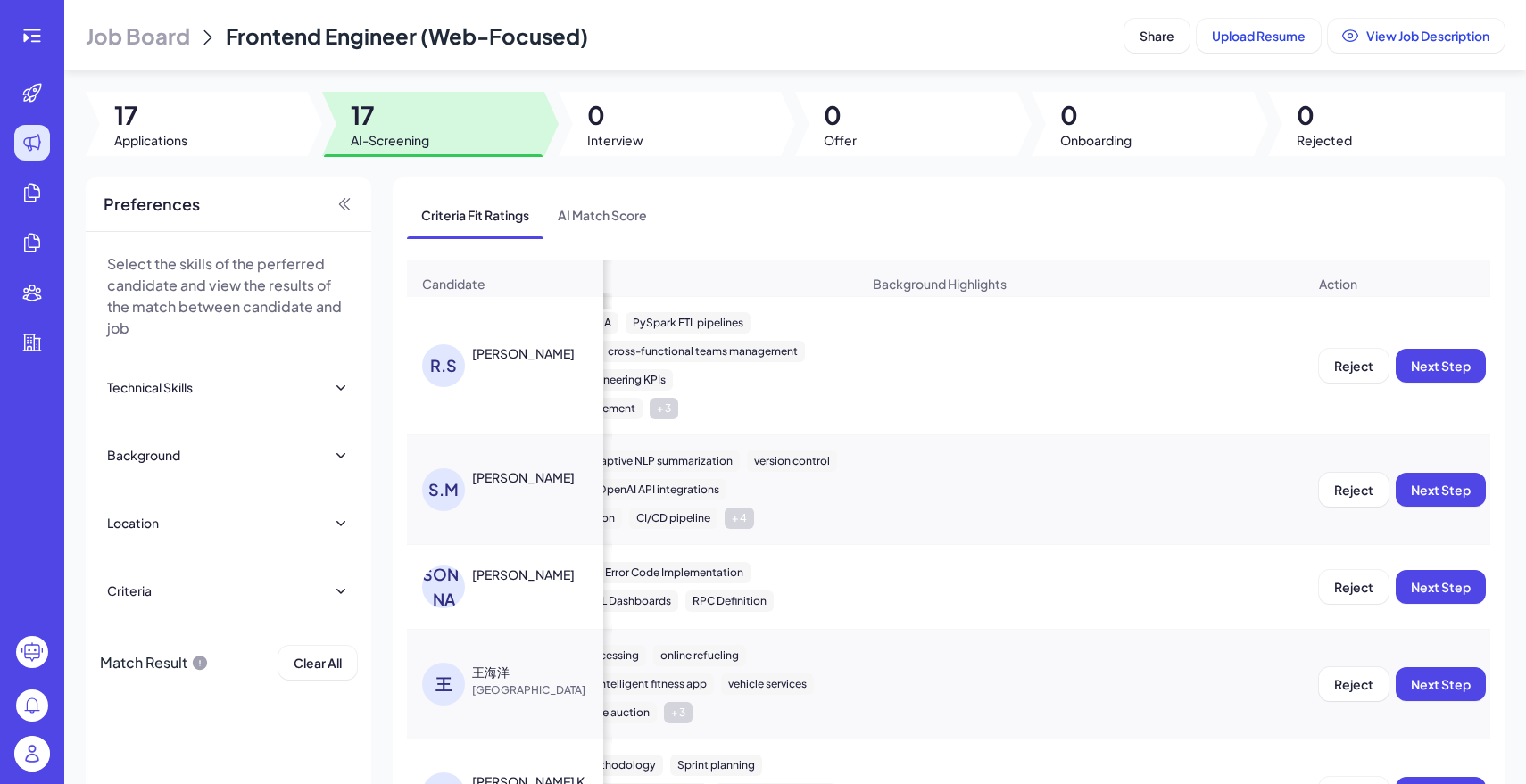
scroll to position [0, 1440]
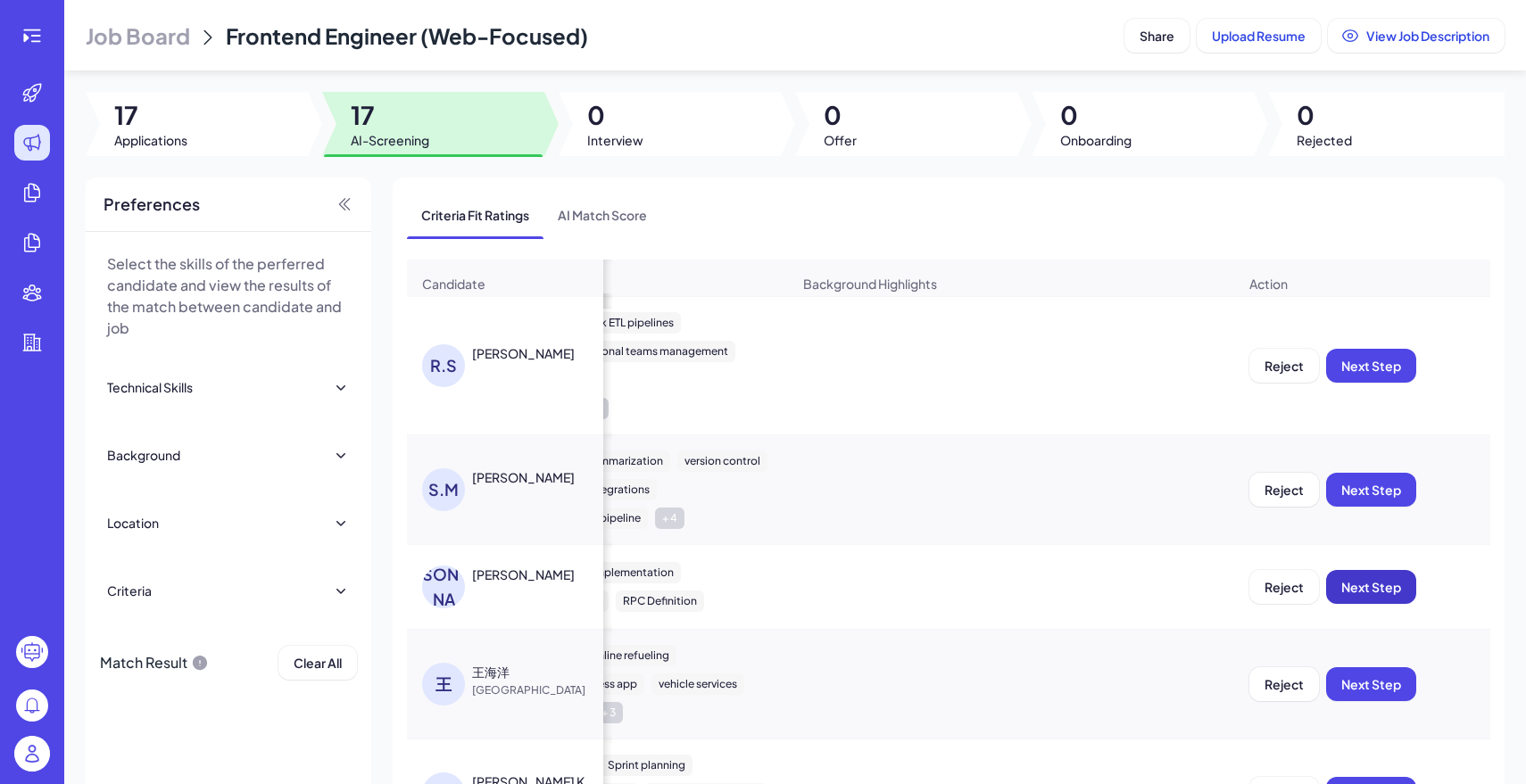
click at [1354, 592] on span "Next Step" at bounding box center [1371, 586] width 60 height 16
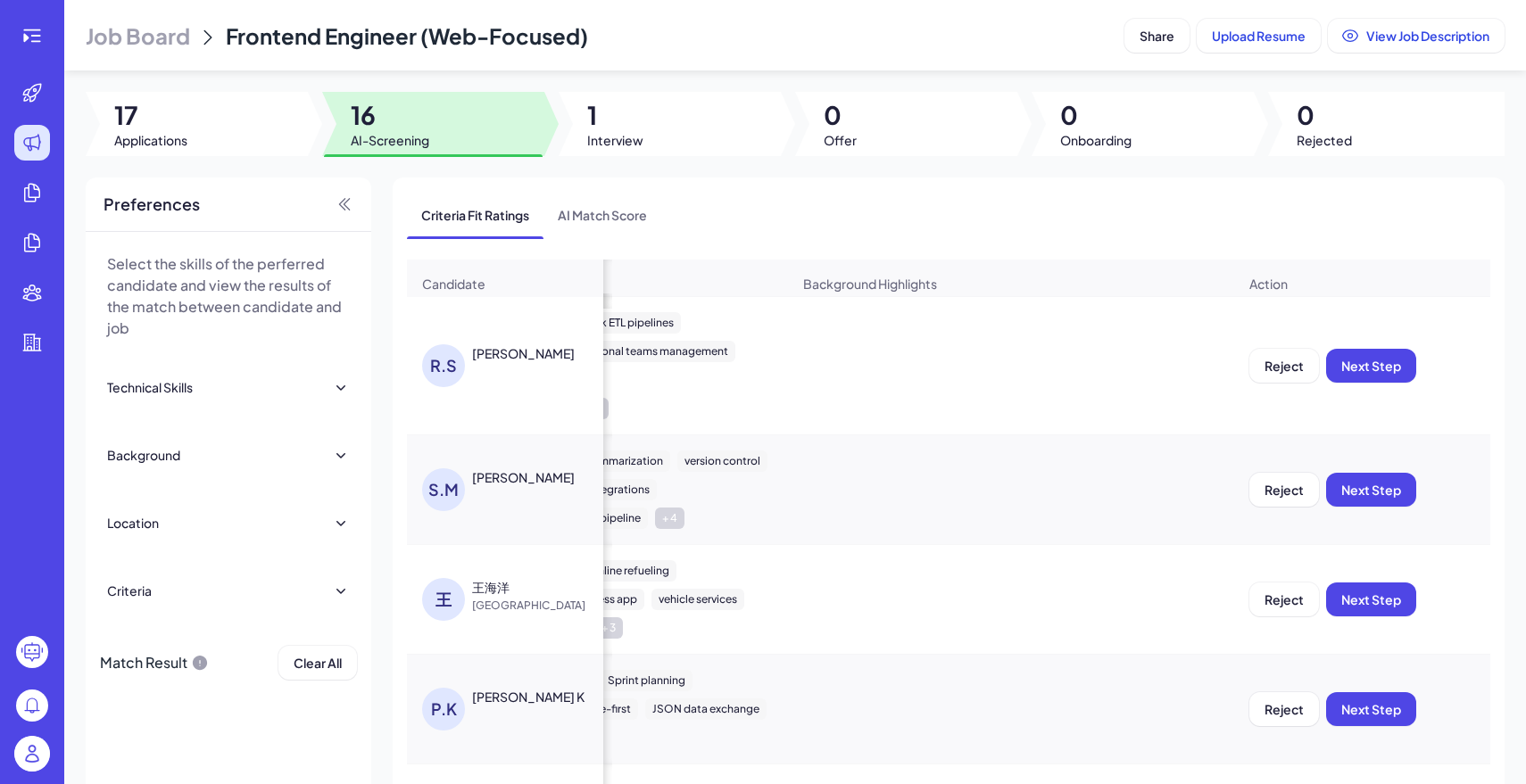
scroll to position [370, 1440]
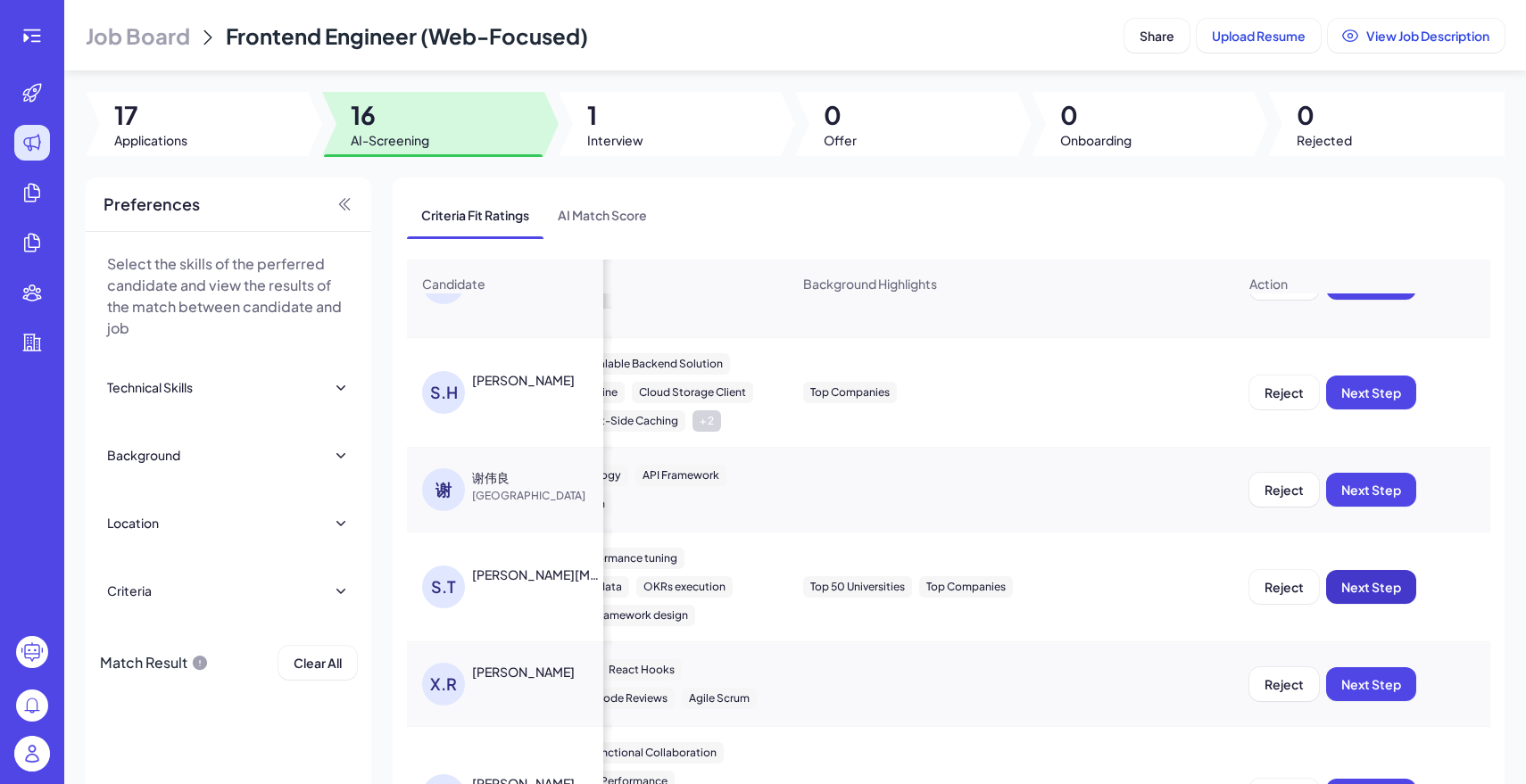
click at [1362, 583] on span "Next Step" at bounding box center [1371, 586] width 60 height 16
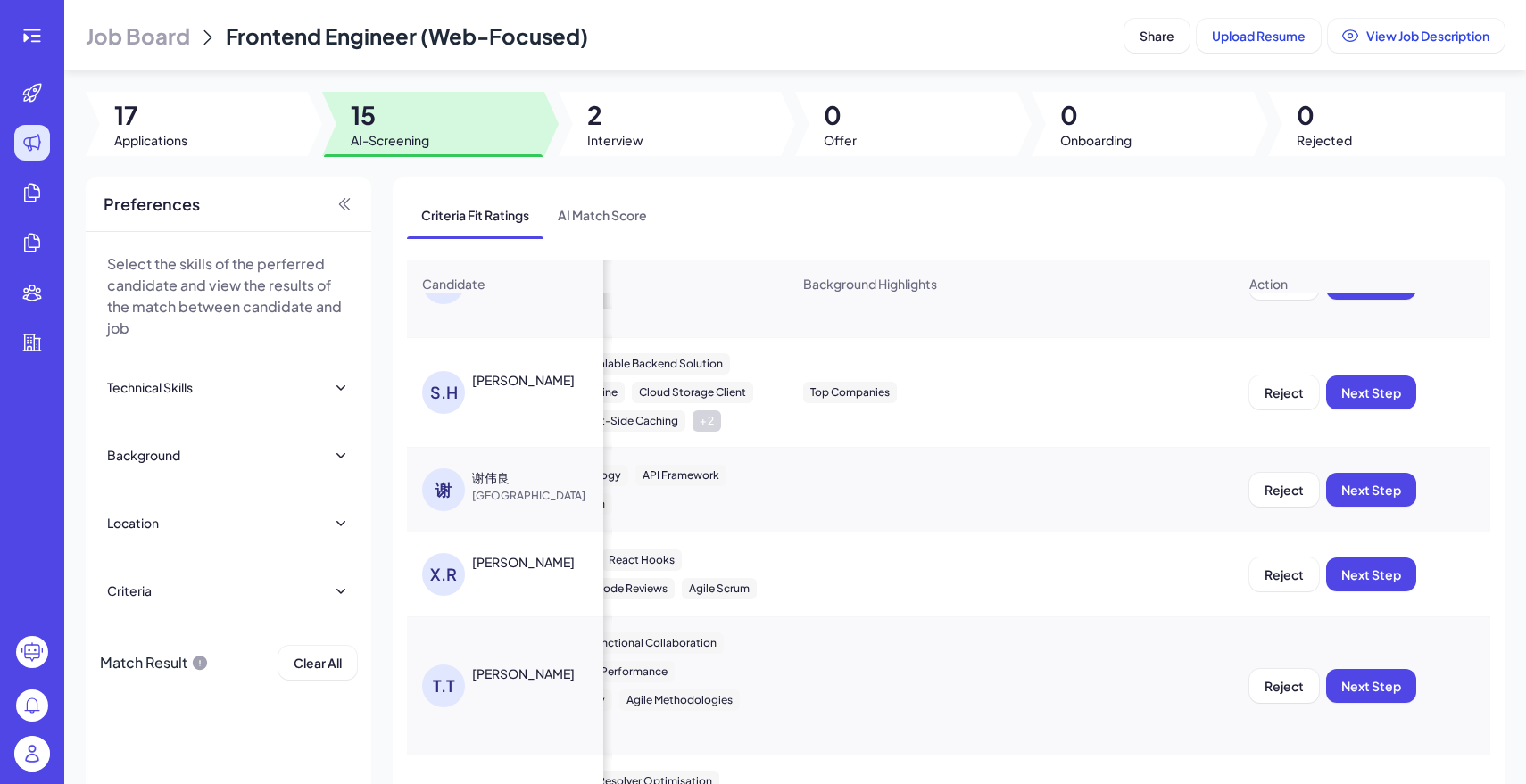
scroll to position [65, 1440]
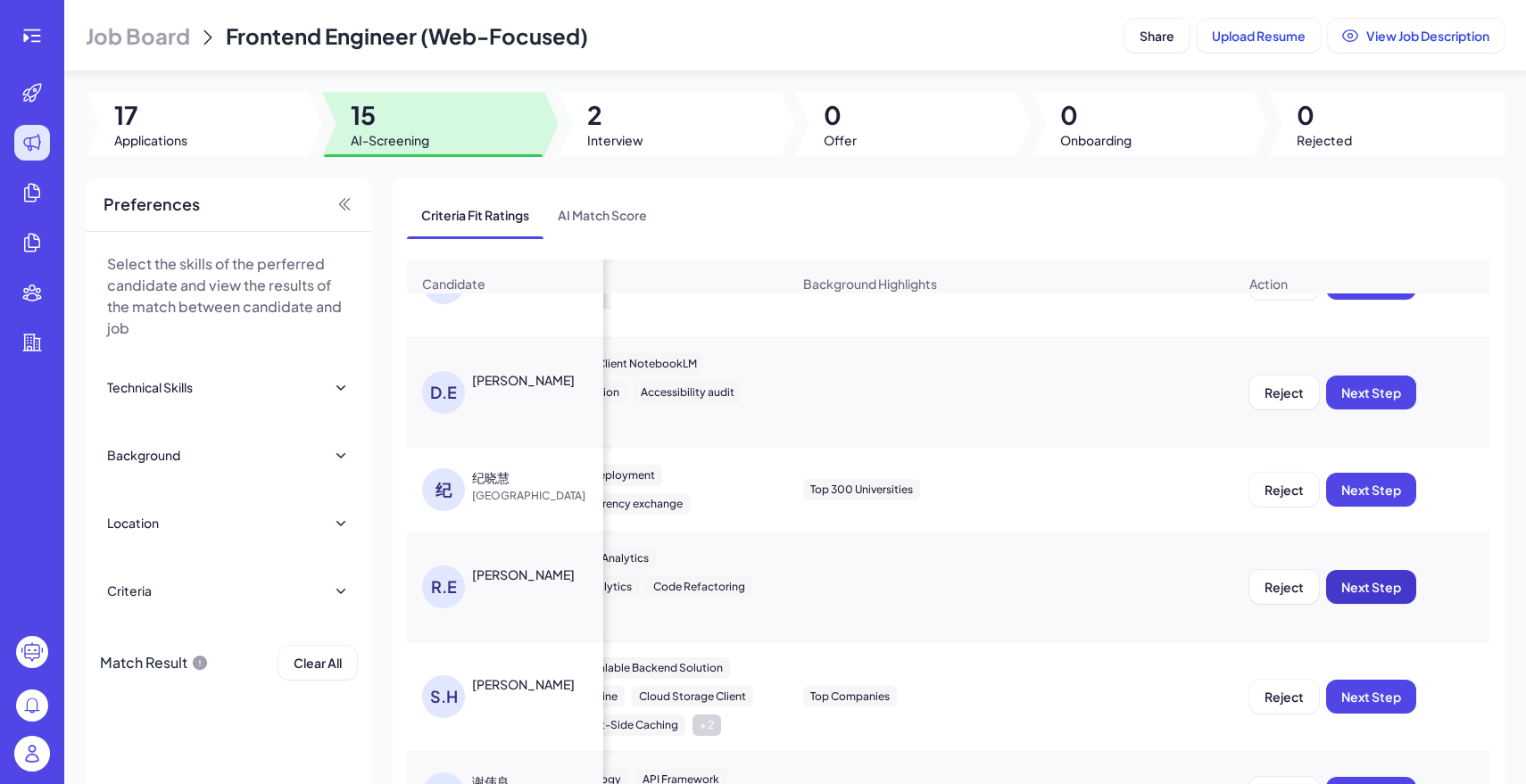
click at [1360, 593] on span "Next Step" at bounding box center [1371, 586] width 60 height 16
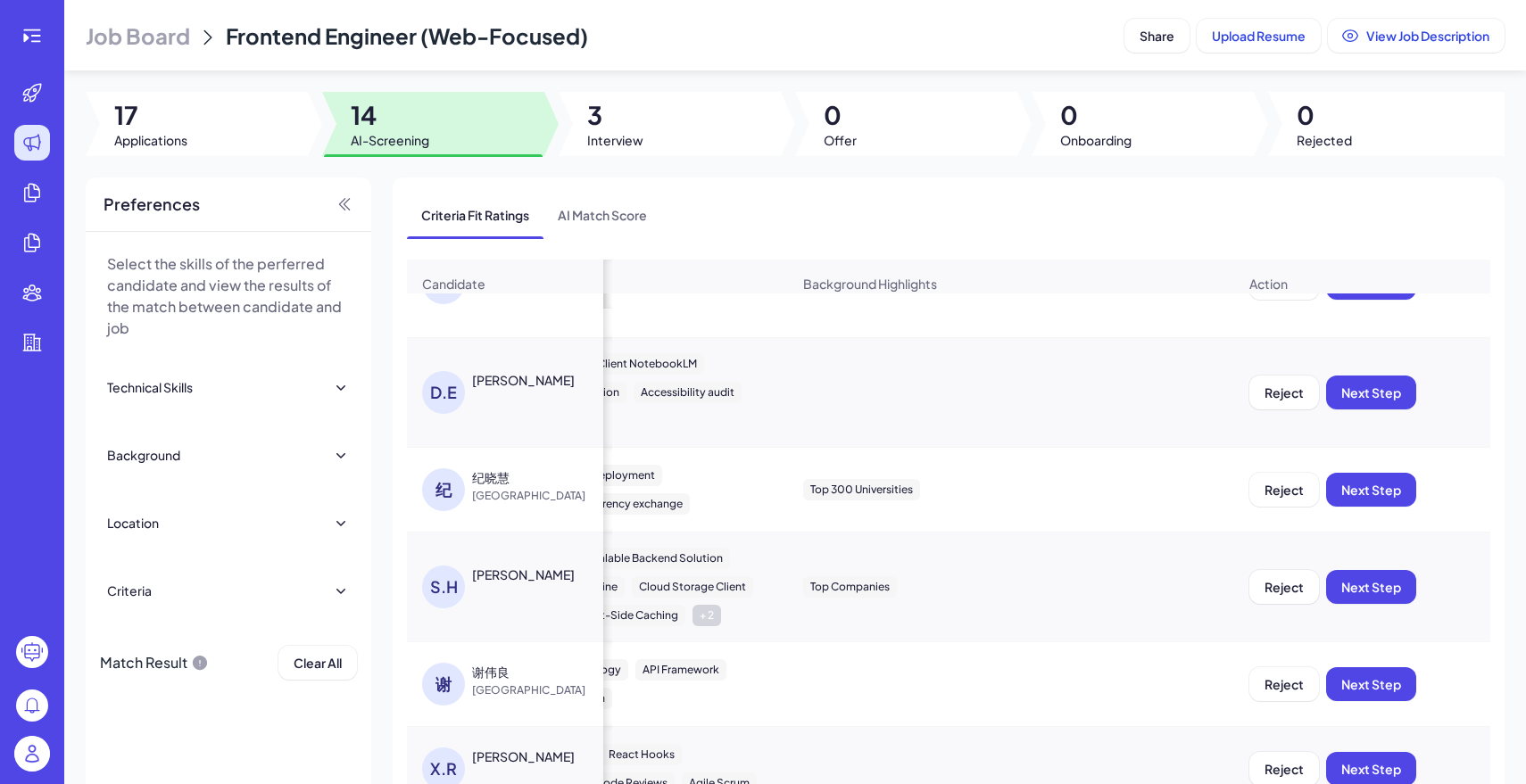
scroll to position [0, 1440]
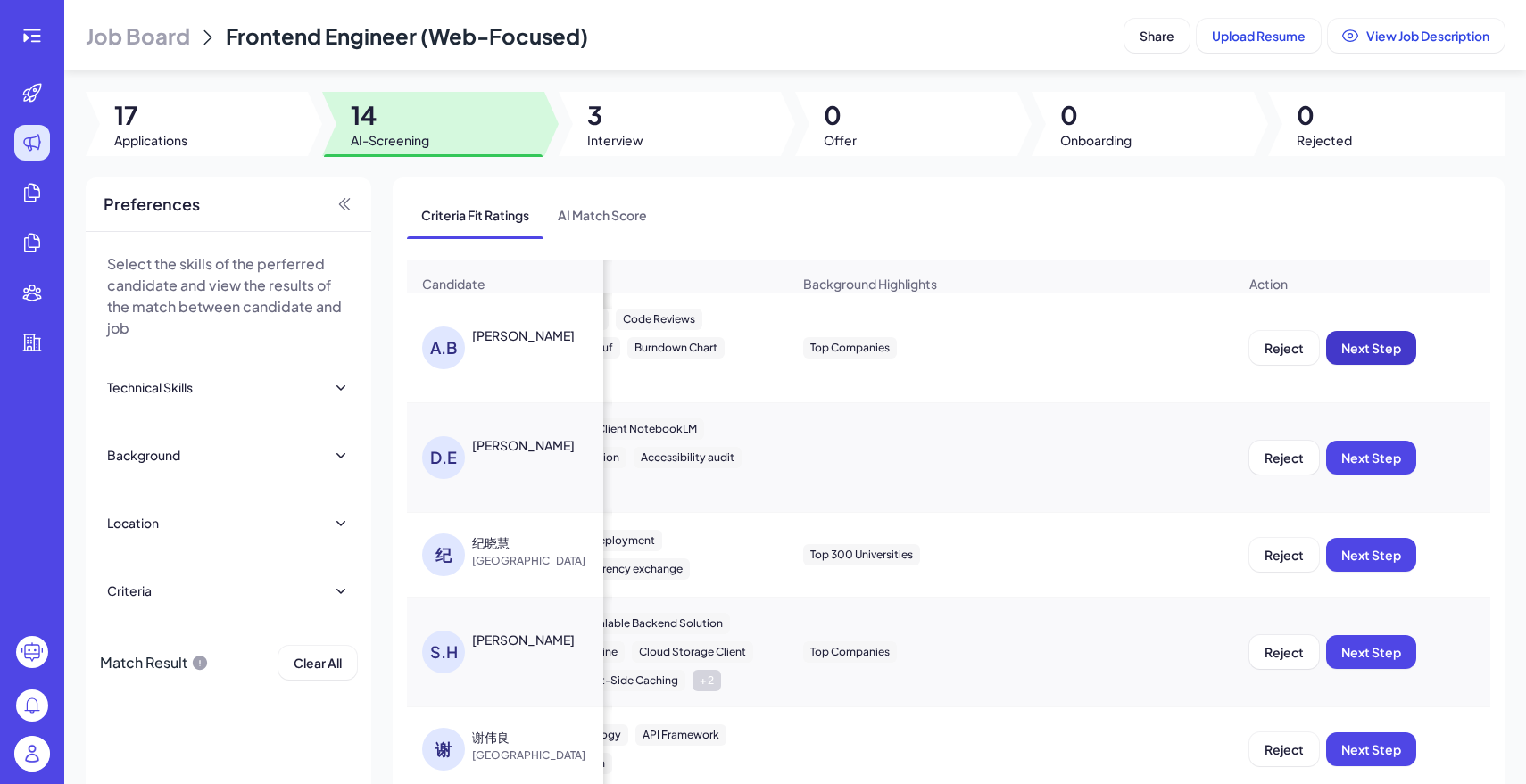
click at [1385, 352] on span "Next Step" at bounding box center [1371, 348] width 60 height 16
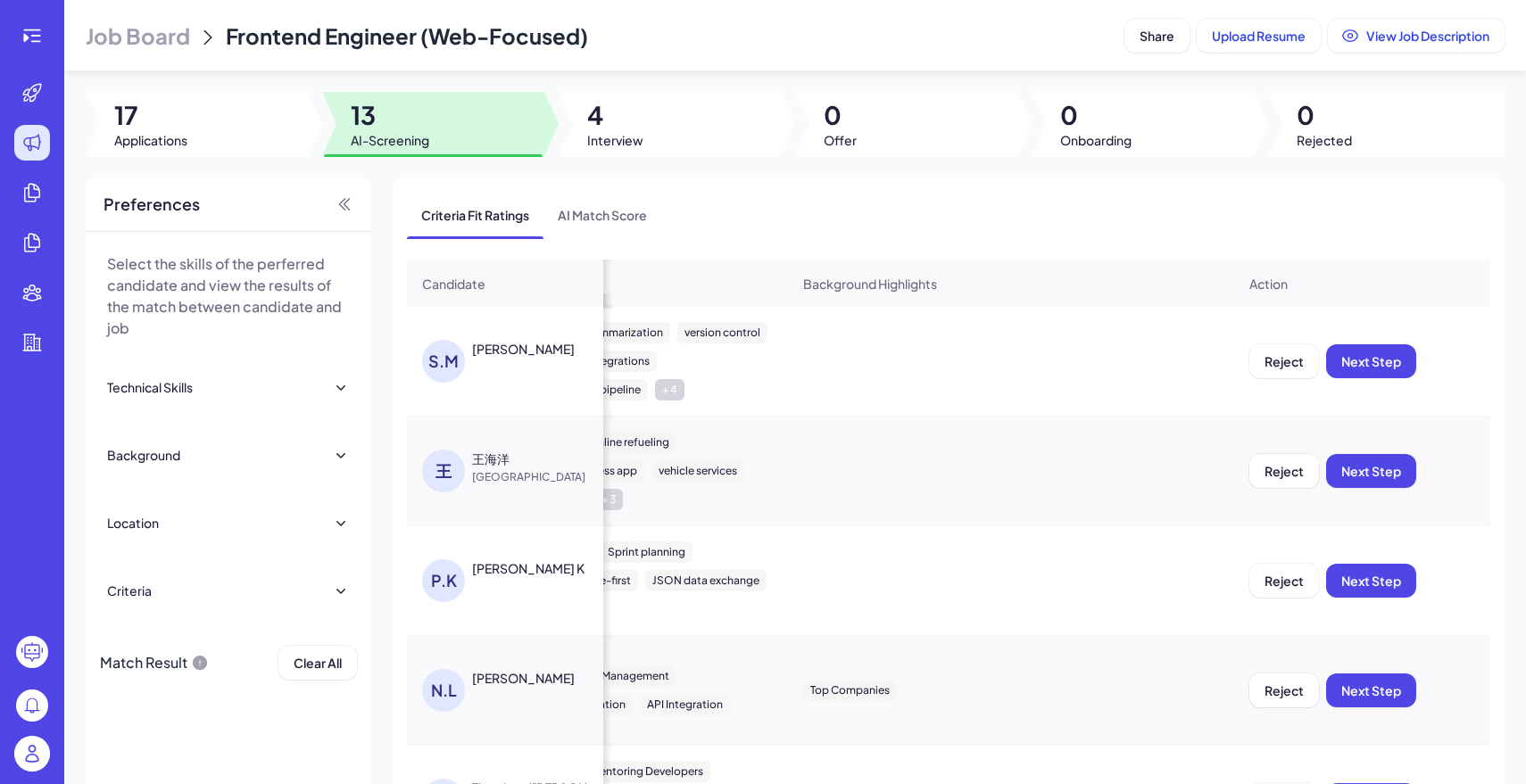
scroll to position [71, 0]
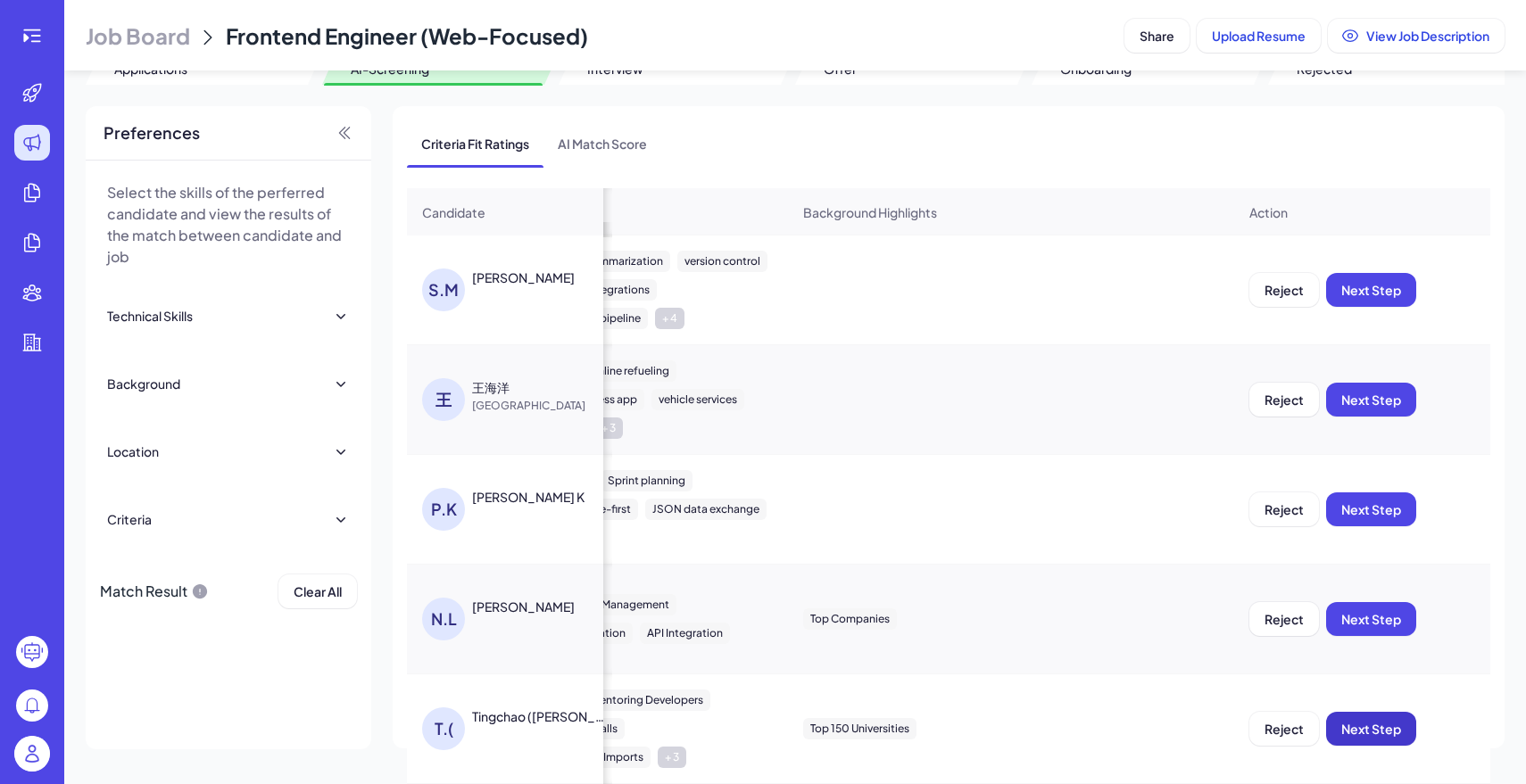
click at [1367, 721] on span "Next Step" at bounding box center [1371, 729] width 60 height 16
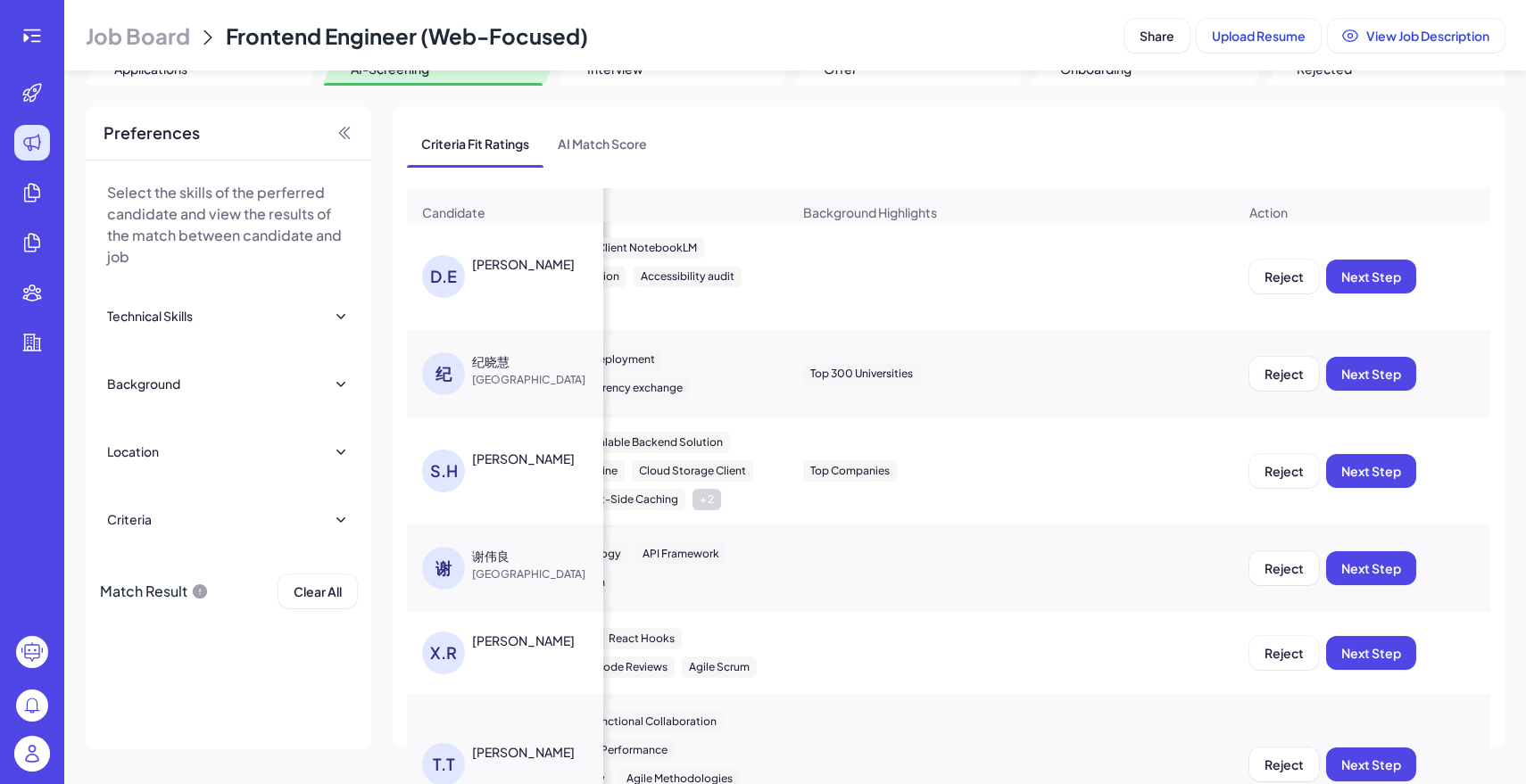
scroll to position [0, 0]
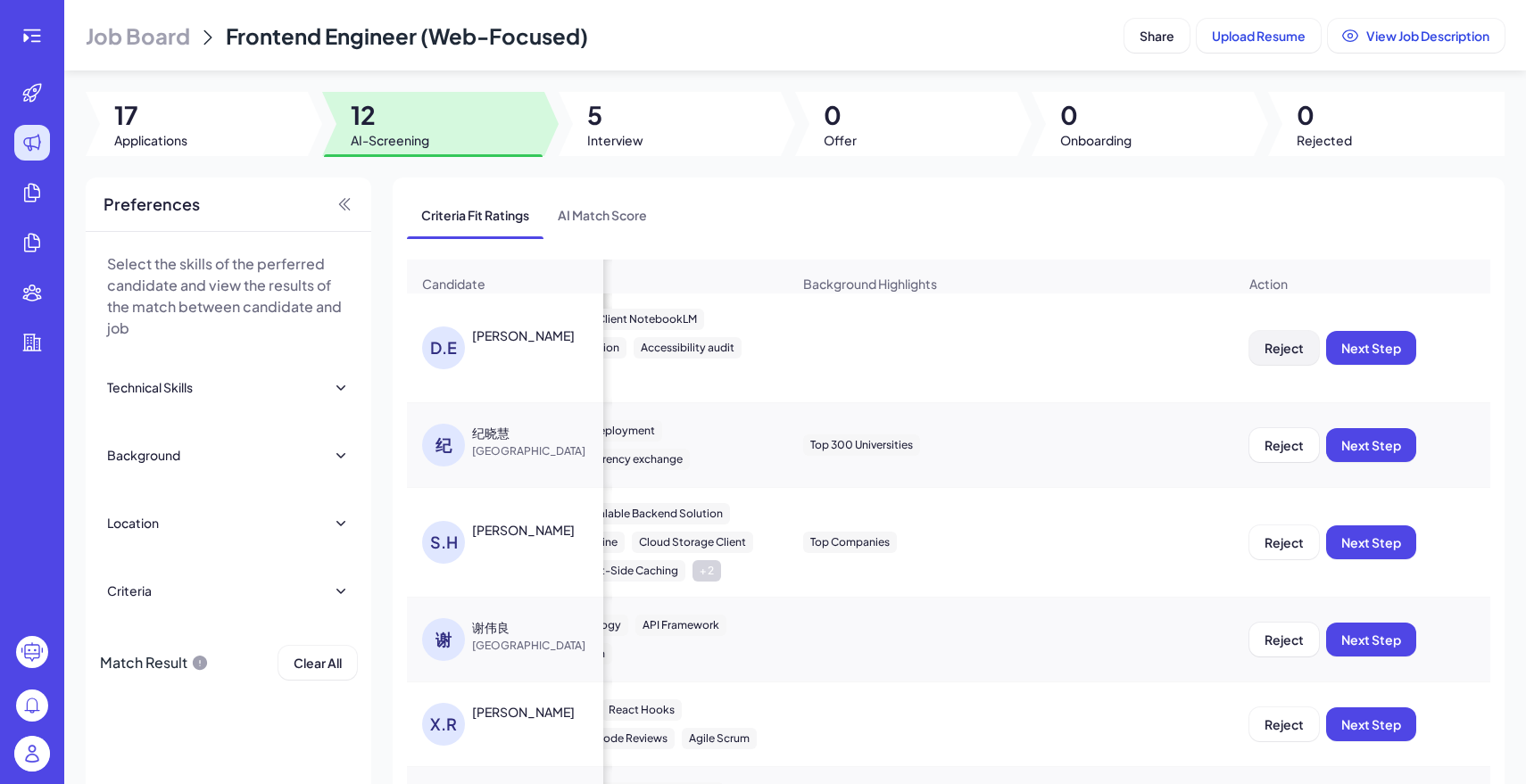
click at [1293, 345] on span "Reject" at bounding box center [1285, 348] width 39 height 16
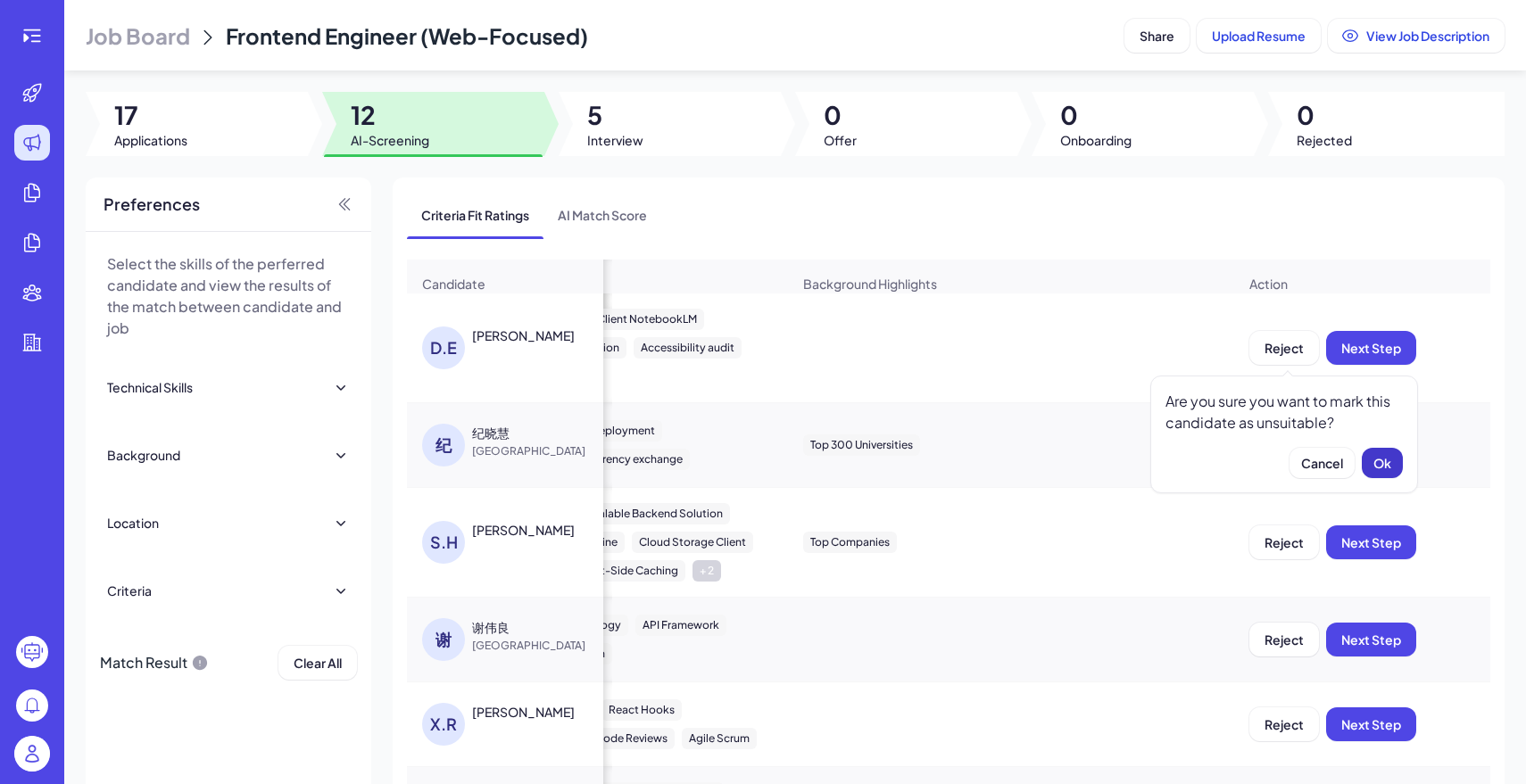
click at [1367, 457] on button "Ok" at bounding box center [1383, 462] width 41 height 31
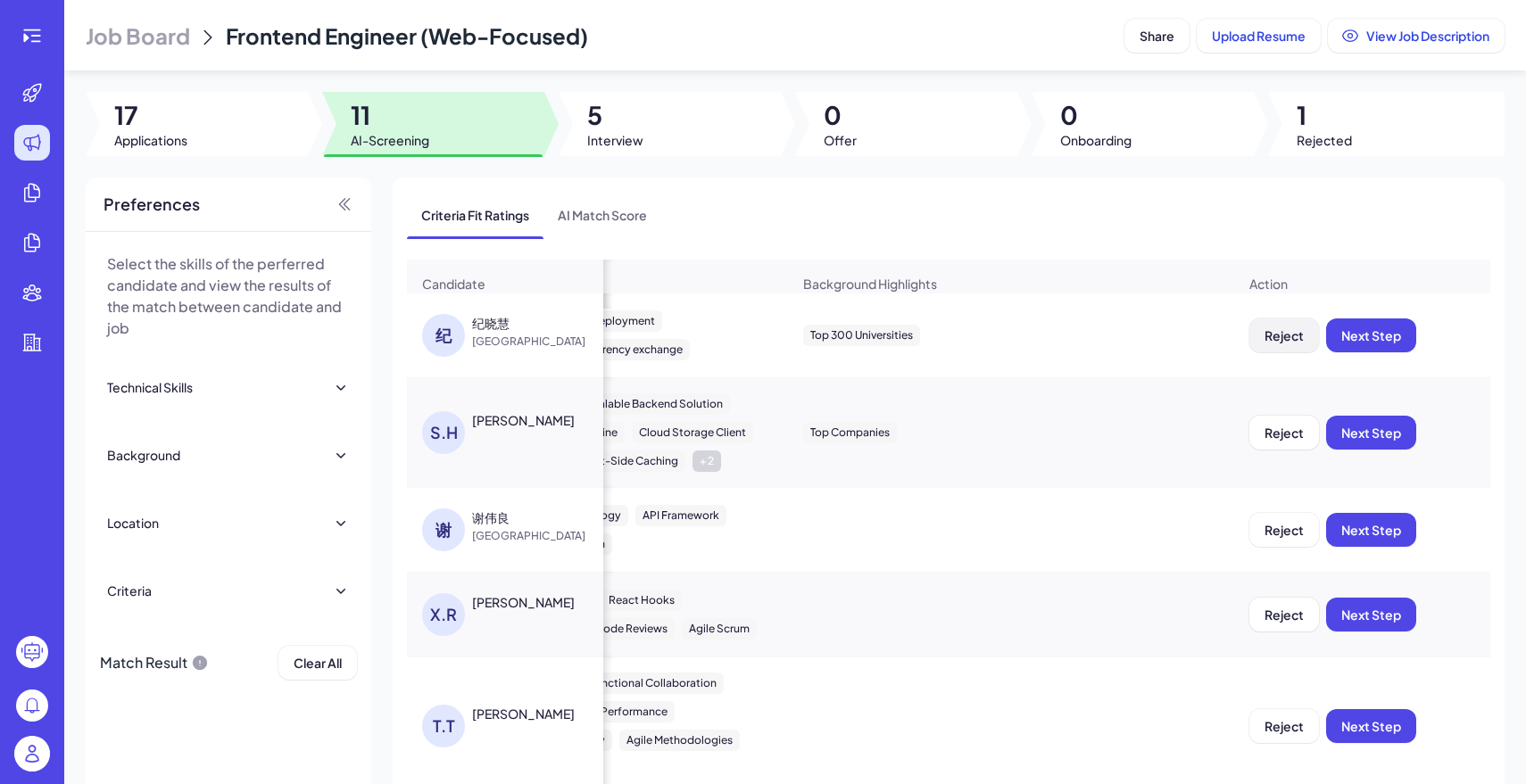
click at [1283, 344] on button "Reject" at bounding box center [1284, 336] width 69 height 34
click at [1373, 454] on span "Ok" at bounding box center [1382, 450] width 18 height 16
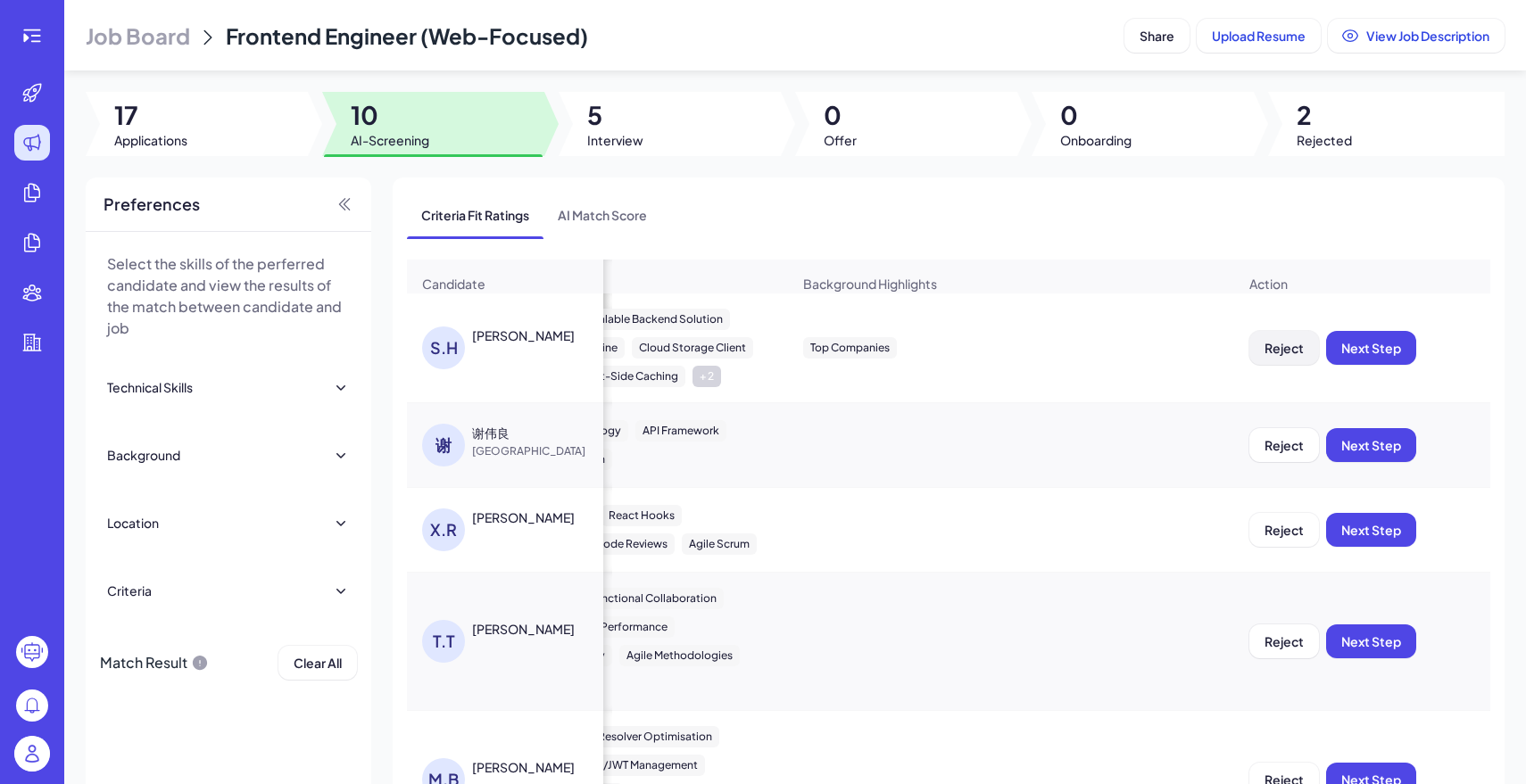
click at [1282, 349] on span "Reject" at bounding box center [1285, 348] width 39 height 16
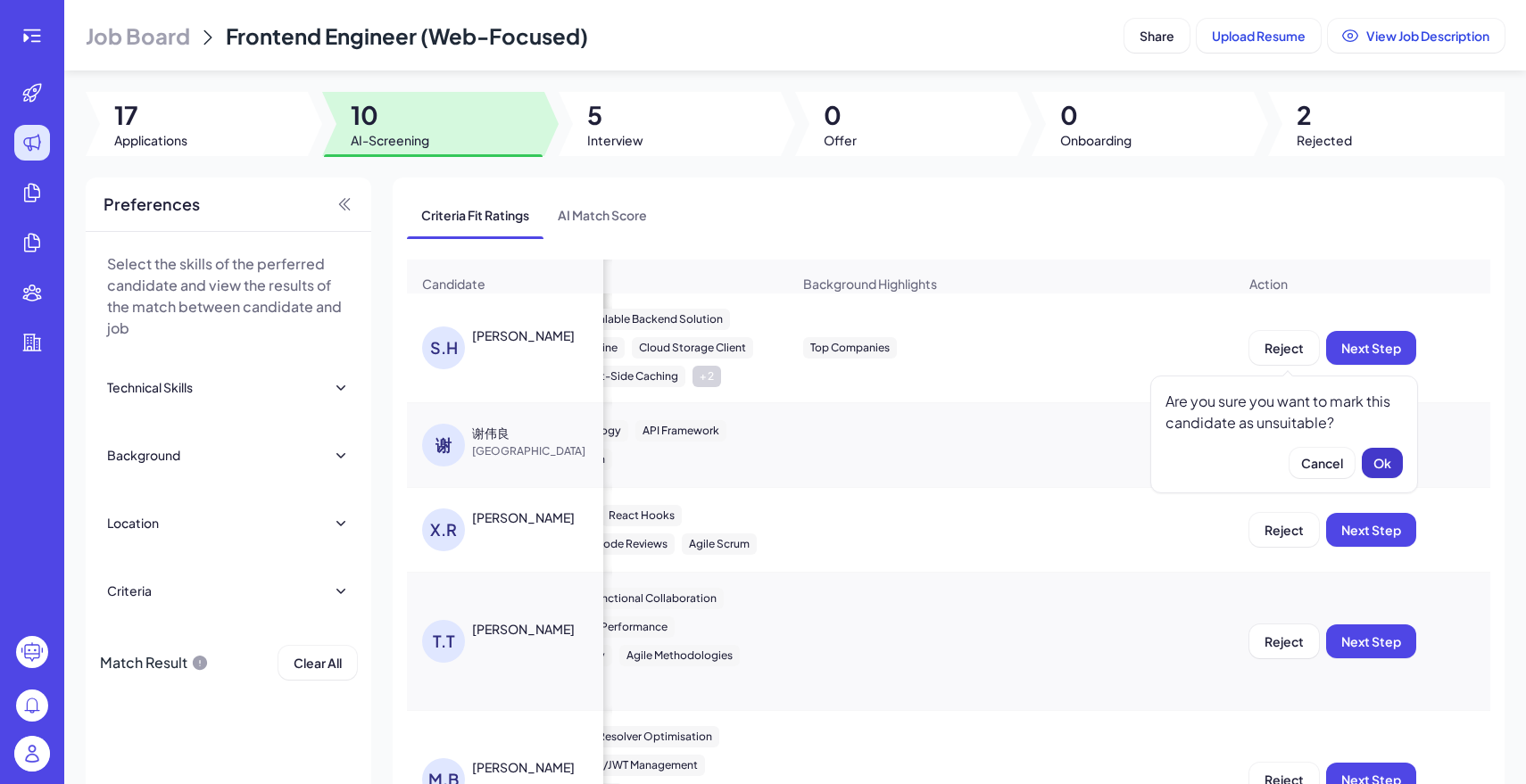
click at [1383, 456] on span "Ok" at bounding box center [1382, 462] width 18 height 16
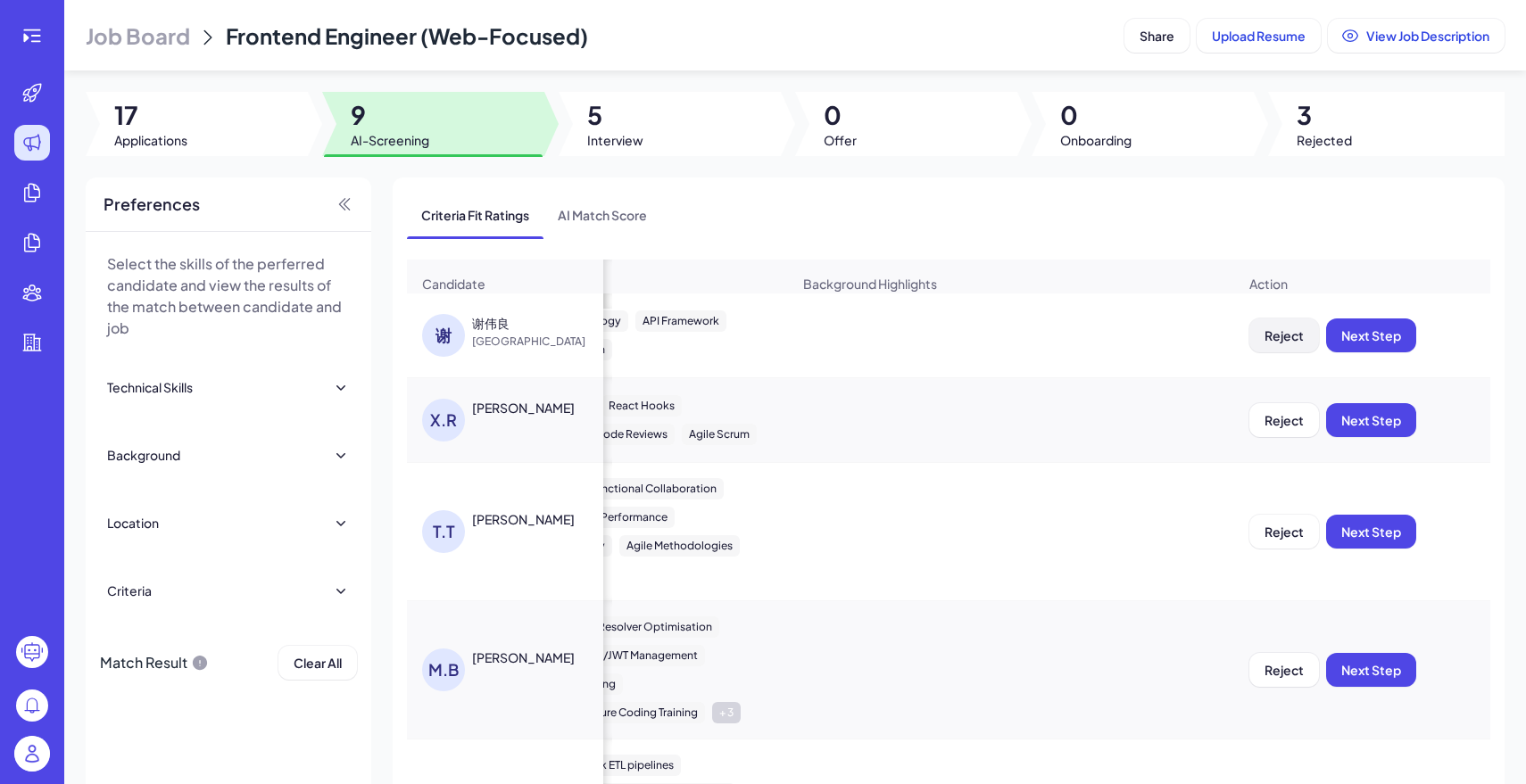
click at [1275, 327] on span "Reject" at bounding box center [1285, 335] width 39 height 16
click at [1392, 451] on button "Ok" at bounding box center [1383, 450] width 41 height 31
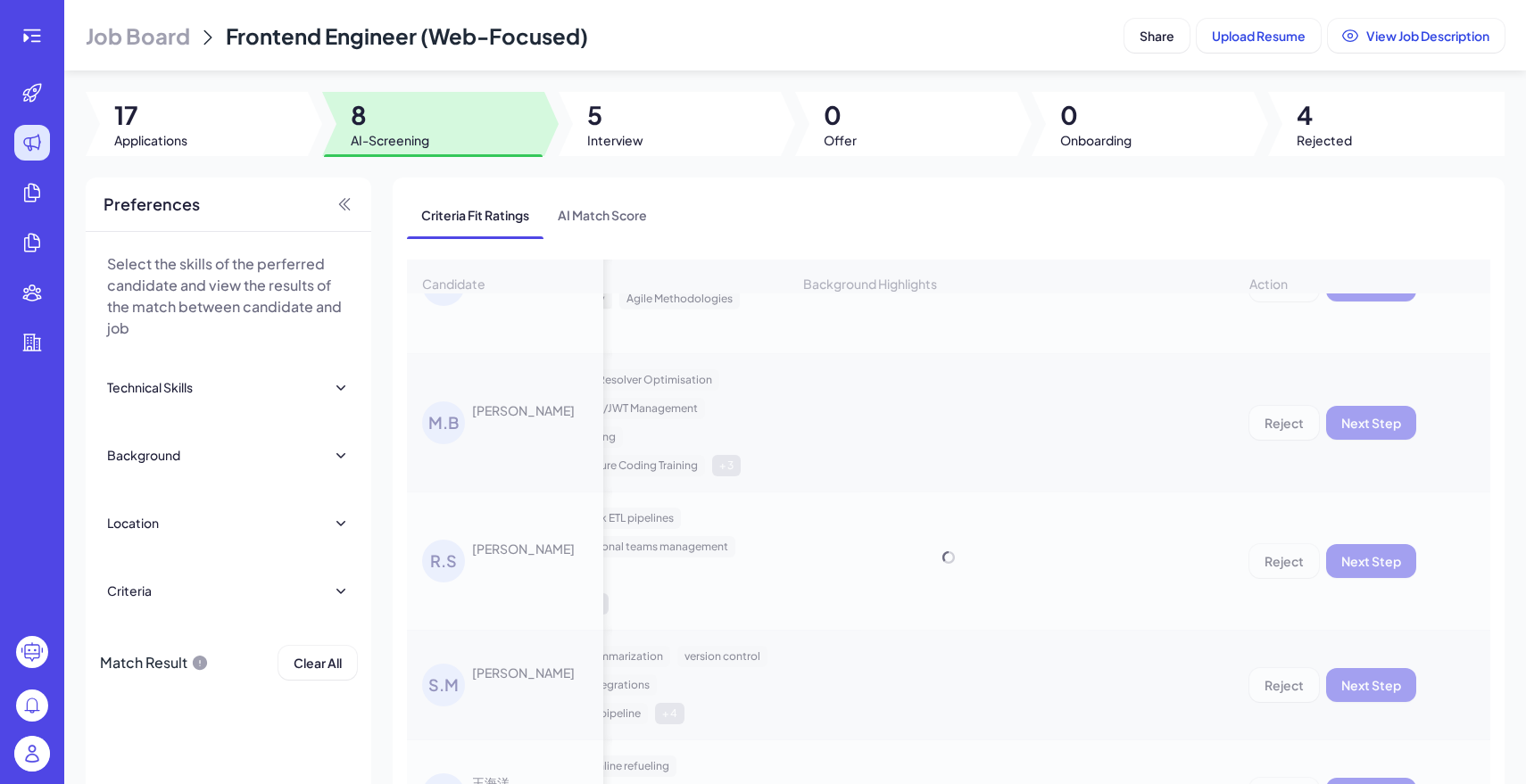
scroll to position [71, 0]
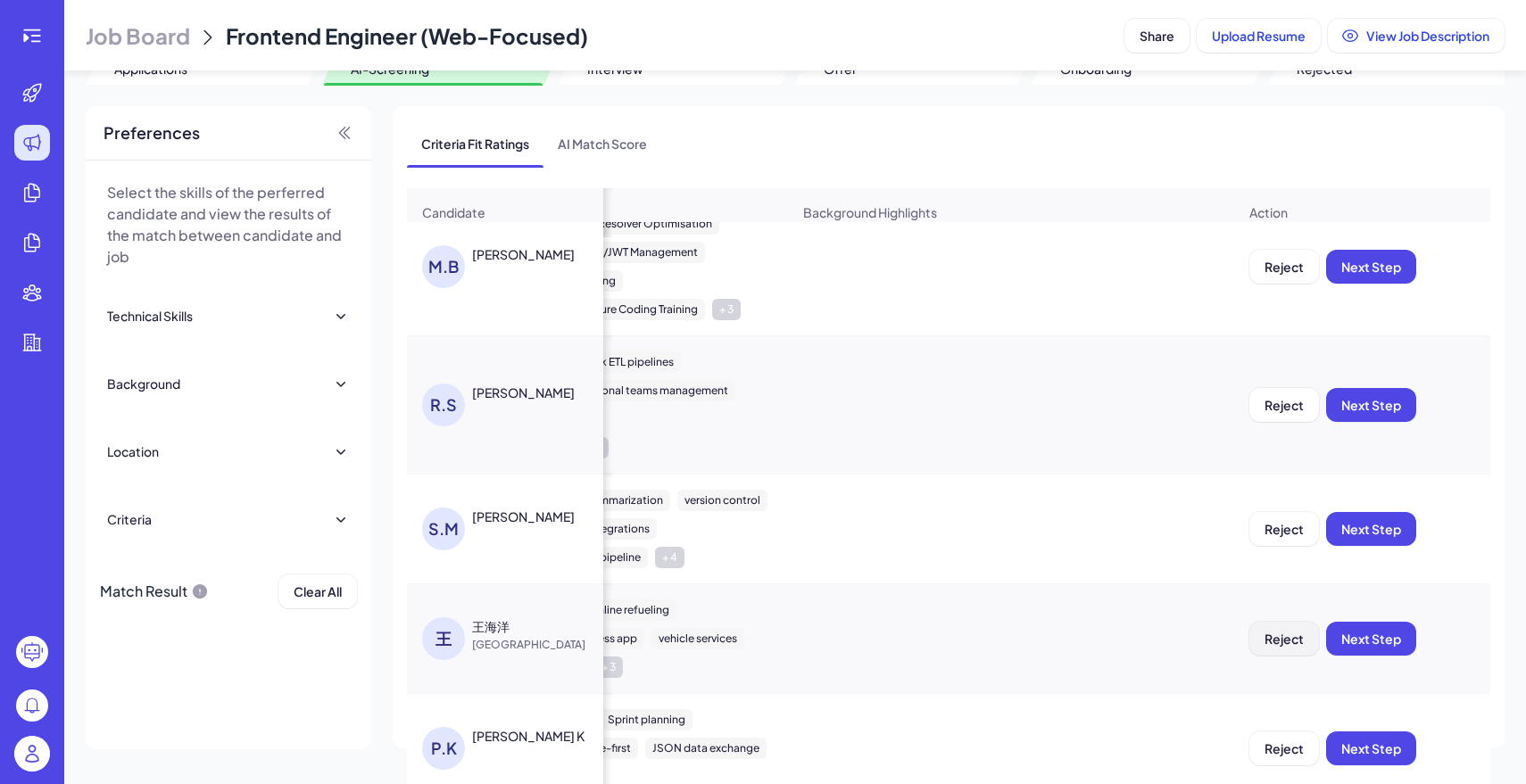
click at [1302, 637] on span "Reject" at bounding box center [1285, 638] width 39 height 16
click at [1383, 746] on span "Ok" at bounding box center [1382, 753] width 18 height 16
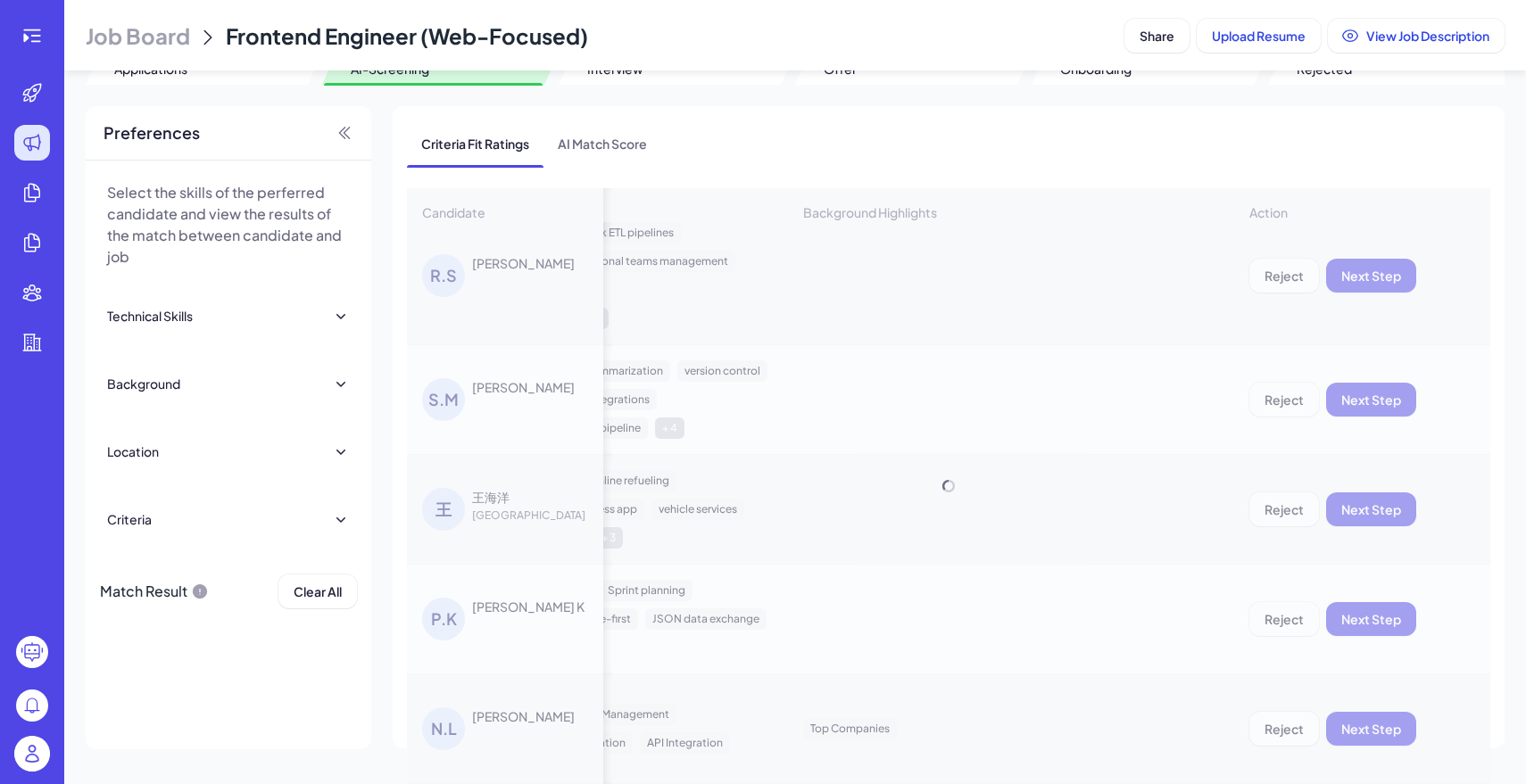
scroll to position [267, 1440]
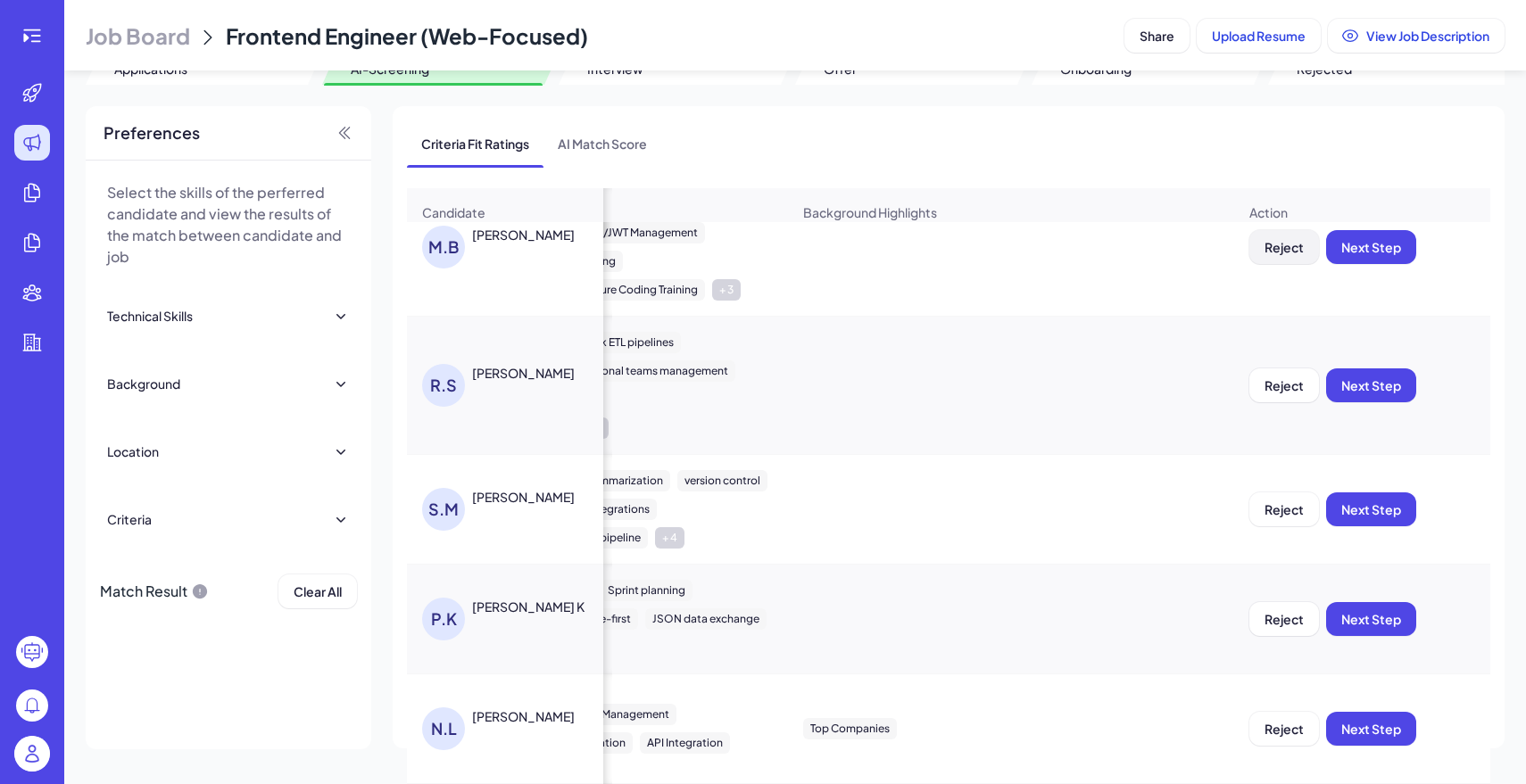
click at [1288, 241] on span "Reject" at bounding box center [1285, 247] width 39 height 16
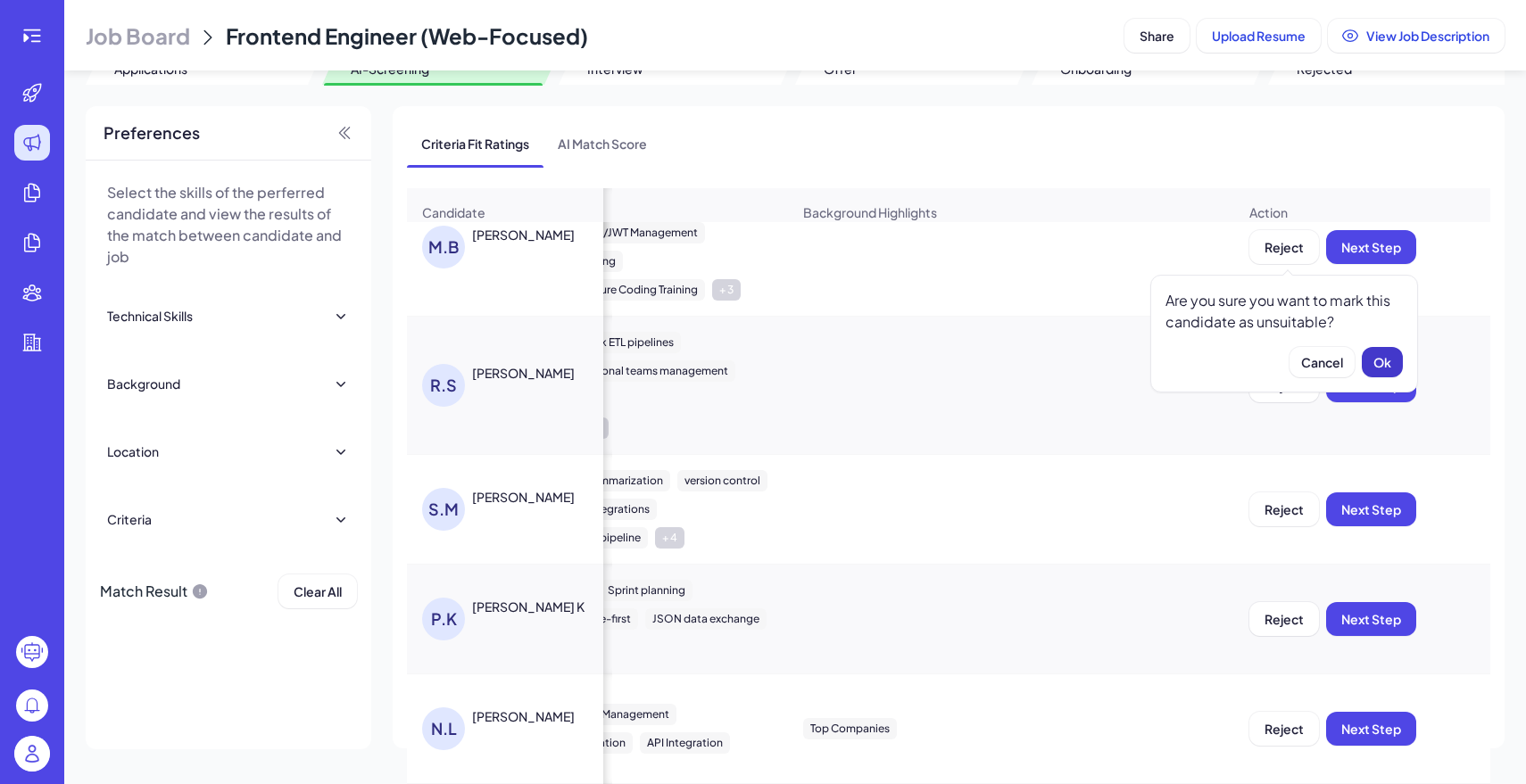
click at [1384, 362] on span "Ok" at bounding box center [1382, 361] width 18 height 16
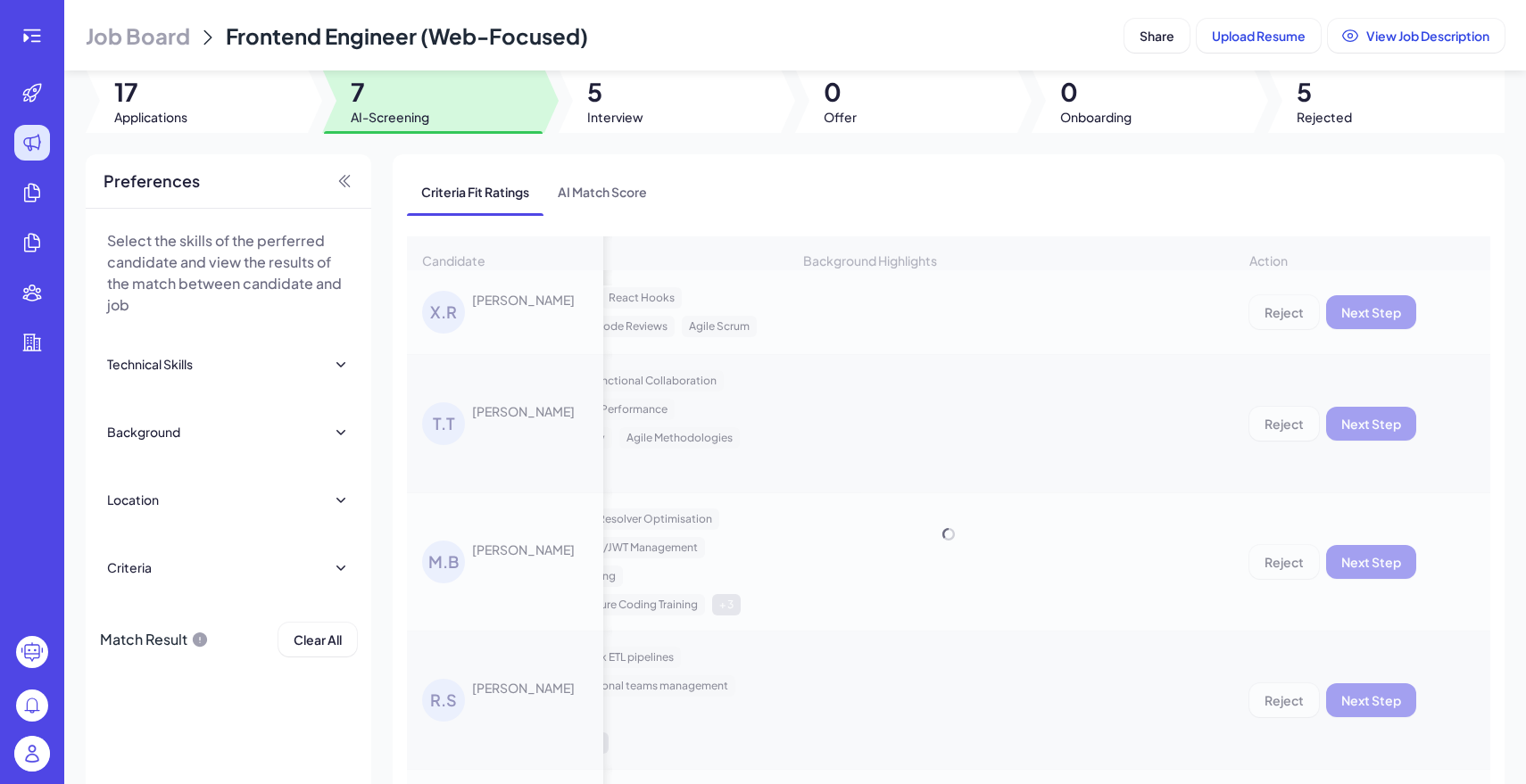
scroll to position [15, 0]
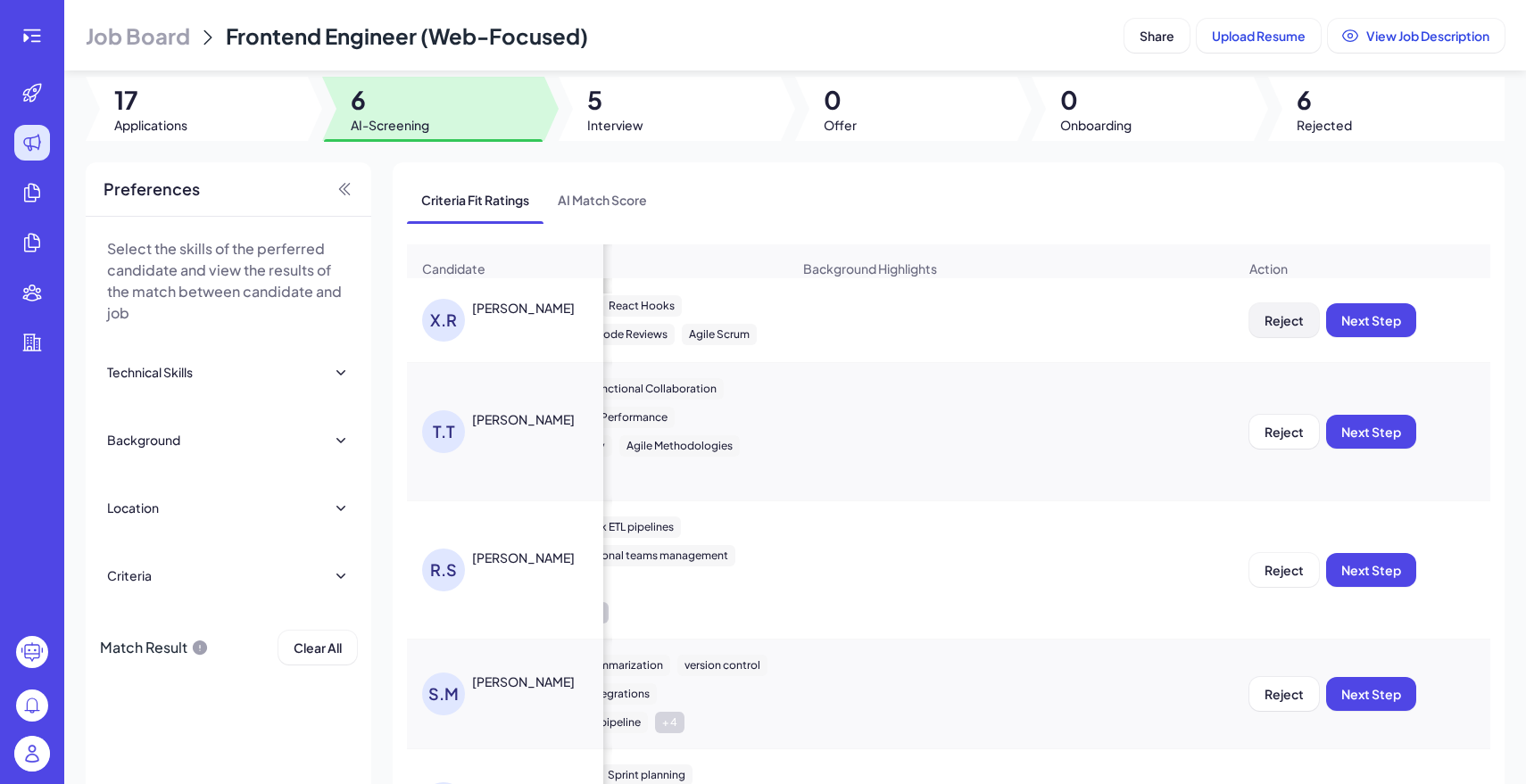
click at [1285, 308] on button "Reject" at bounding box center [1284, 320] width 69 height 34
click at [1371, 425] on button "Ok" at bounding box center [1383, 435] width 41 height 31
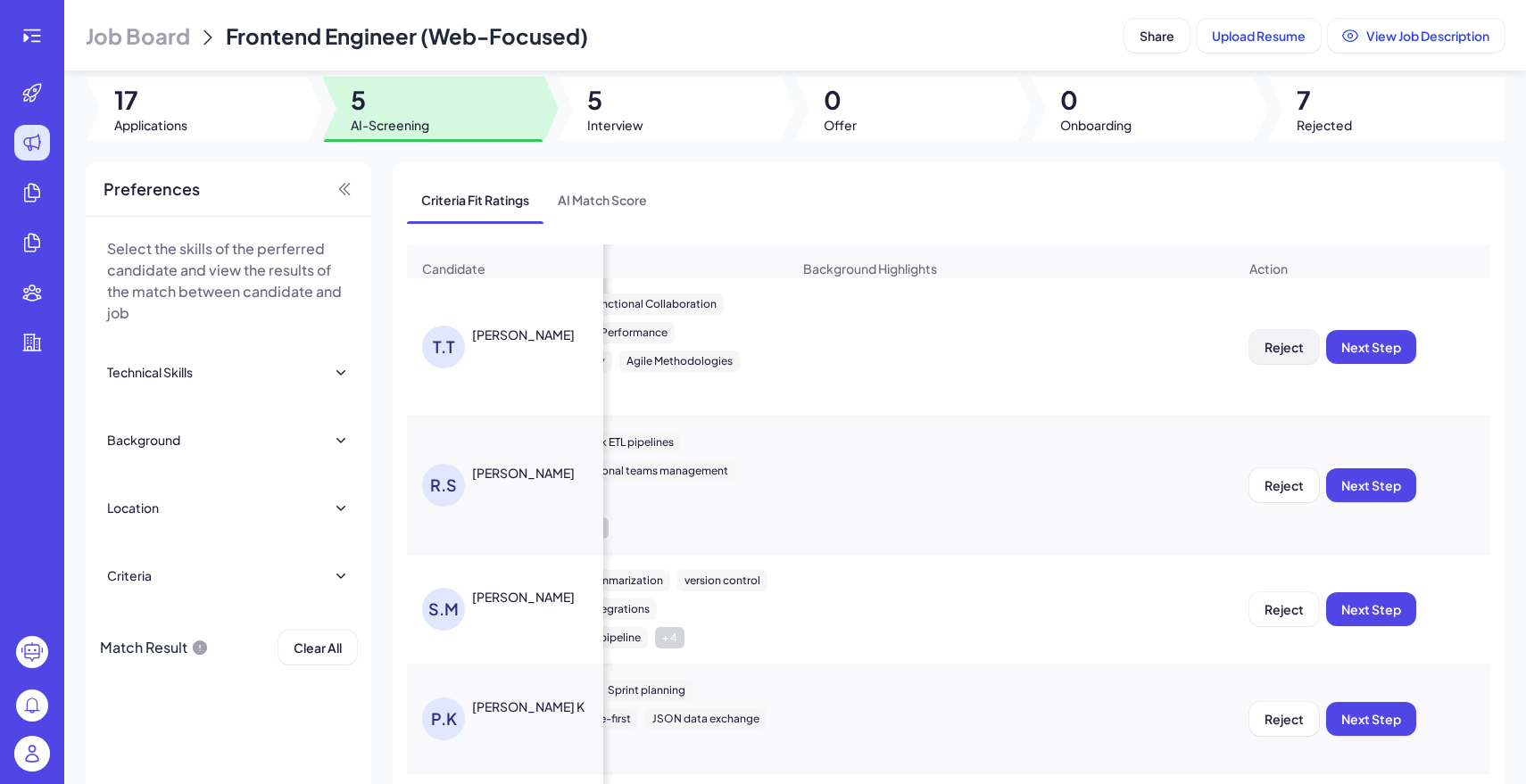
click at [1289, 345] on span "Reject" at bounding box center [1285, 347] width 39 height 16
click at [1389, 467] on span "Ok" at bounding box center [1382, 461] width 18 height 16
click at [1335, 115] on span "7" at bounding box center [1324, 100] width 55 height 32
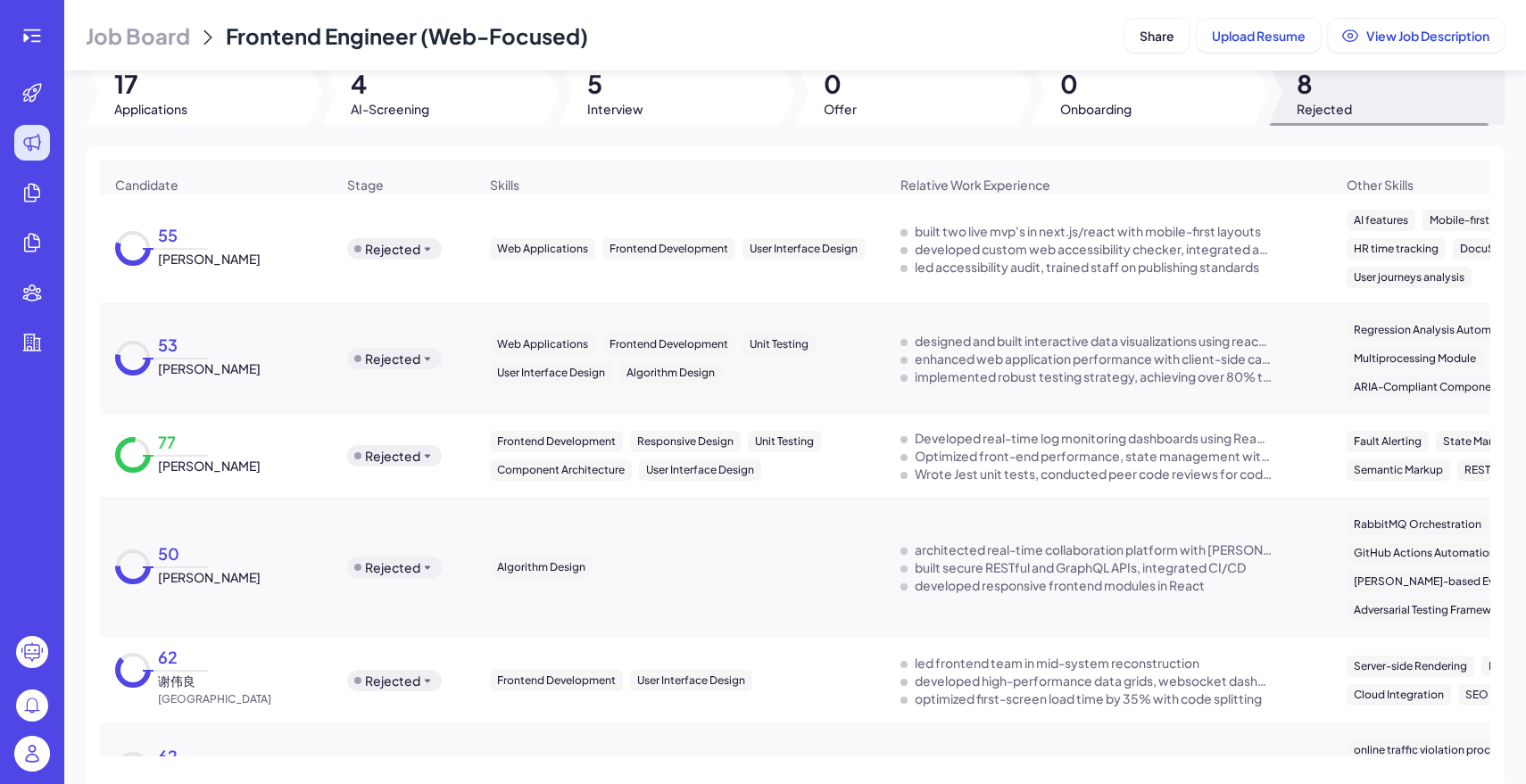
scroll to position [0, 0]
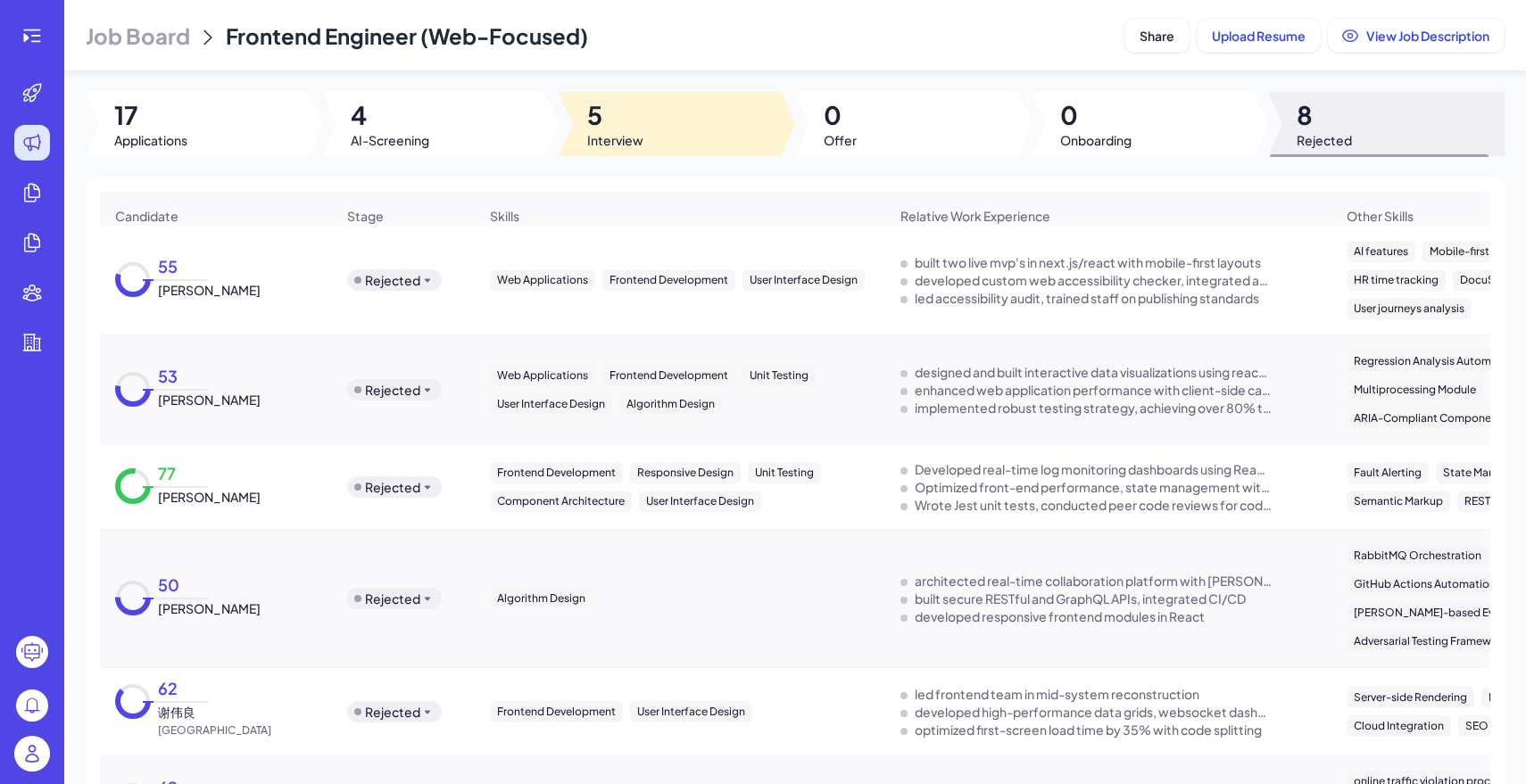
click at [632, 117] on span "5" at bounding box center [615, 115] width 56 height 32
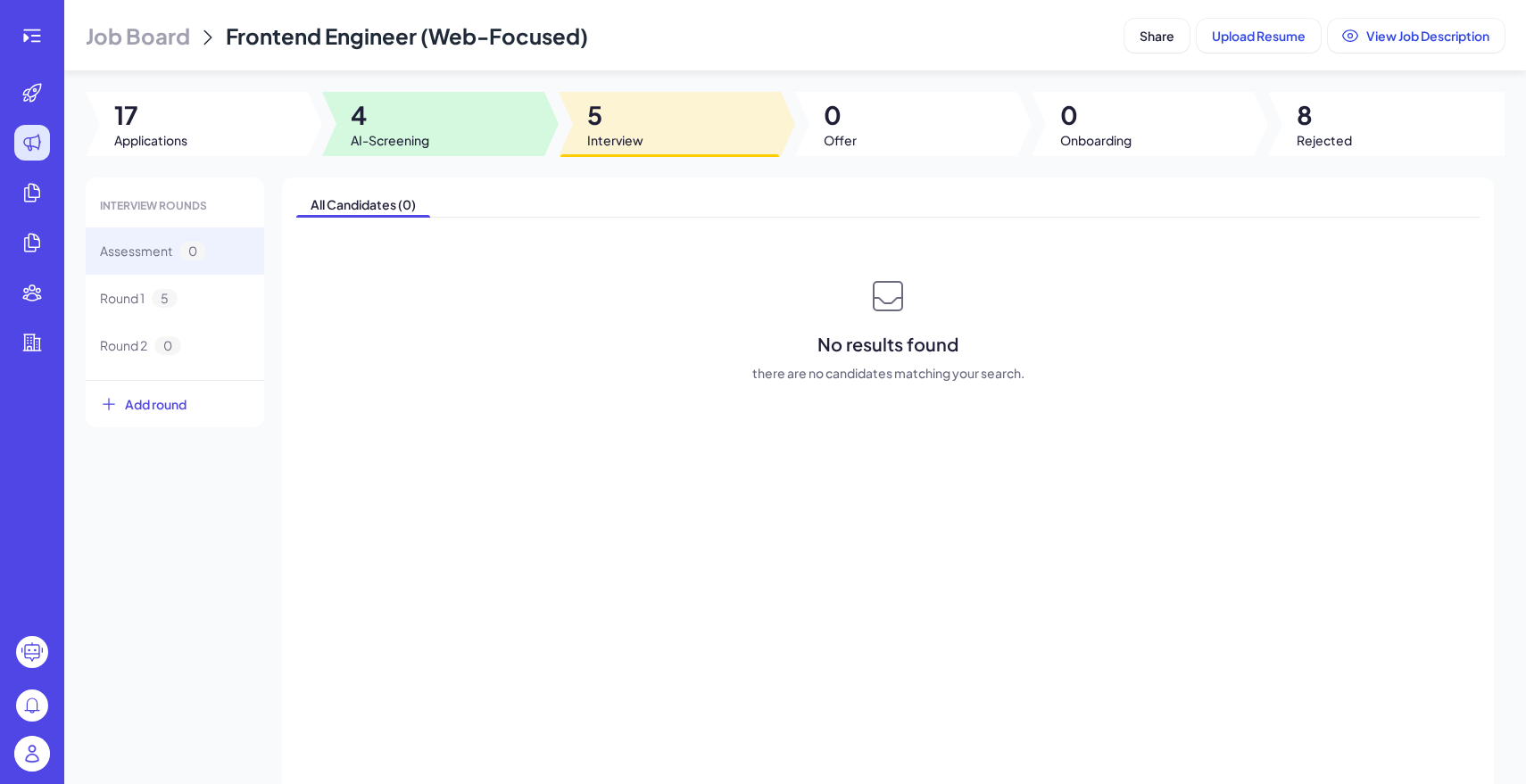
click at [395, 96] on div at bounding box center [433, 123] width 222 height 64
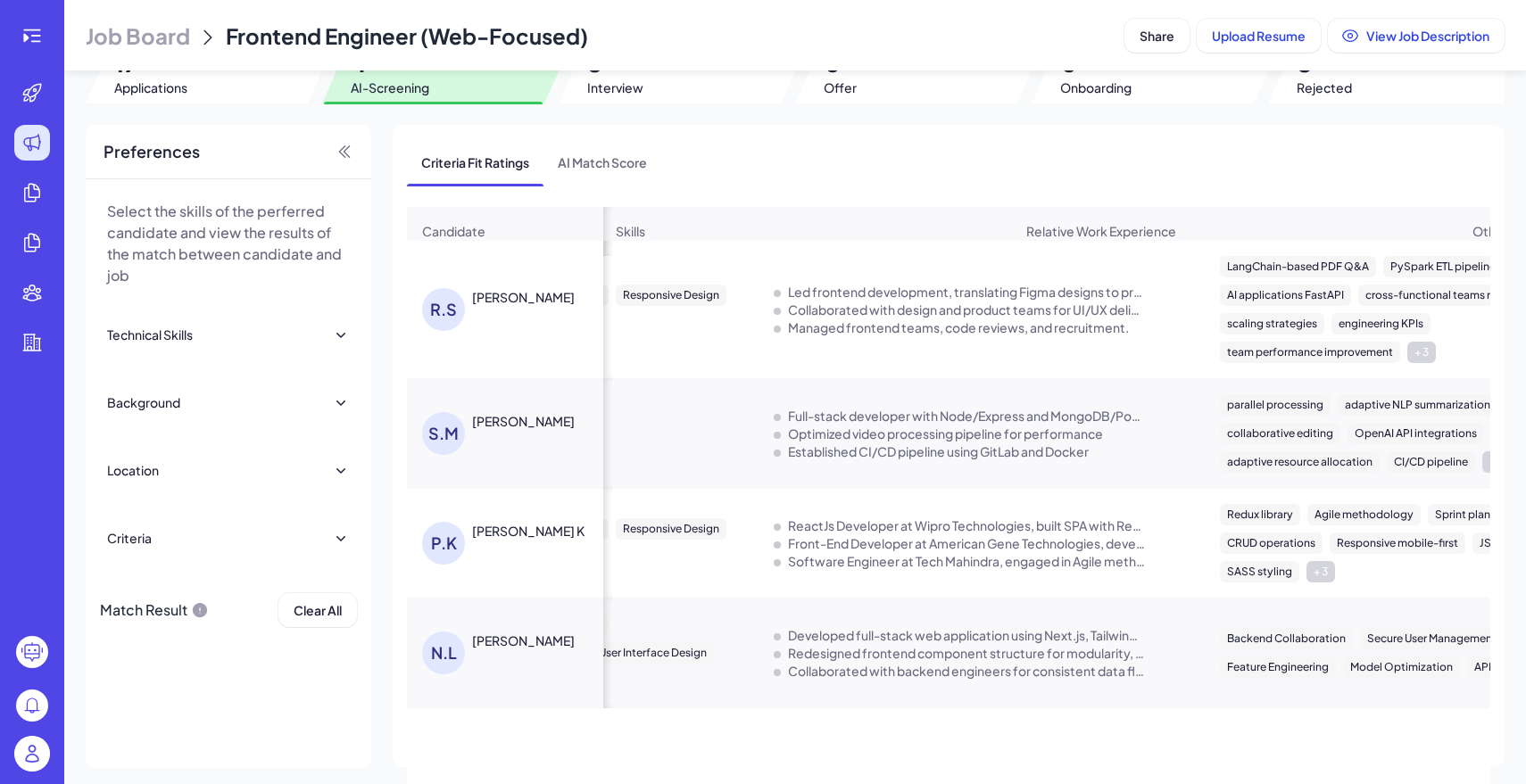
scroll to position [0, 664]
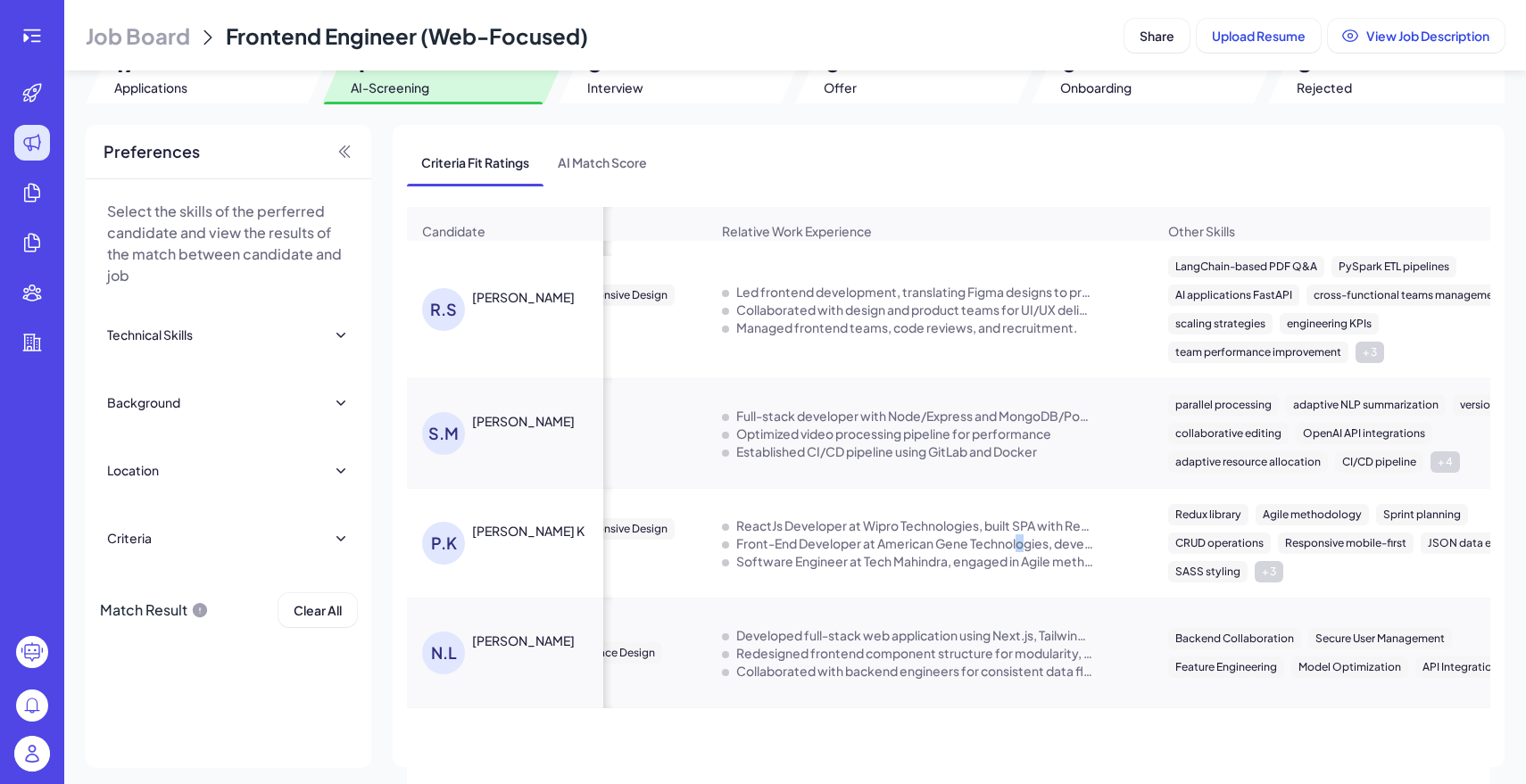
click at [1023, 537] on div "Front-End Developer at American Gene Technologies, developed responsive web pag…" at bounding box center [915, 543] width 357 height 18
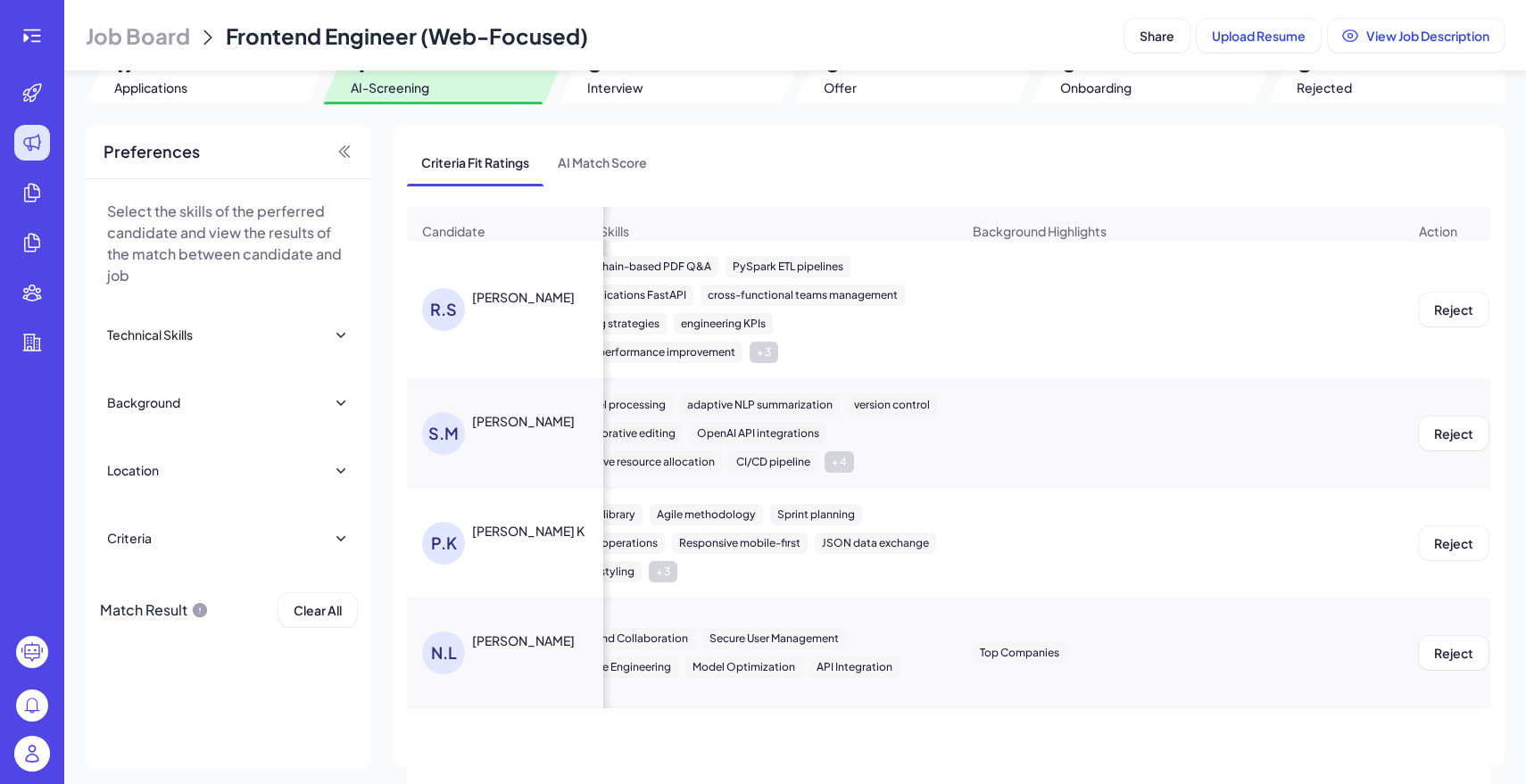
scroll to position [0, 1545]
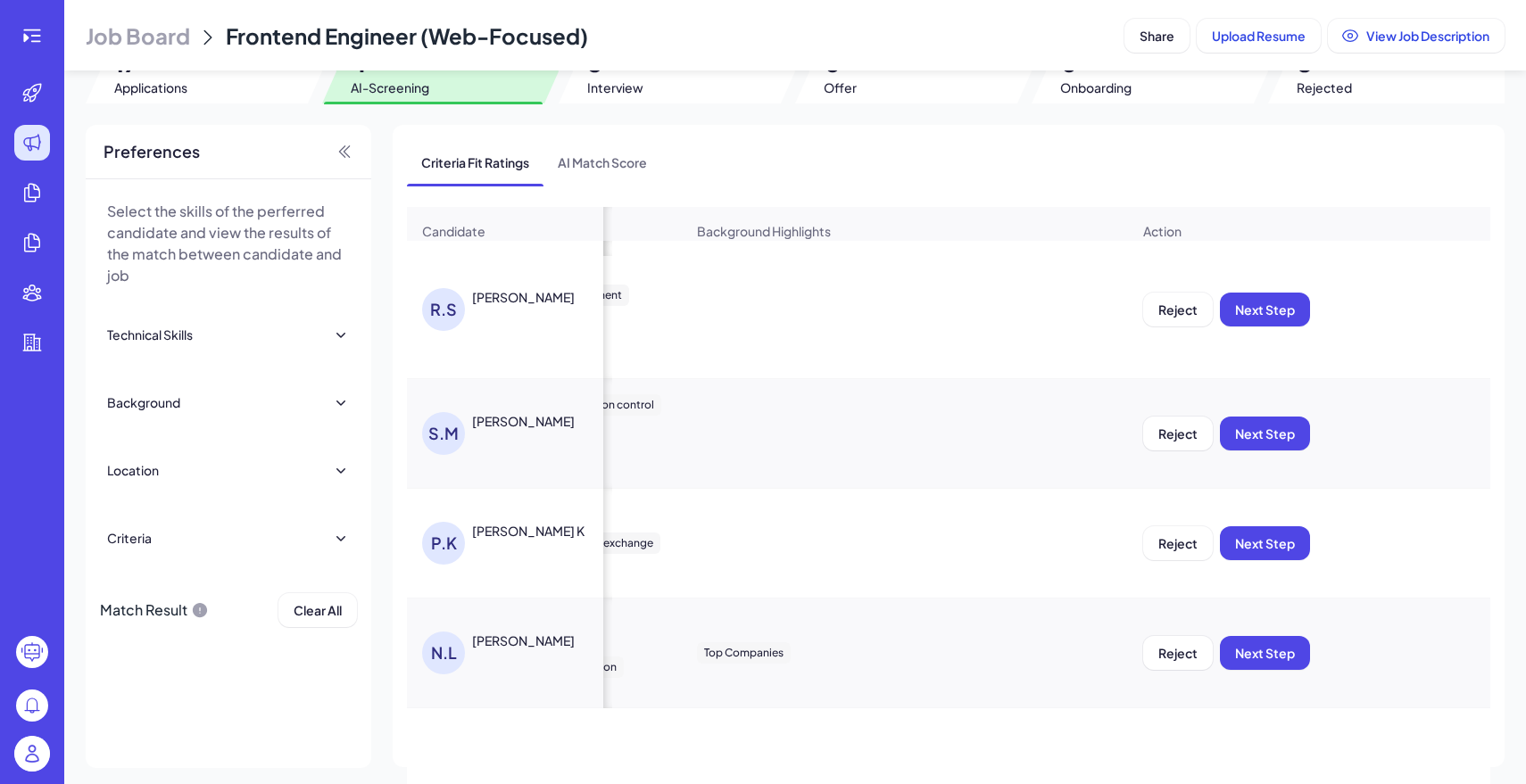
click at [1194, 326] on div "Reject Next Step" at bounding box center [1369, 310] width 480 height 63
click at [1173, 288] on div "Reject Next Step" at bounding box center [1369, 310] width 480 height 63
click at [1175, 301] on span "Reject" at bounding box center [1178, 309] width 39 height 16
click at [1282, 417] on span "Ok" at bounding box center [1275, 424] width 18 height 16
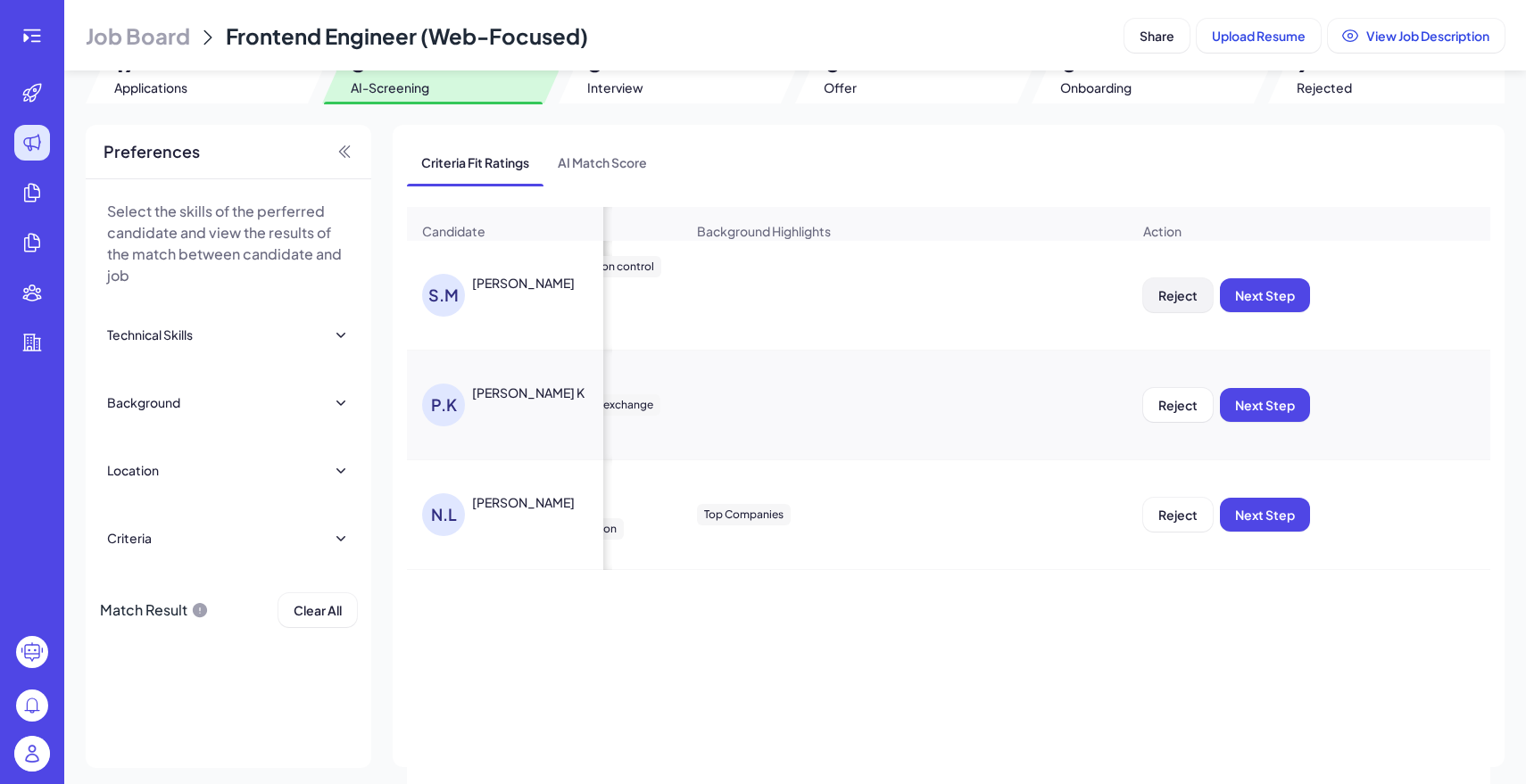
click at [1180, 310] on button "Reject" at bounding box center [1177, 295] width 69 height 34
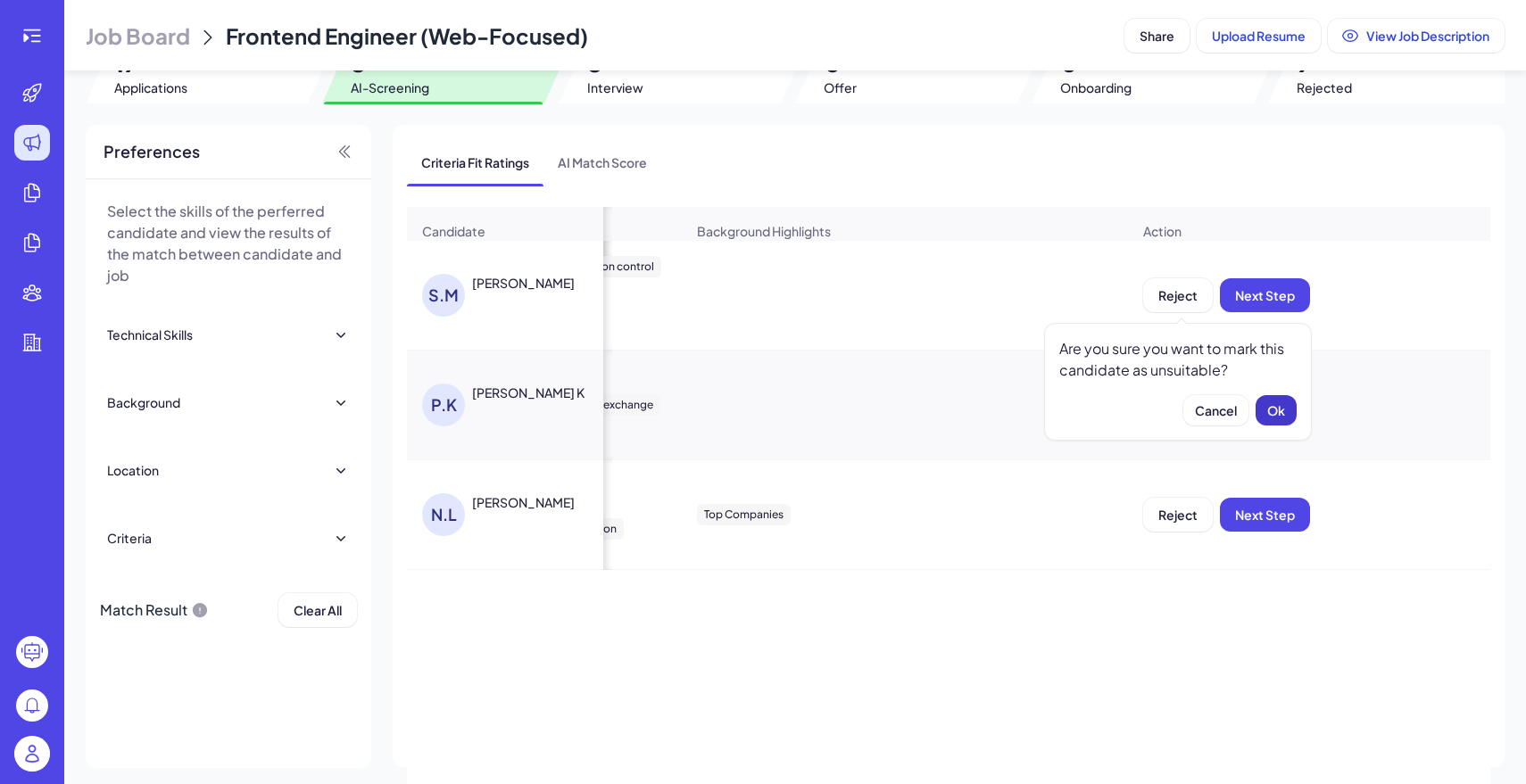
click at [1281, 410] on span "Ok" at bounding box center [1275, 410] width 18 height 16
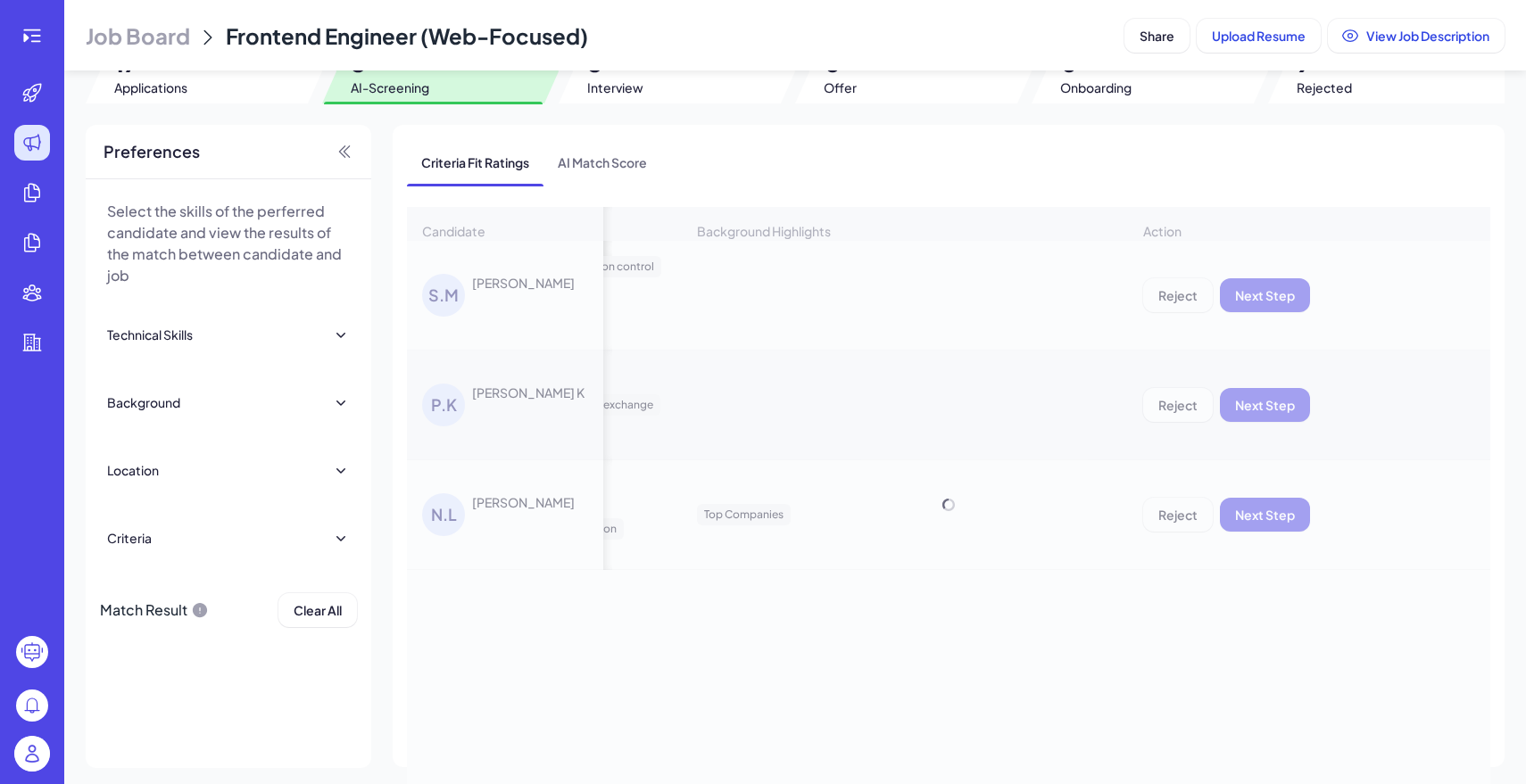
click at [1170, 294] on div "Candidate Criteria Fit Ratings Criteria Match Score Skills Relative Work Experi…" at bounding box center [949, 505] width 1084 height 596
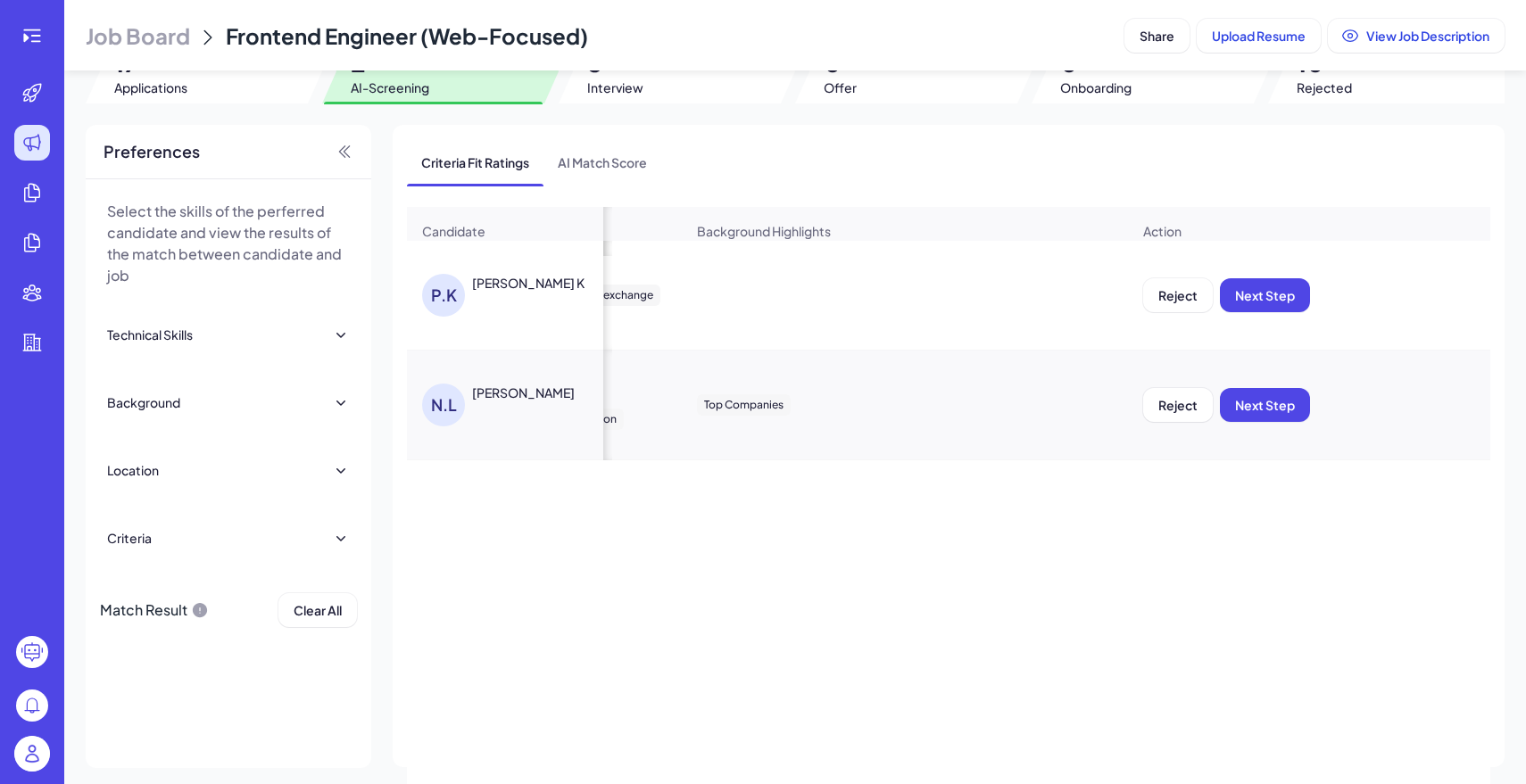
click at [1170, 294] on span "Reject" at bounding box center [1178, 295] width 39 height 16
click at [1274, 416] on span "Ok" at bounding box center [1275, 410] width 18 height 16
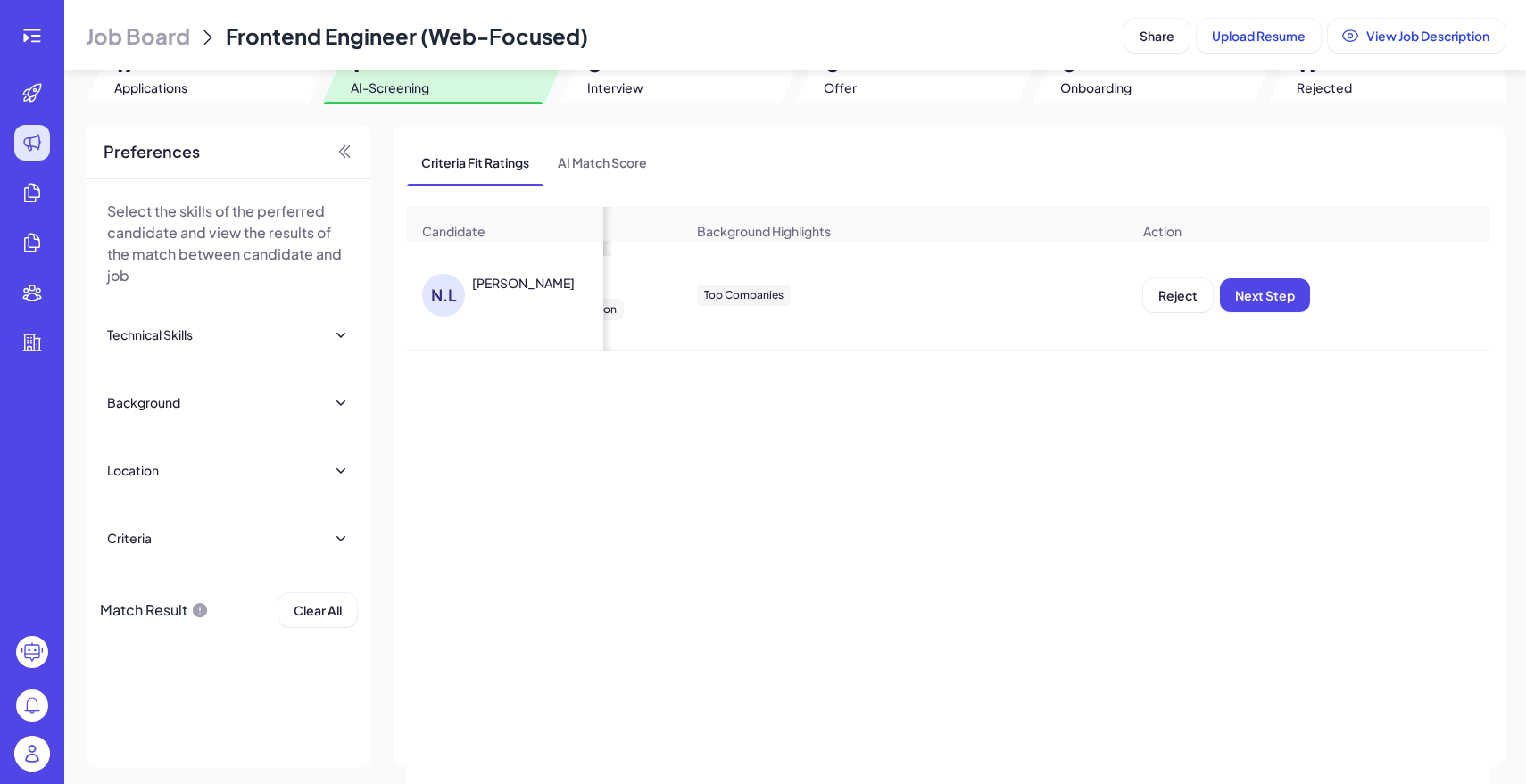
click at [1176, 297] on span "Reject" at bounding box center [1178, 295] width 39 height 16
click at [1293, 421] on button "Ok" at bounding box center [1276, 410] width 41 height 31
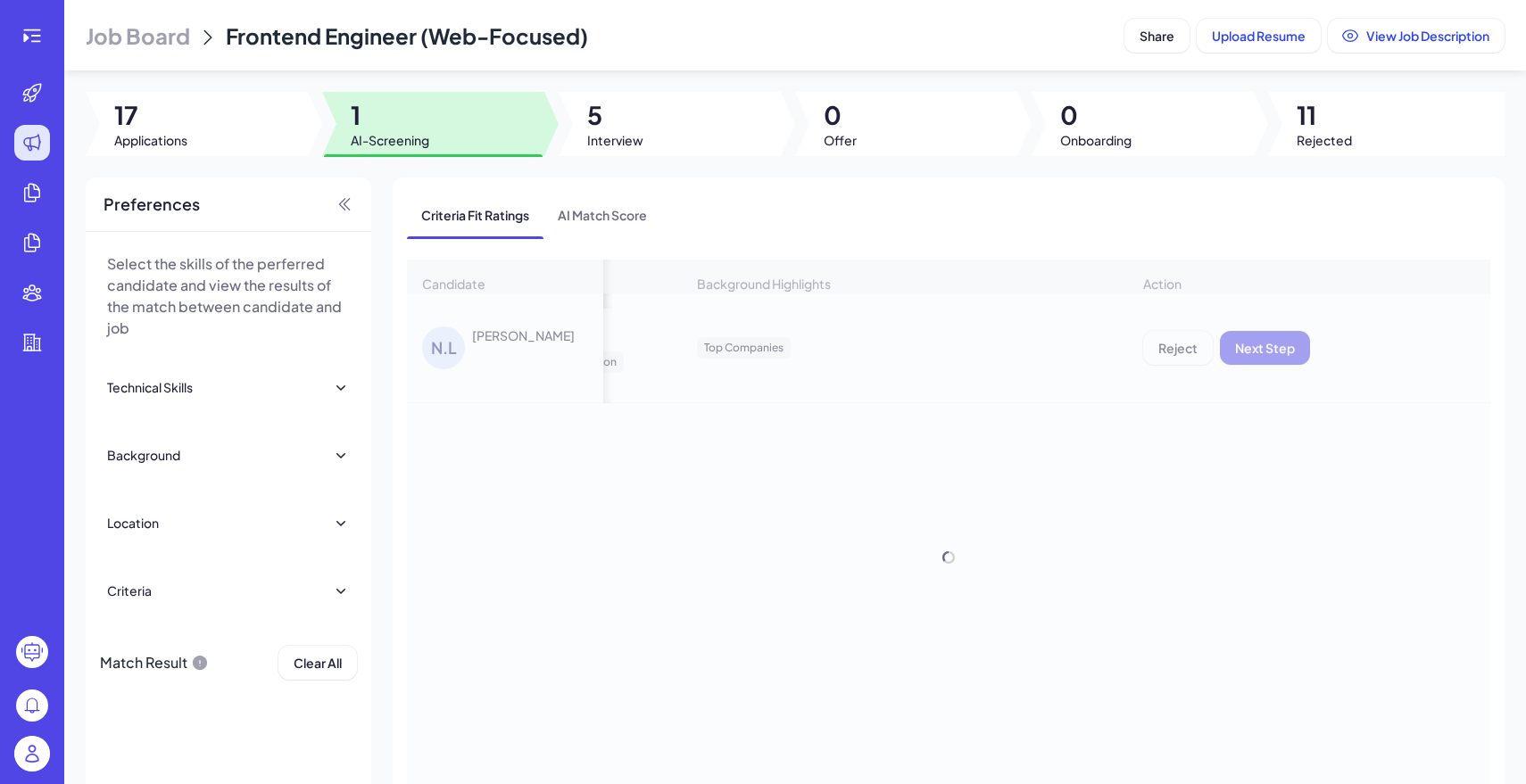
click at [209, 140] on div at bounding box center [197, 123] width 222 height 64
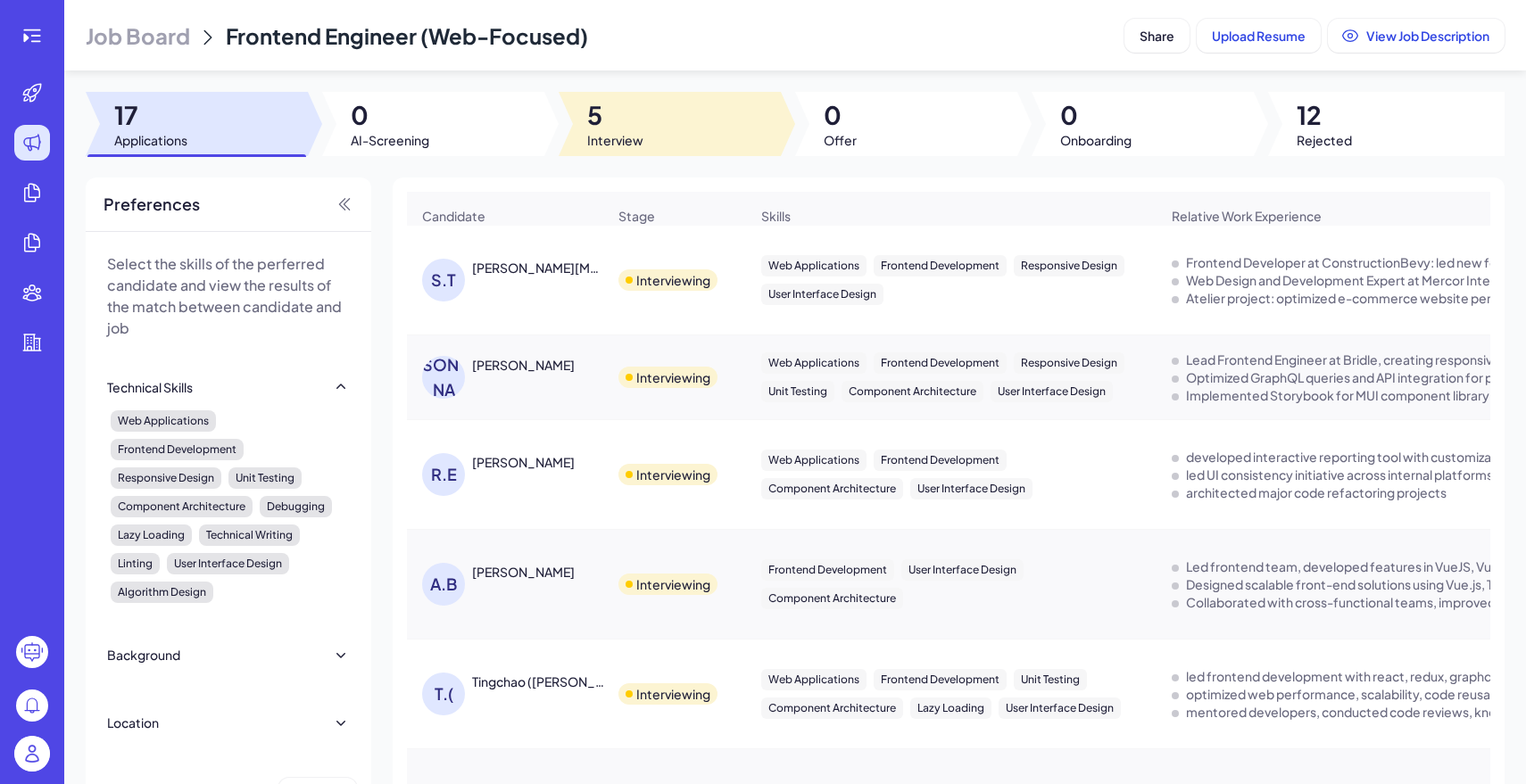
click at [665, 105] on div at bounding box center [670, 123] width 222 height 64
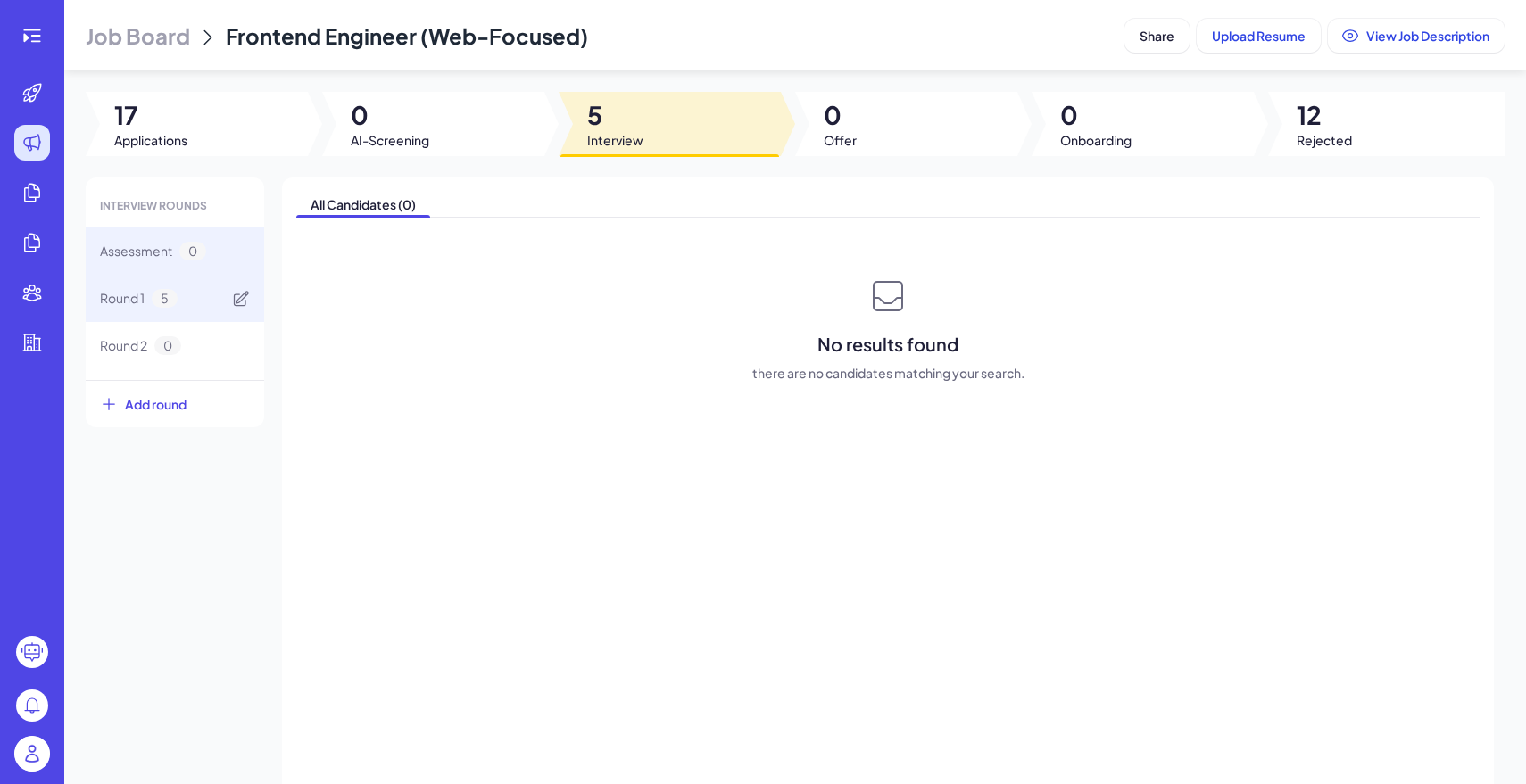
click at [207, 293] on div "Round 1 5" at bounding box center [175, 298] width 178 height 47
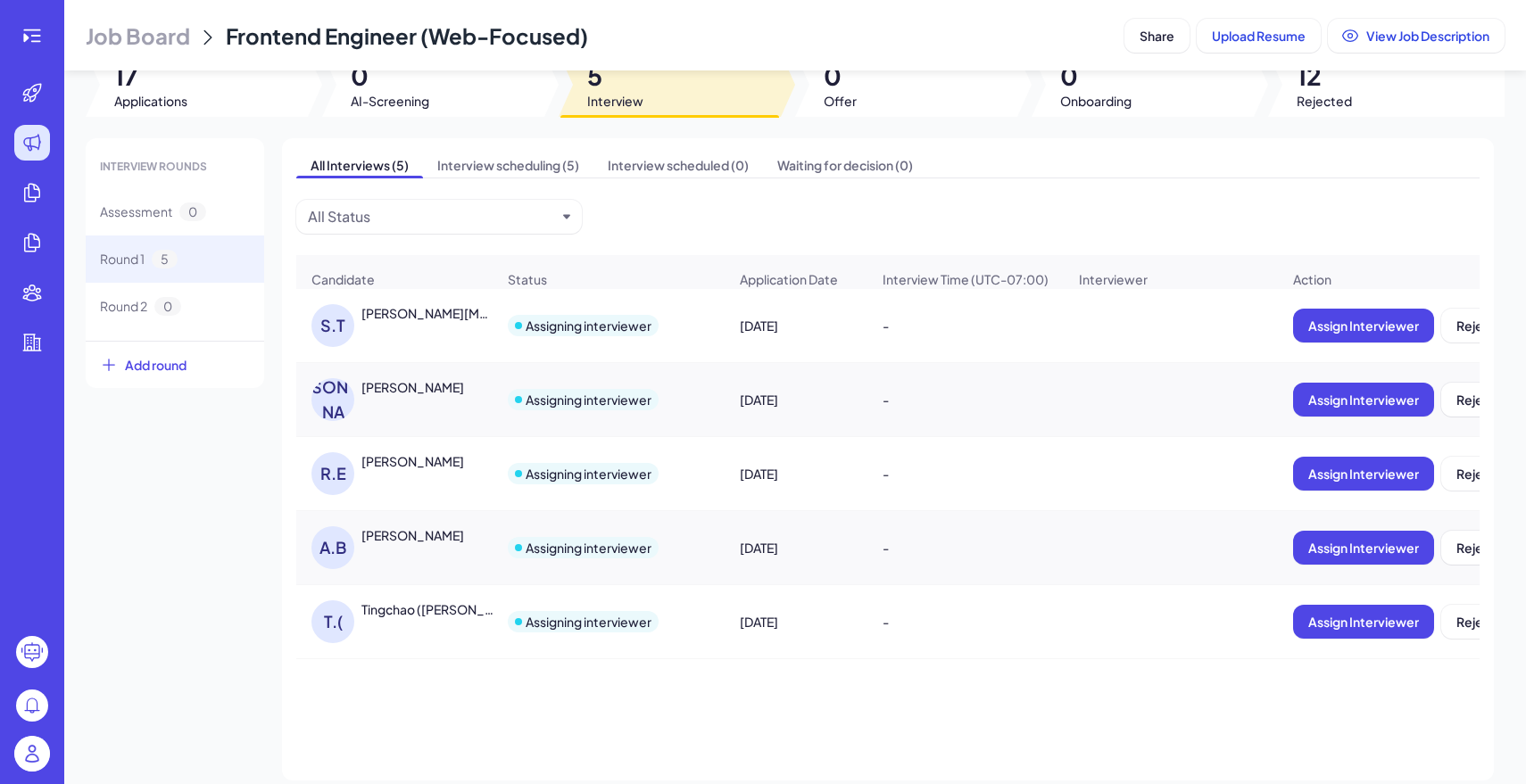
click at [964, 337] on div "-" at bounding box center [966, 325] width 194 height 50
click at [453, 329] on div "S.T Sijia Tao" at bounding box center [403, 325] width 184 height 43
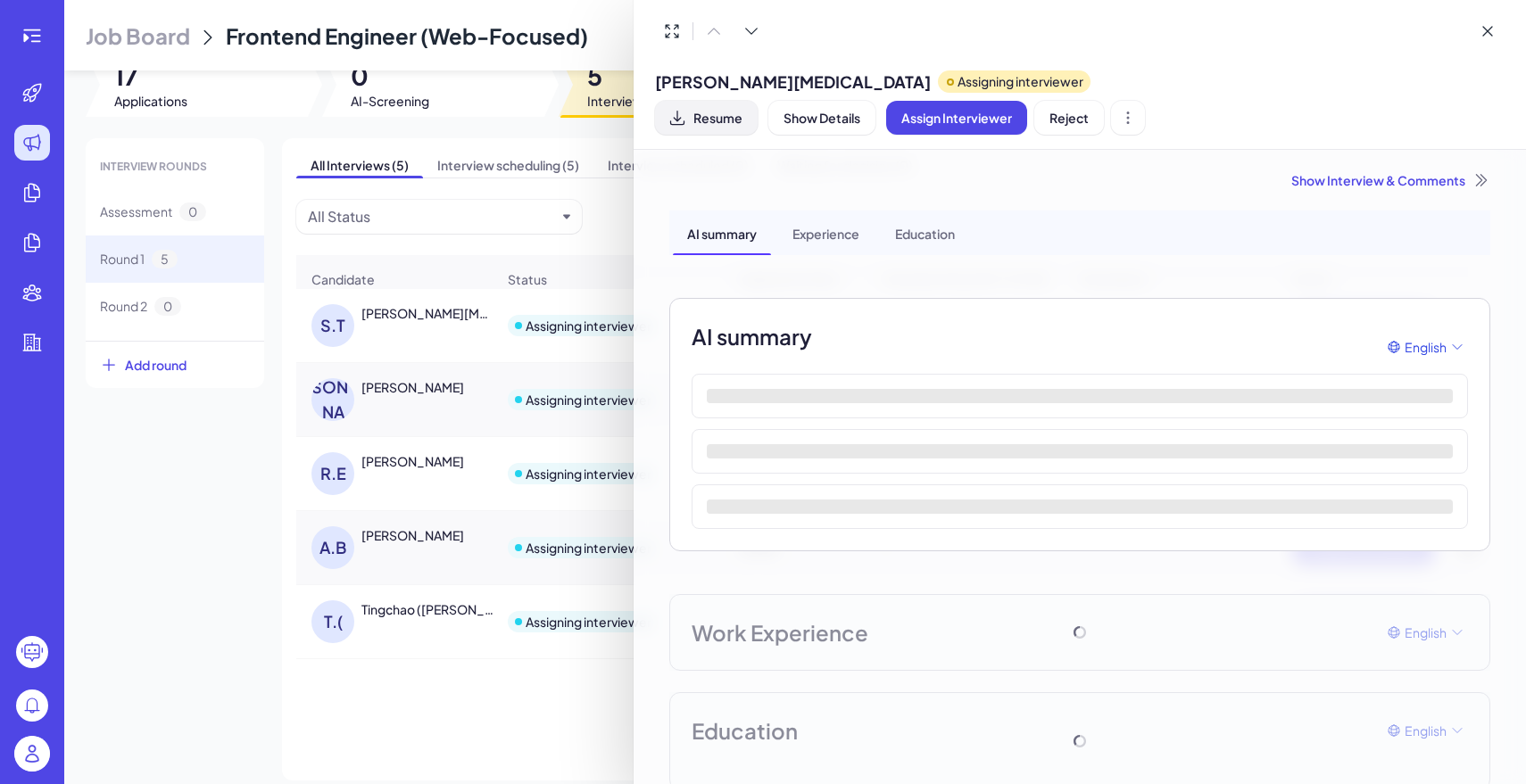
click at [743, 110] on span "Resume" at bounding box center [718, 117] width 49 height 16
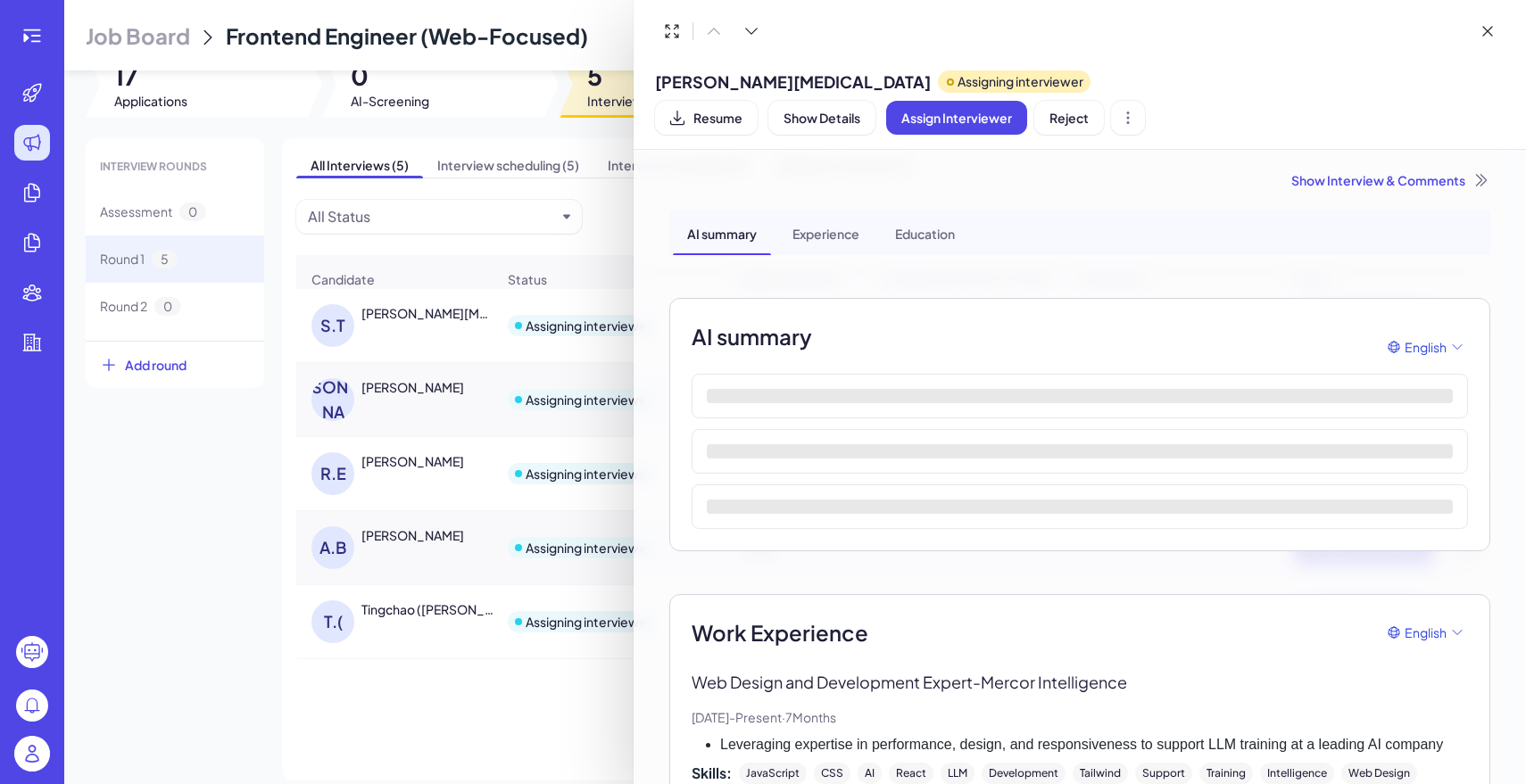
click at [412, 398] on div at bounding box center [763, 392] width 1526 height 784
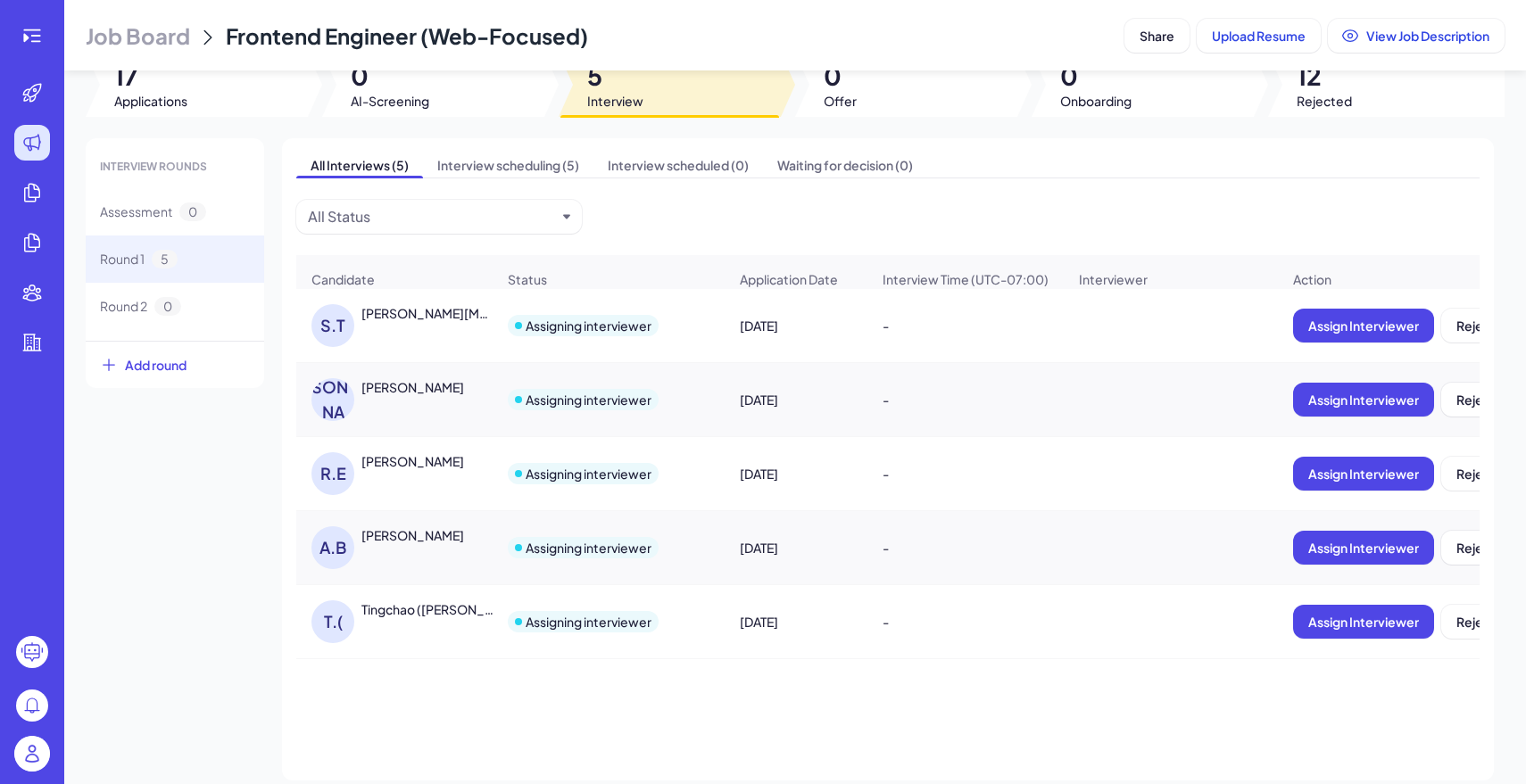
click at [411, 389] on div "Jae Doherty" at bounding box center [412, 386] width 103 height 18
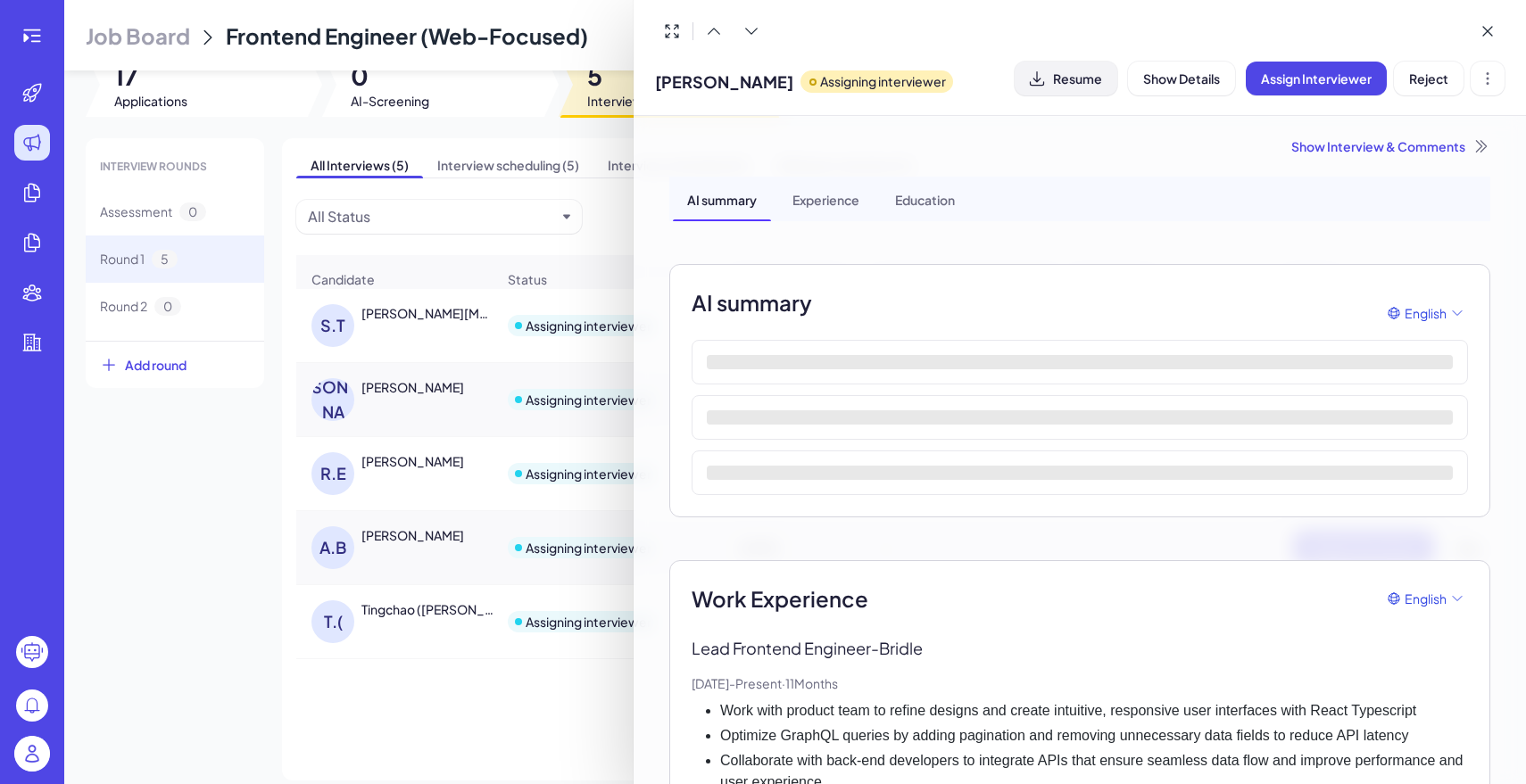
click at [1083, 85] on span "Resume" at bounding box center [1077, 78] width 49 height 16
click at [424, 440] on div at bounding box center [763, 392] width 1526 height 784
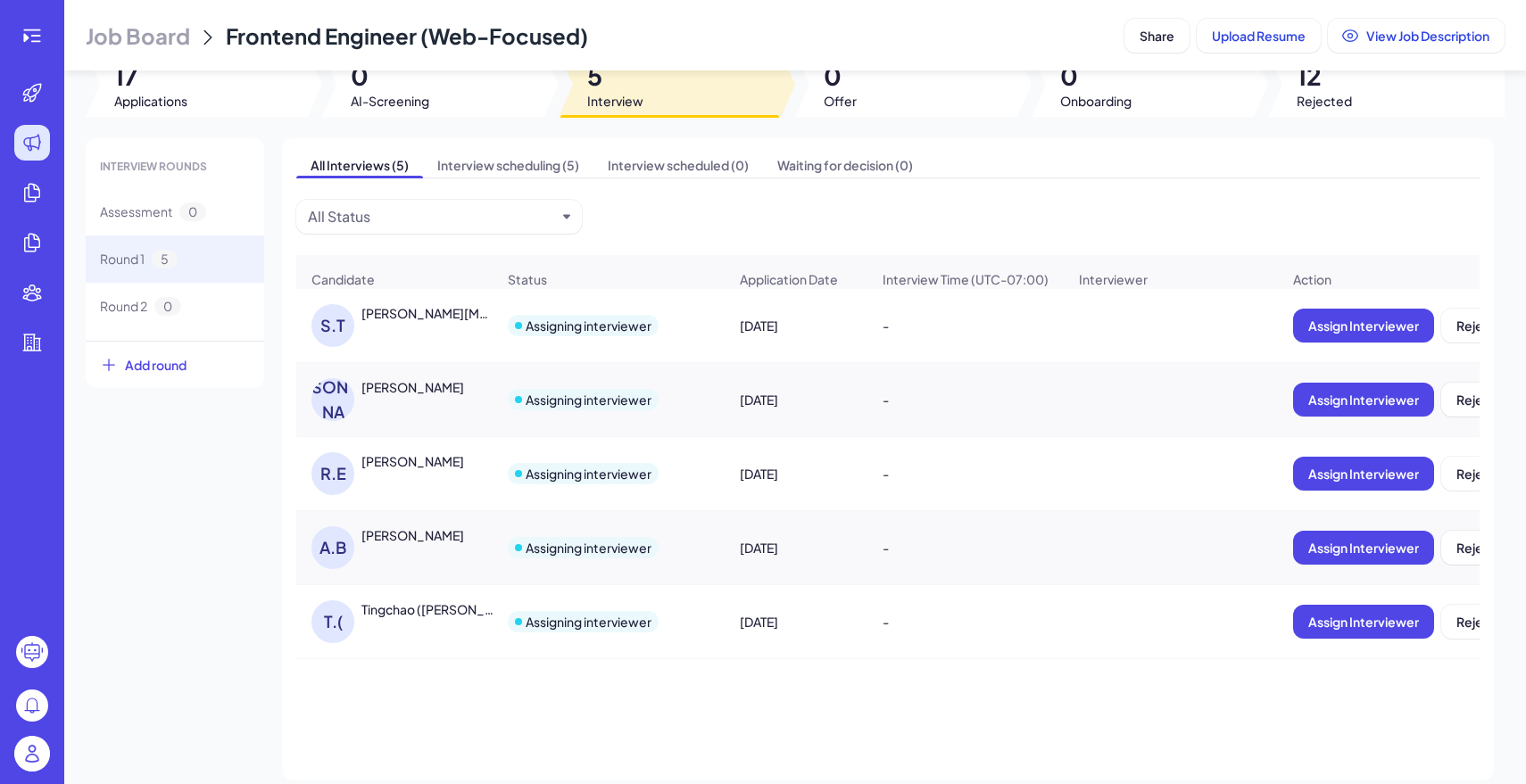
click at [441, 460] on div "Rasha Eldebeeky" at bounding box center [412, 460] width 103 height 18
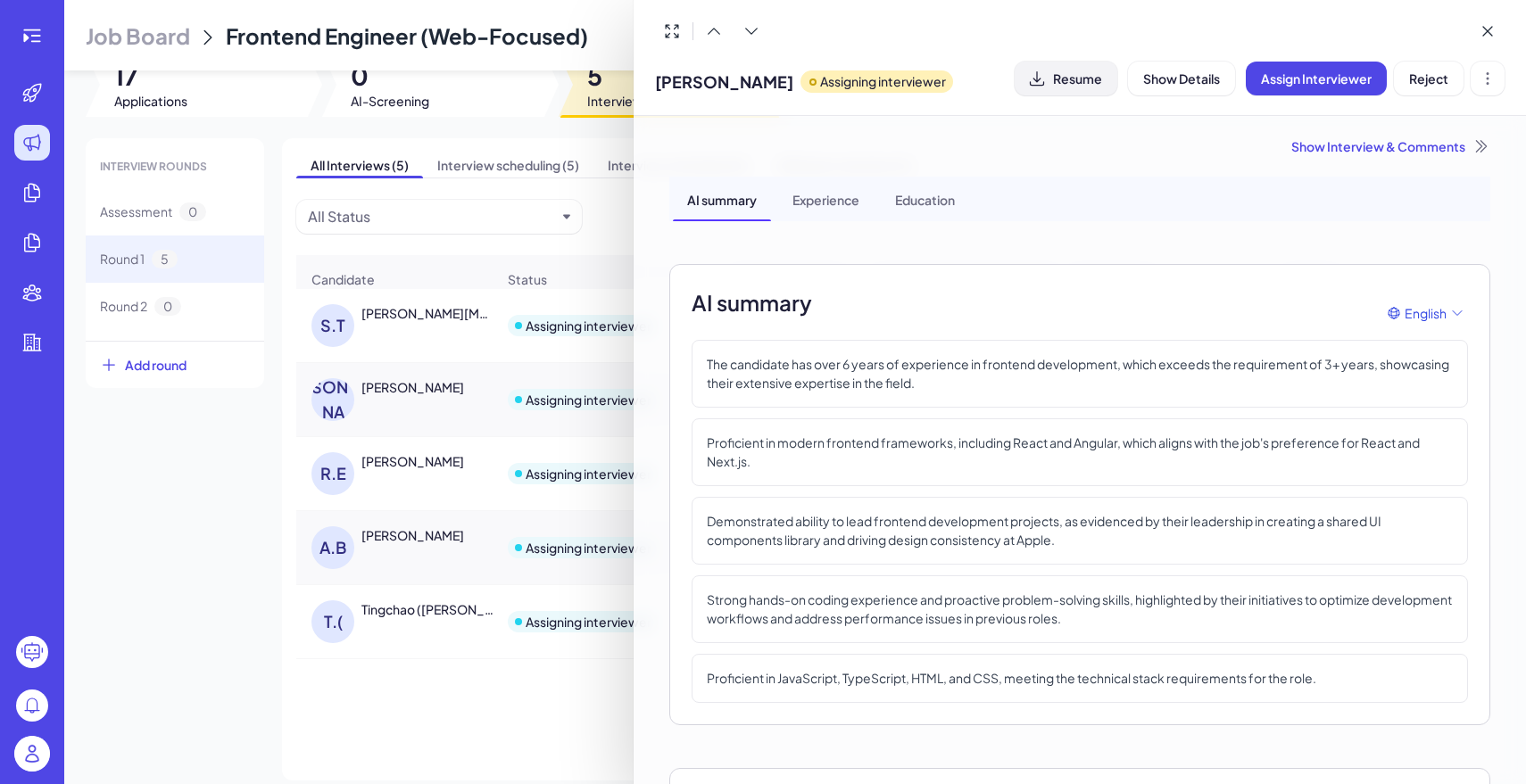
click at [1083, 73] on span "Resume" at bounding box center [1077, 78] width 49 height 16
click at [410, 549] on div at bounding box center [763, 392] width 1526 height 784
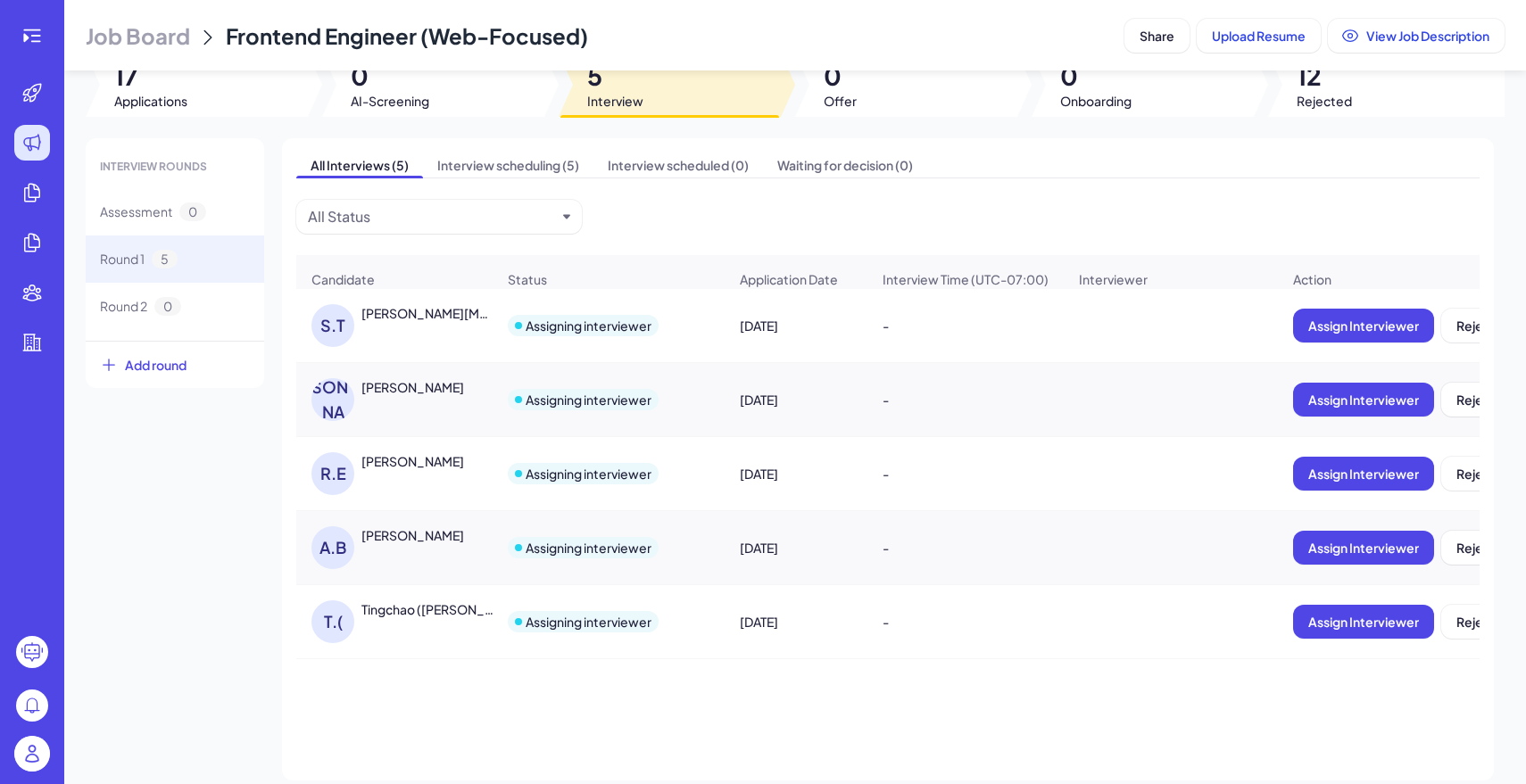
click at [410, 549] on div "A.B Angelica Badillo" at bounding box center [403, 547] width 184 height 43
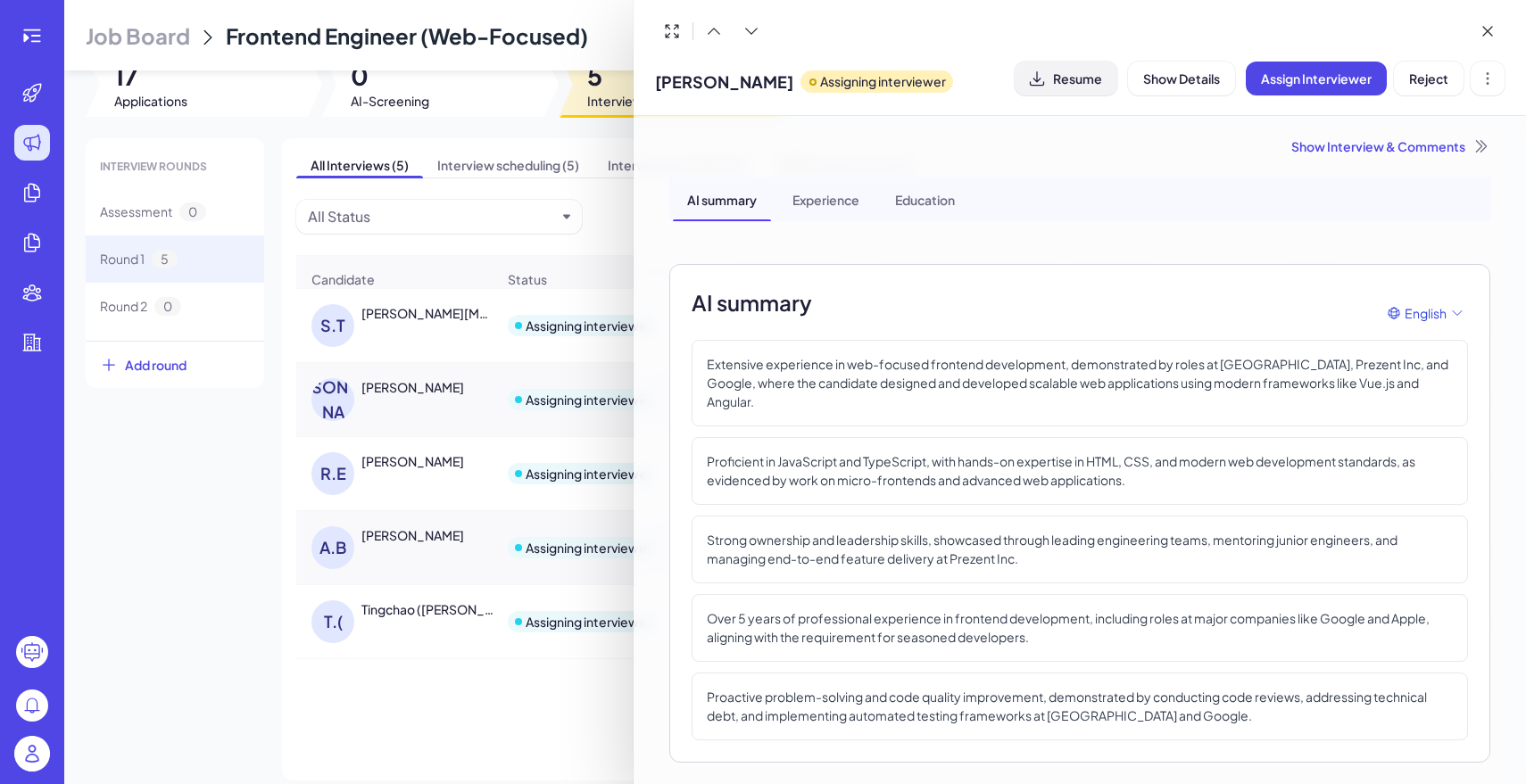
click at [1084, 86] on button "Resume" at bounding box center [1065, 79] width 103 height 34
click at [436, 633] on div at bounding box center [763, 392] width 1526 height 784
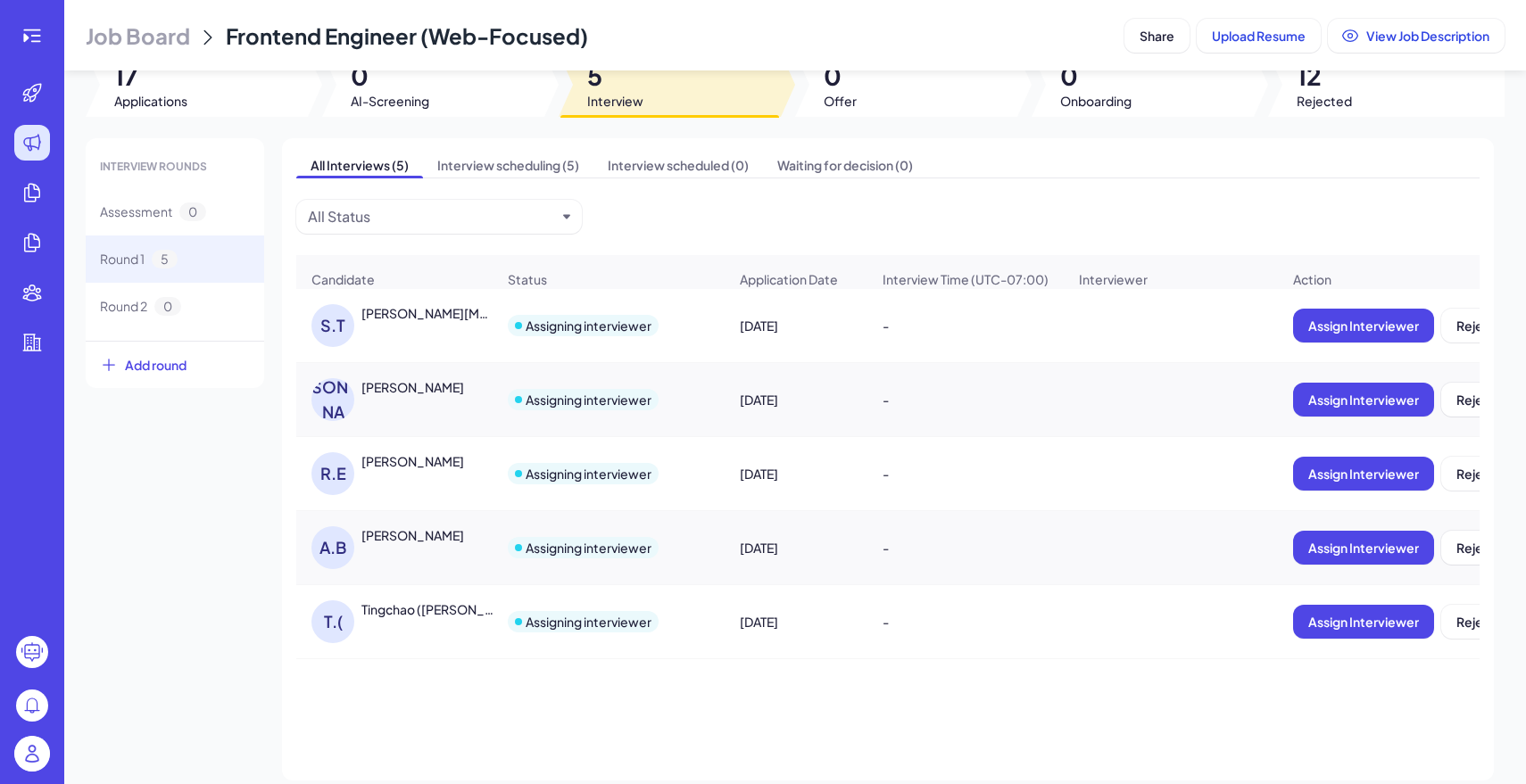
click at [441, 615] on div "Tingchao (William) Xu" at bounding box center [427, 608] width 132 height 18
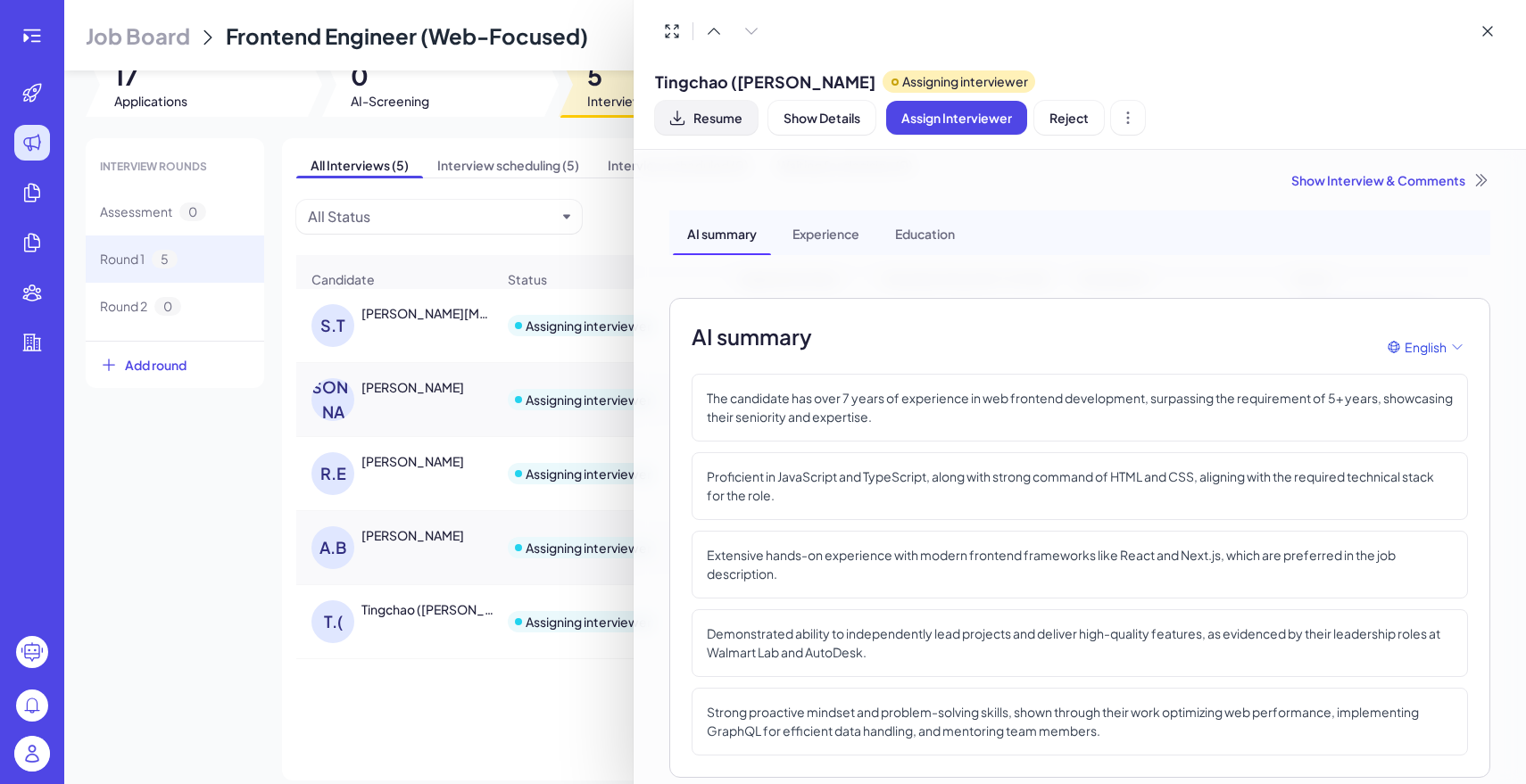
click at [743, 110] on span "Resume" at bounding box center [718, 117] width 49 height 16
click at [1483, 47] on button at bounding box center [1487, 31] width 34 height 34
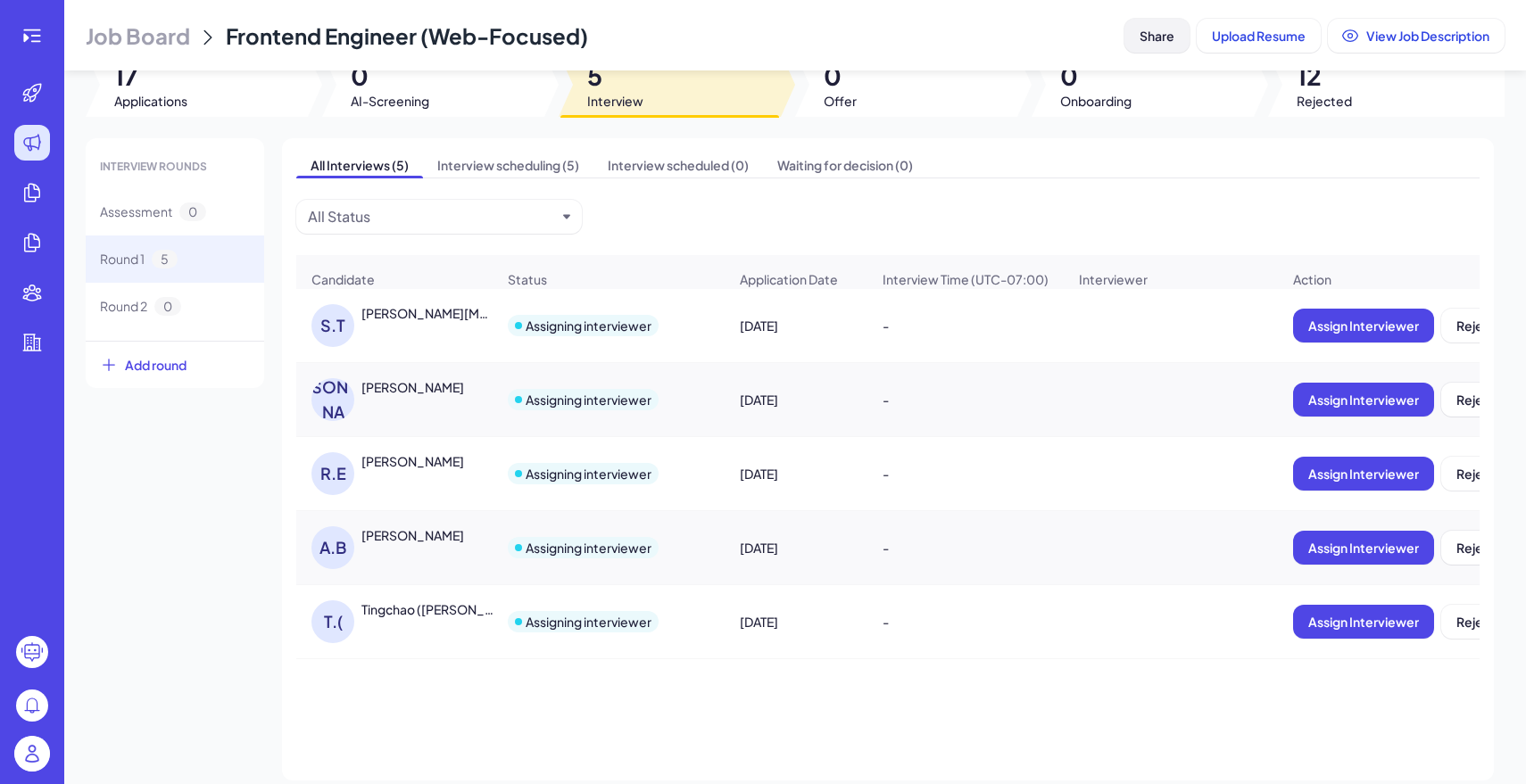
click at [1168, 35] on span "Share" at bounding box center [1157, 35] width 35 height 16
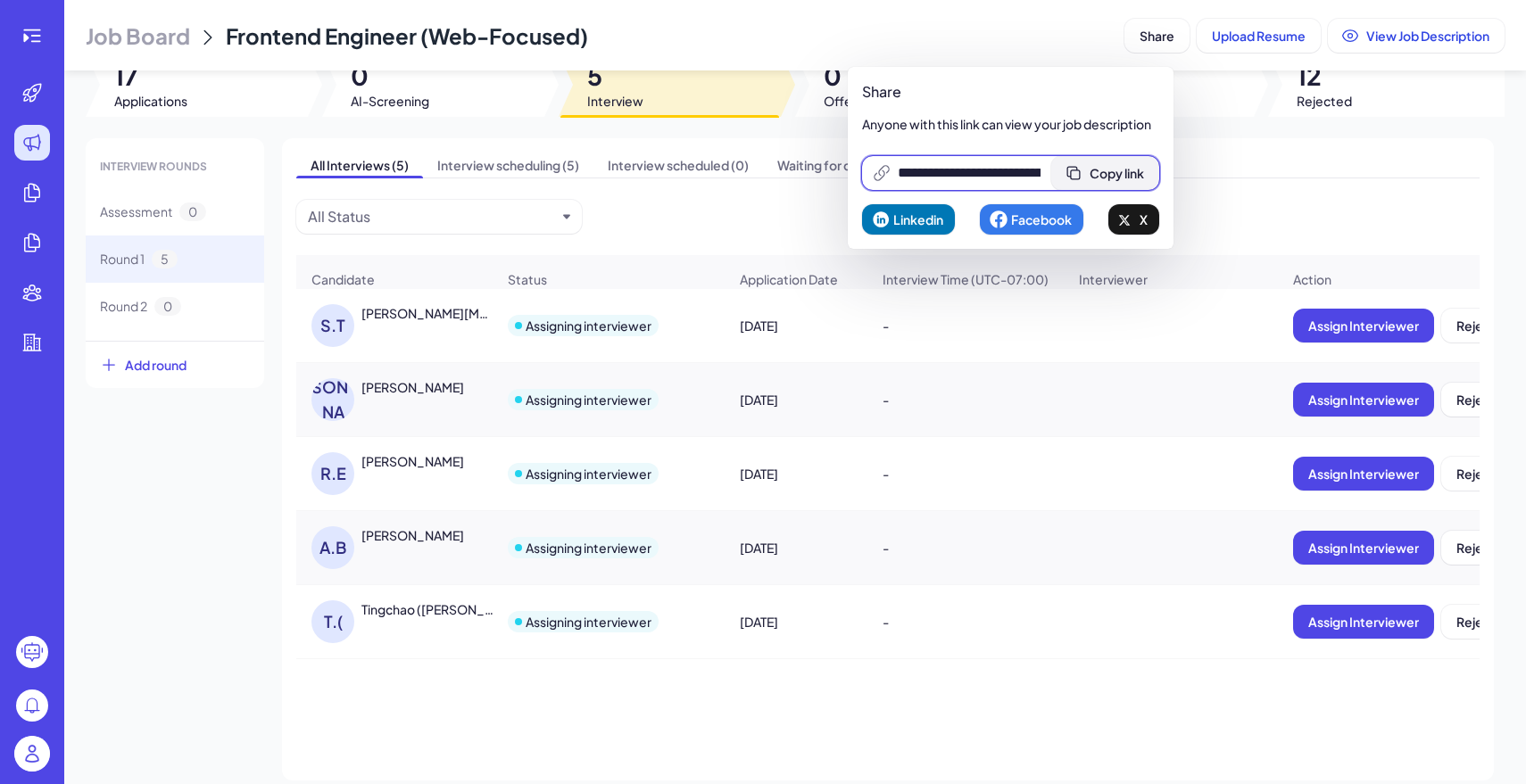
click at [1118, 172] on span "Copy link" at bounding box center [1116, 173] width 55 height 16
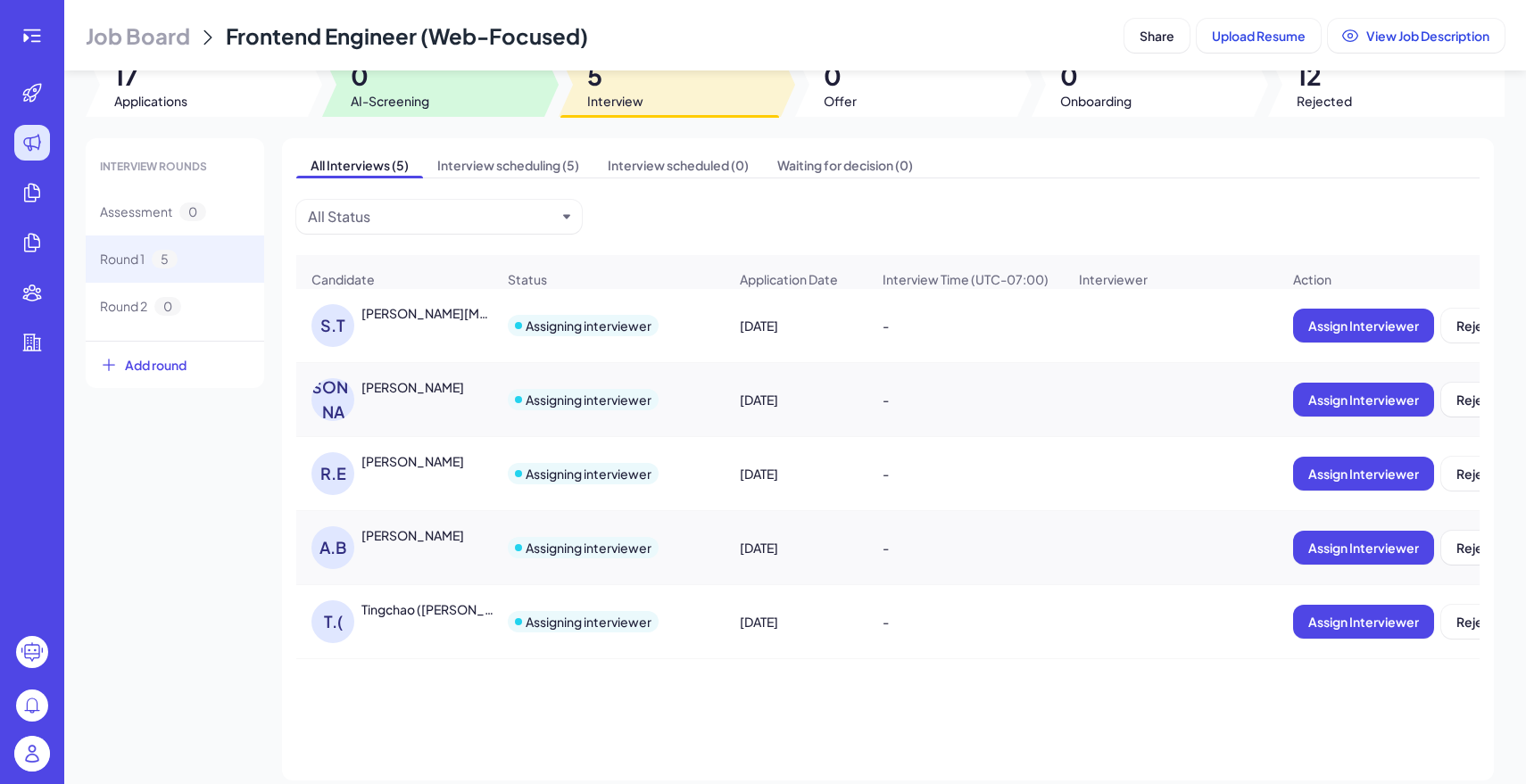
click at [380, 101] on span "AI-Screening" at bounding box center [389, 100] width 79 height 18
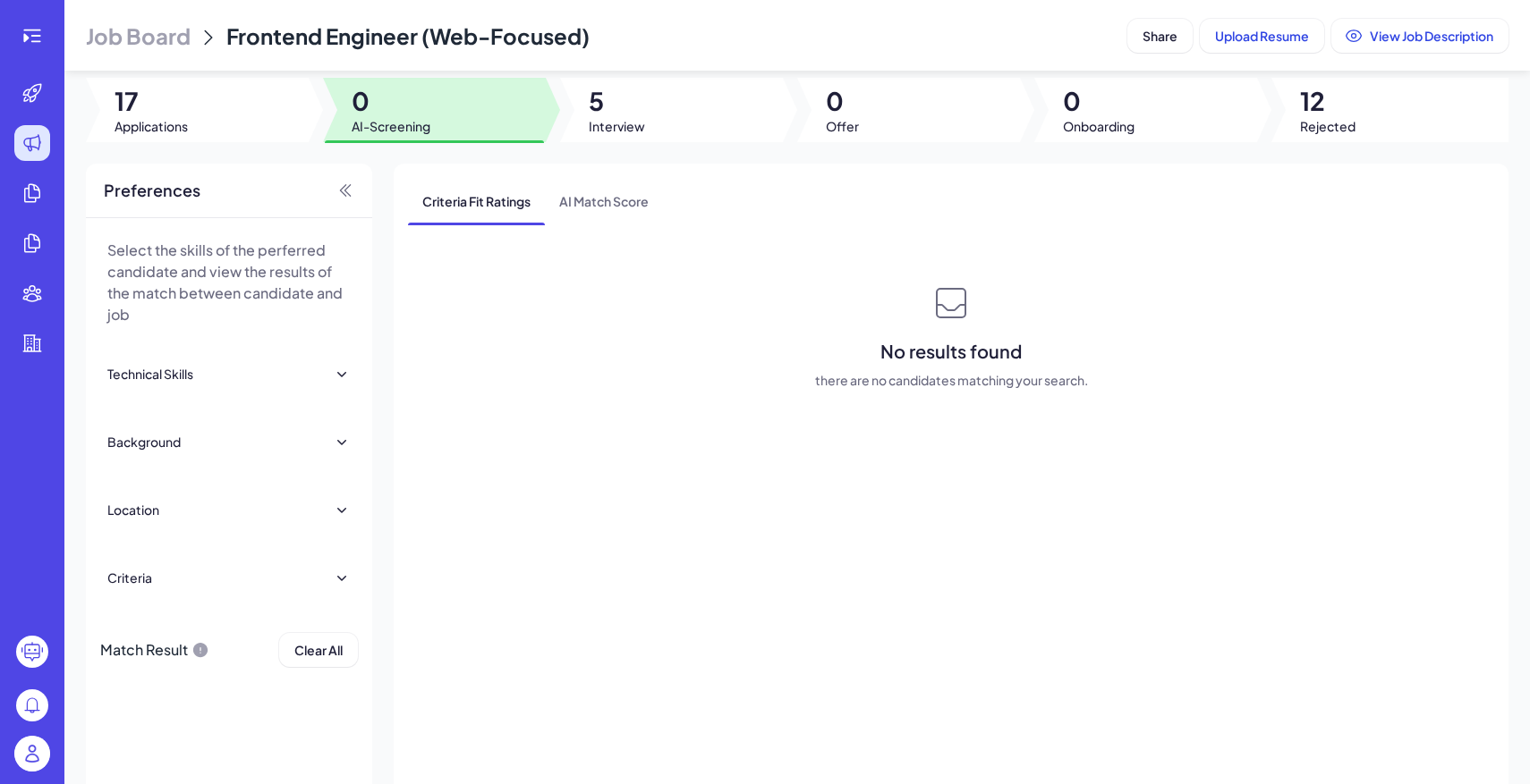
scroll to position [60, 0]
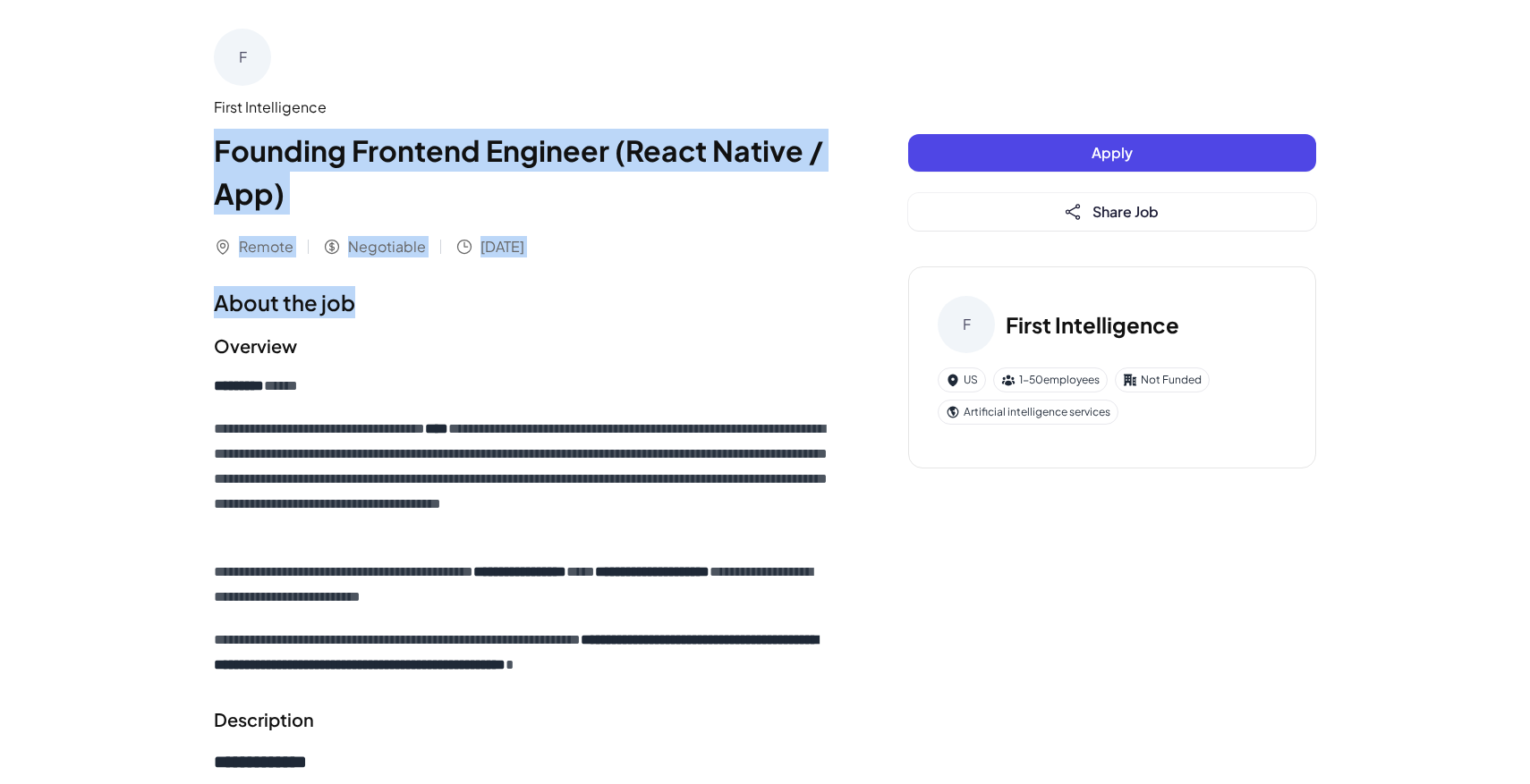
drag, startPoint x: 204, startPoint y: 136, endPoint x: 421, endPoint y: 291, distance: 266.7
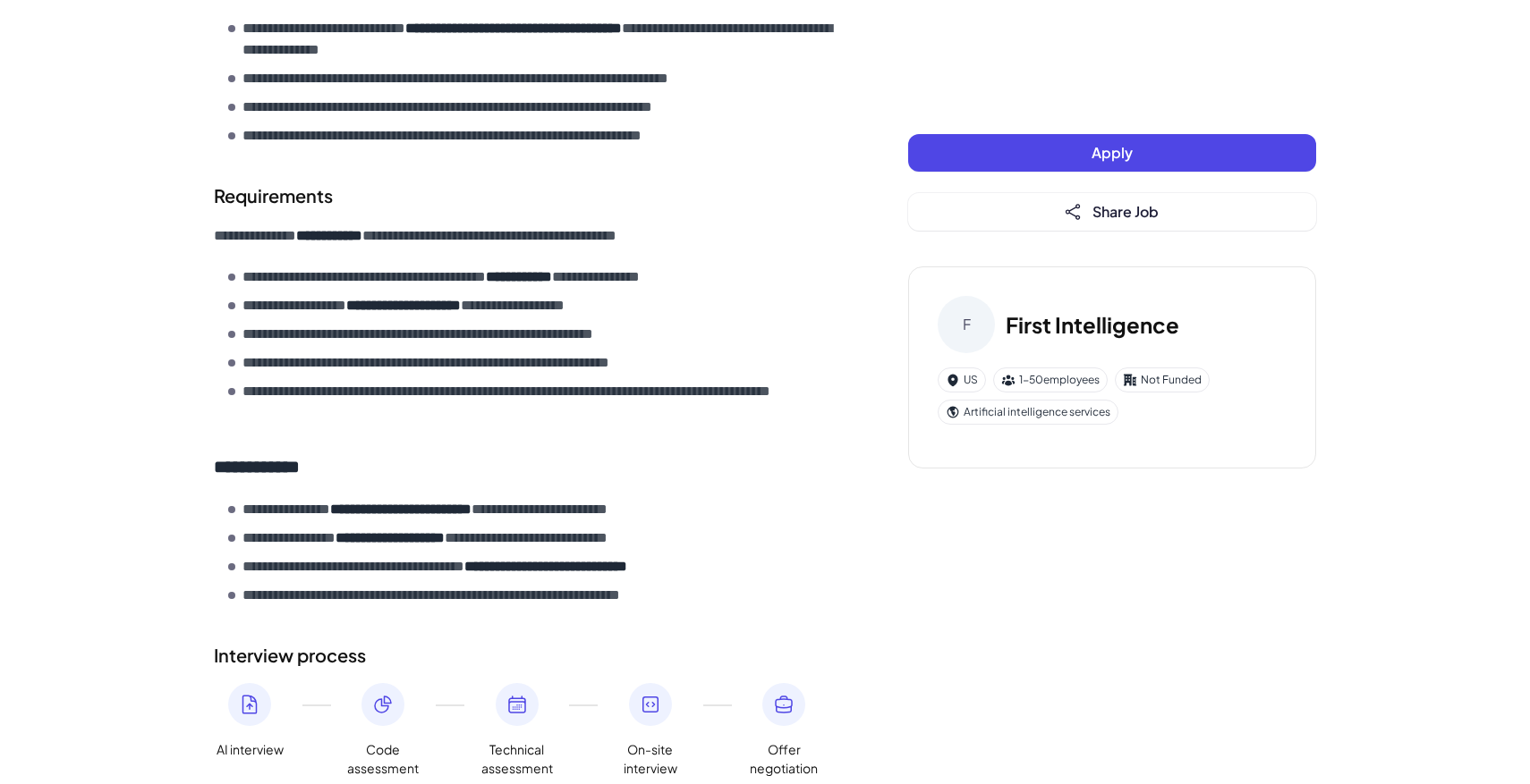
scroll to position [1108, 0]
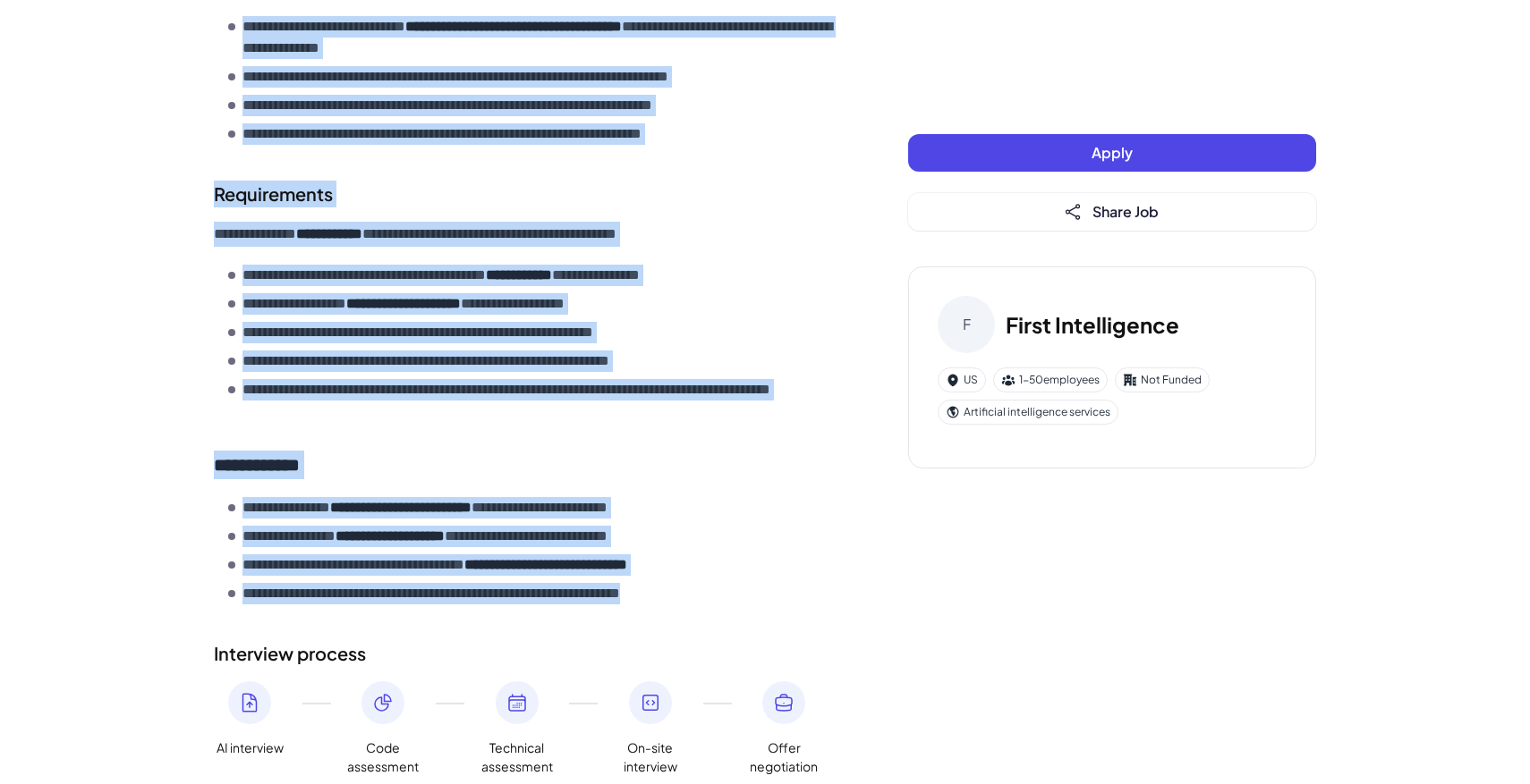
copy div "**********"
